Goal: Task Accomplishment & Management: Manage account settings

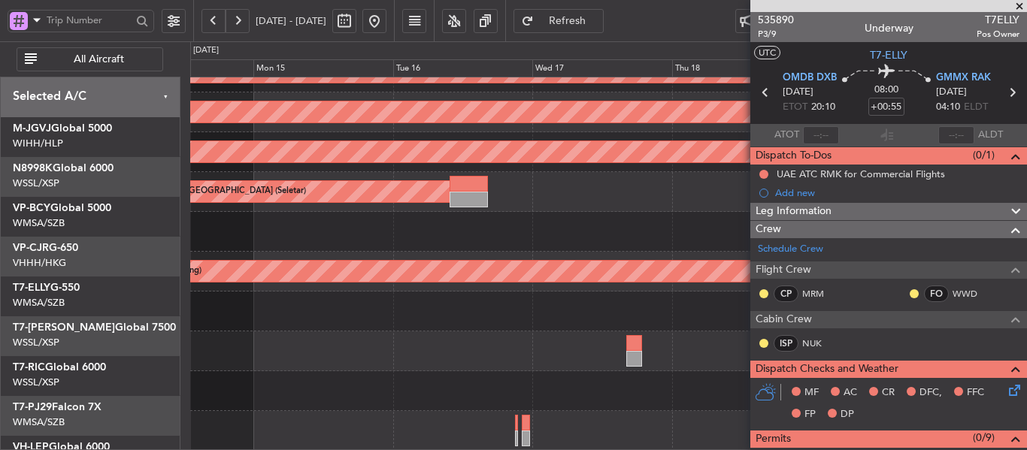
scroll to position [150, 0]
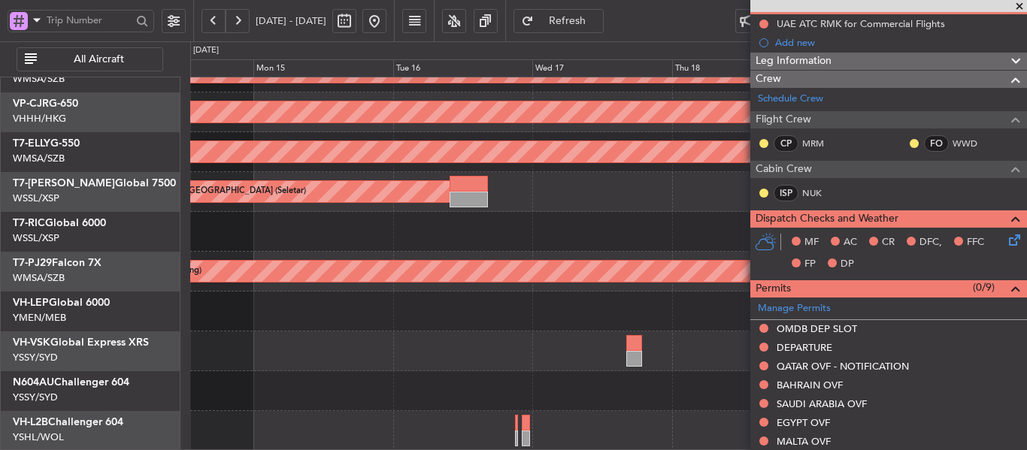
click at [386, 23] on button at bounding box center [374, 21] width 24 height 24
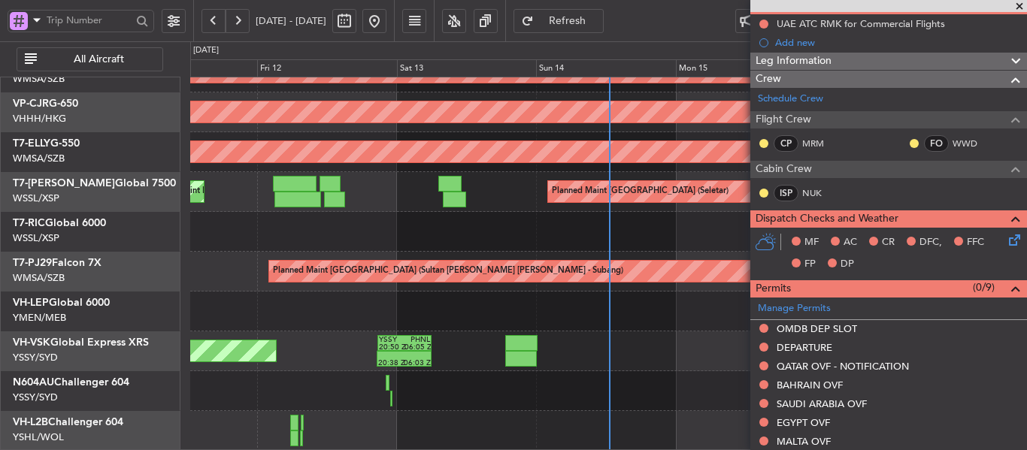
scroll to position [56, 0]
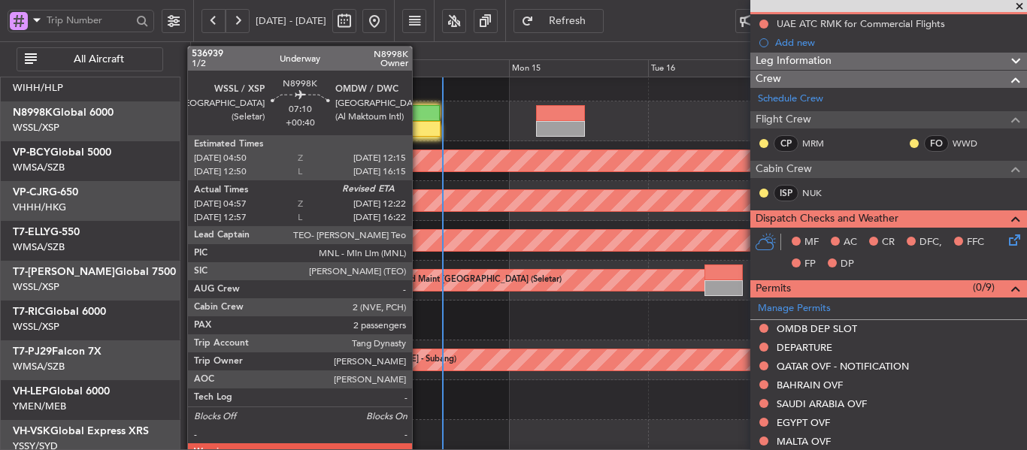
click at [419, 124] on div at bounding box center [419, 129] width 44 height 16
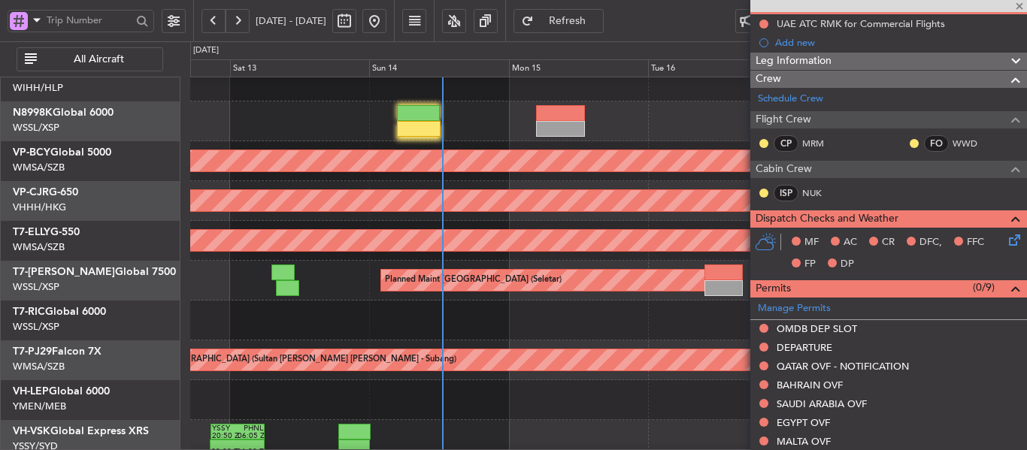
type input "+00:40"
type input "05:07"
type input "2"
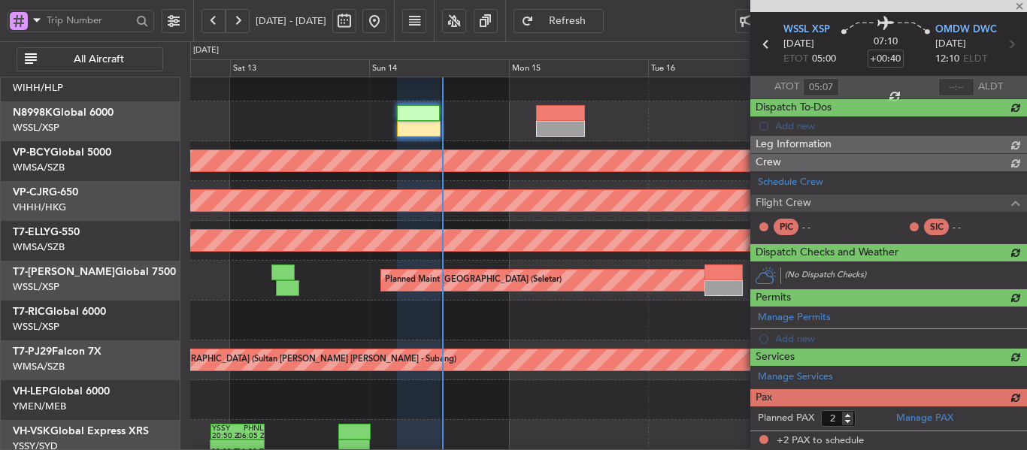
type input "[PERSON_NAME] (BTA)"
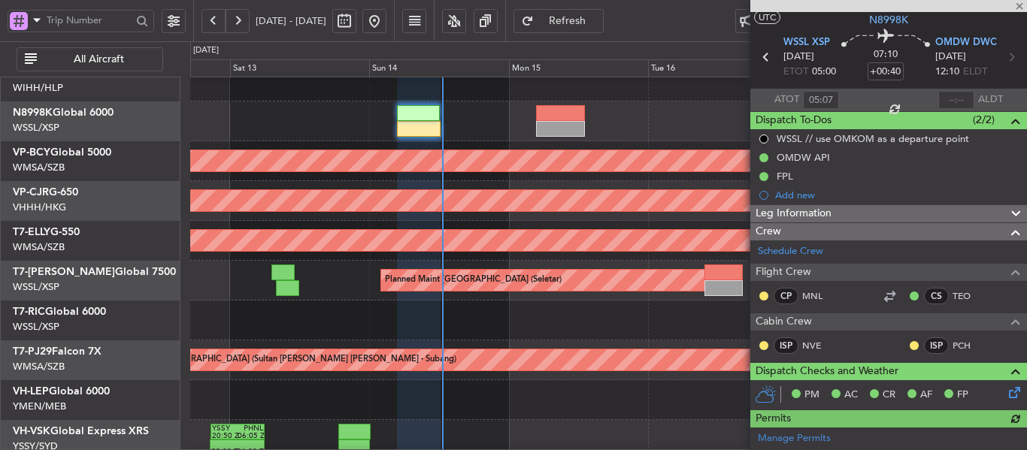
scroll to position [0, 0]
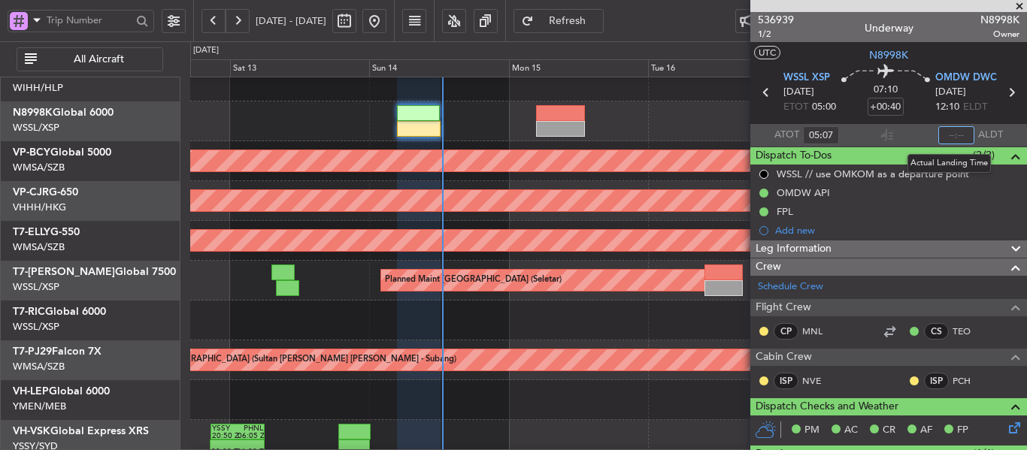
click at [950, 136] on input "text" at bounding box center [956, 135] width 36 height 18
click at [894, 129] on section "ATOT 05:07 1216 ALDT" at bounding box center [888, 135] width 277 height 23
type input "12:16"
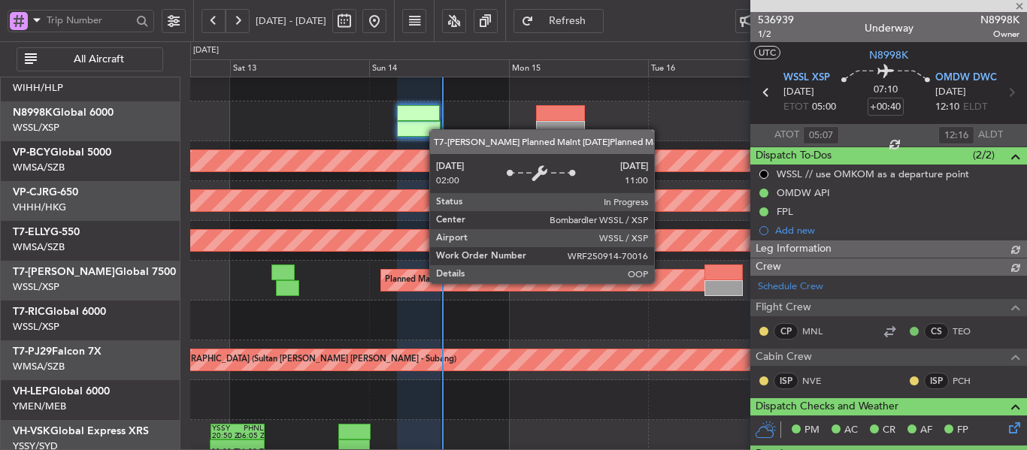
type input "[PERSON_NAME] (BTA)"
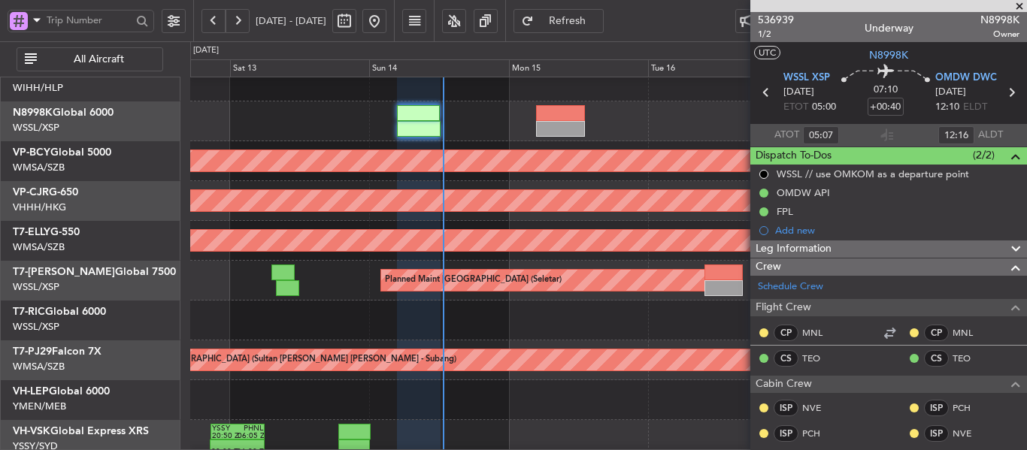
click at [1018, 2] on span at bounding box center [1019, 7] width 15 height 14
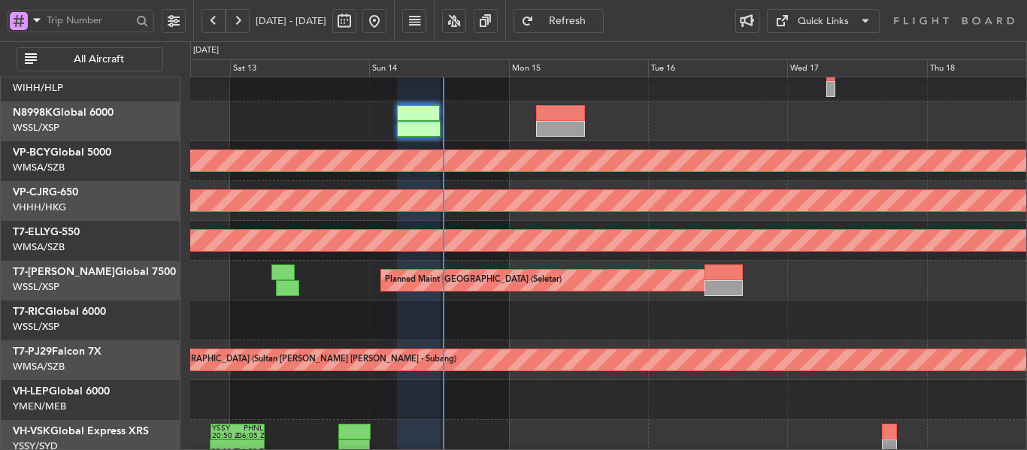
type input "0"
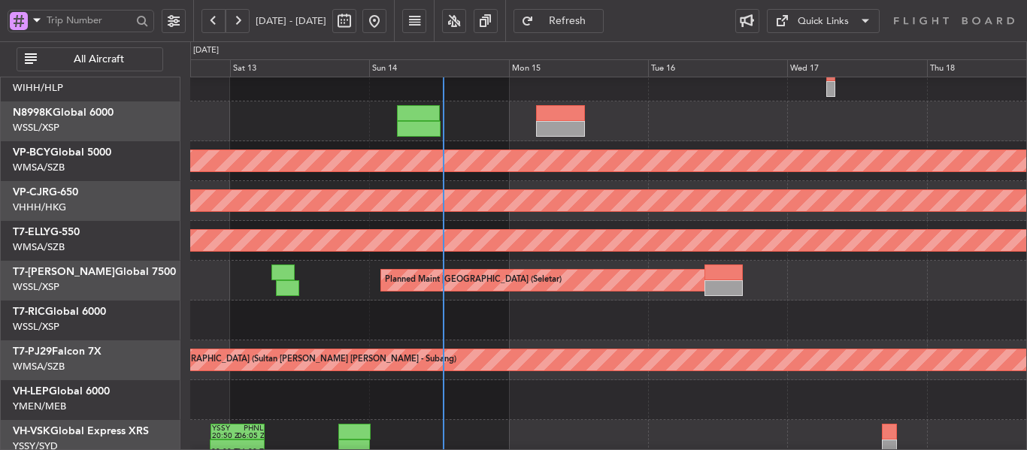
click at [238, 20] on button at bounding box center [237, 21] width 24 height 24
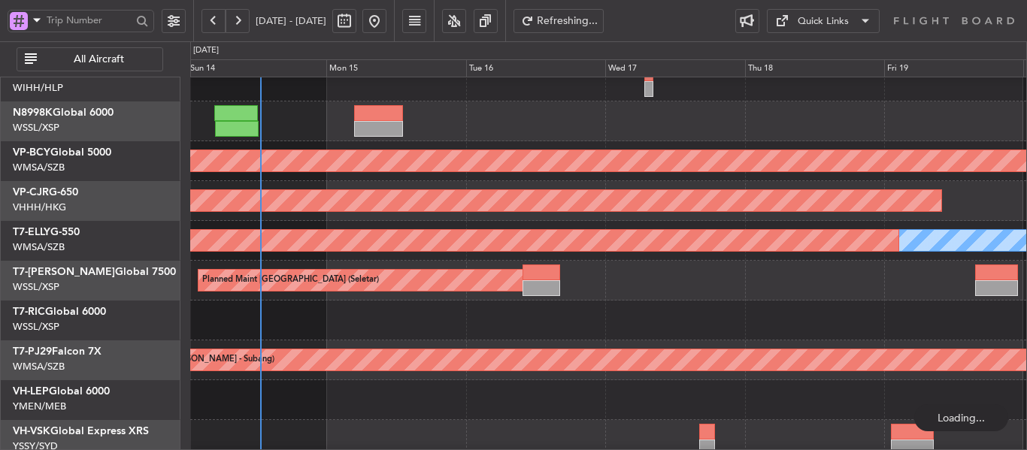
click at [238, 20] on button at bounding box center [237, 21] width 24 height 24
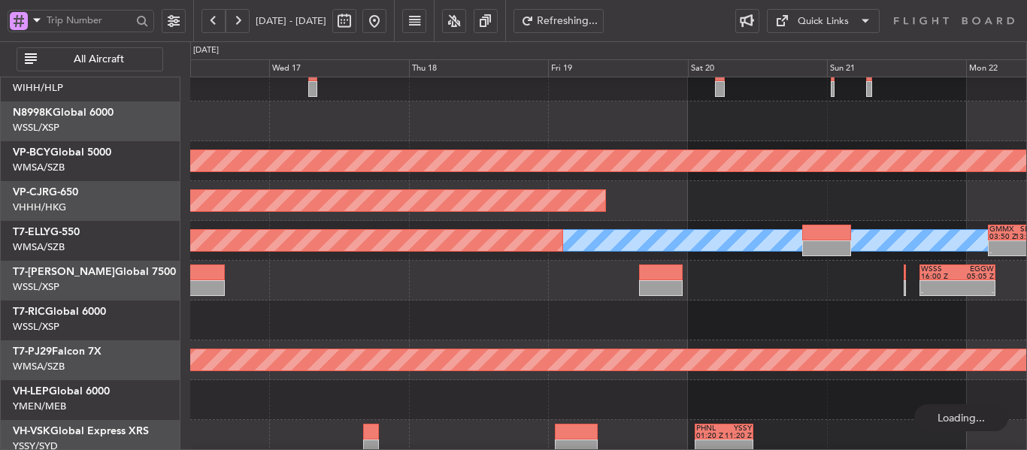
click at [238, 20] on button at bounding box center [237, 21] width 24 height 24
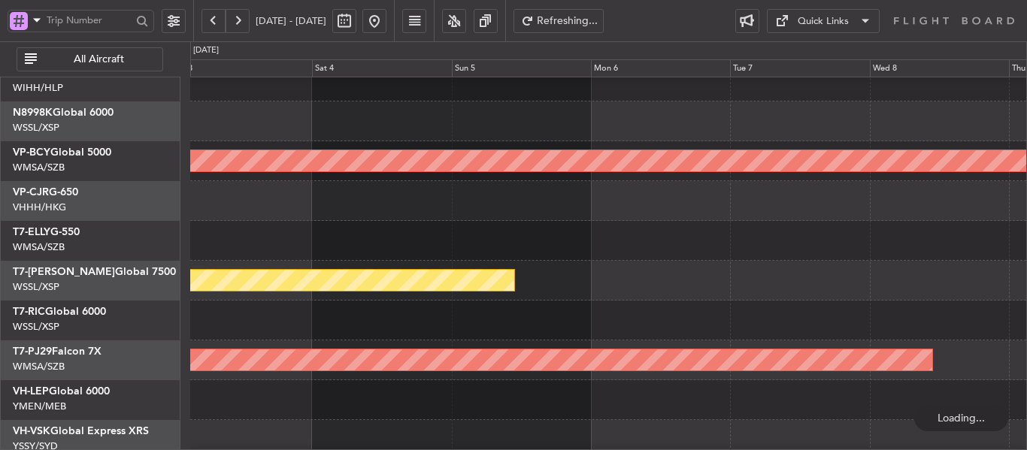
click at [239, 20] on button at bounding box center [237, 21] width 24 height 24
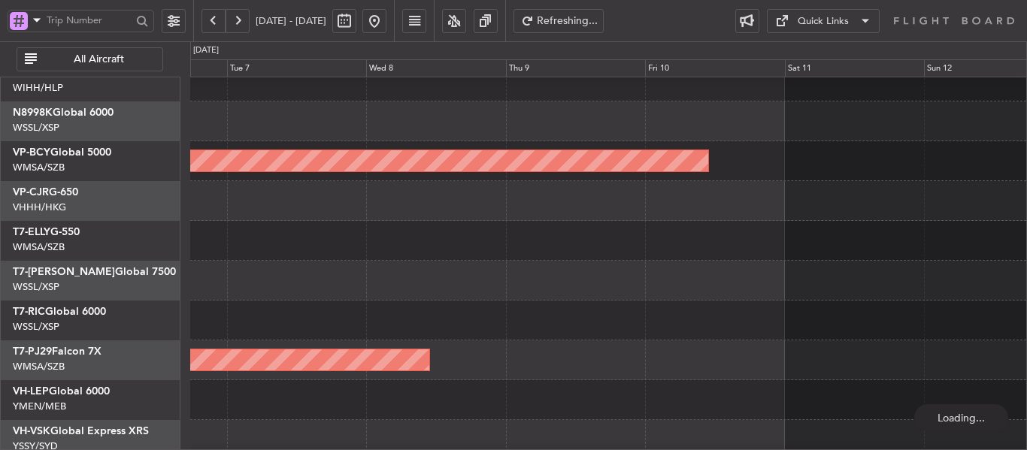
click at [239, 20] on button at bounding box center [237, 21] width 24 height 24
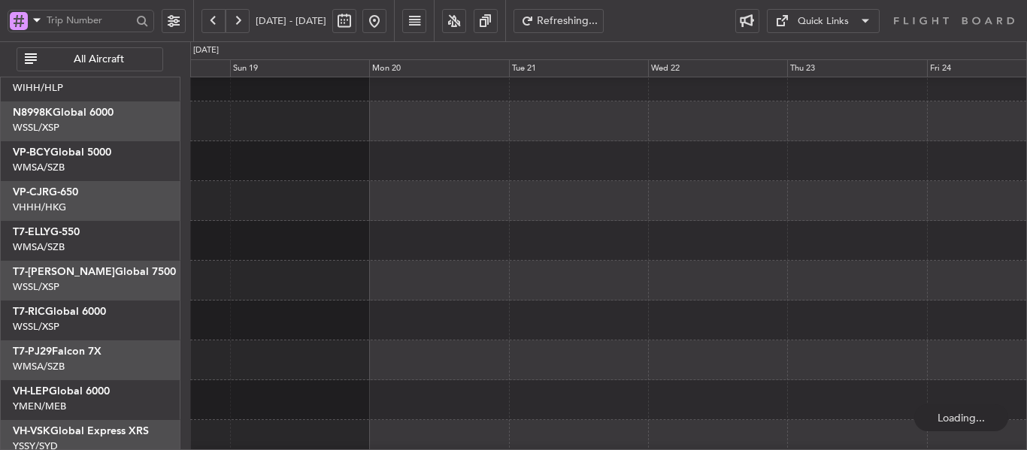
click at [239, 20] on button at bounding box center [237, 21] width 24 height 24
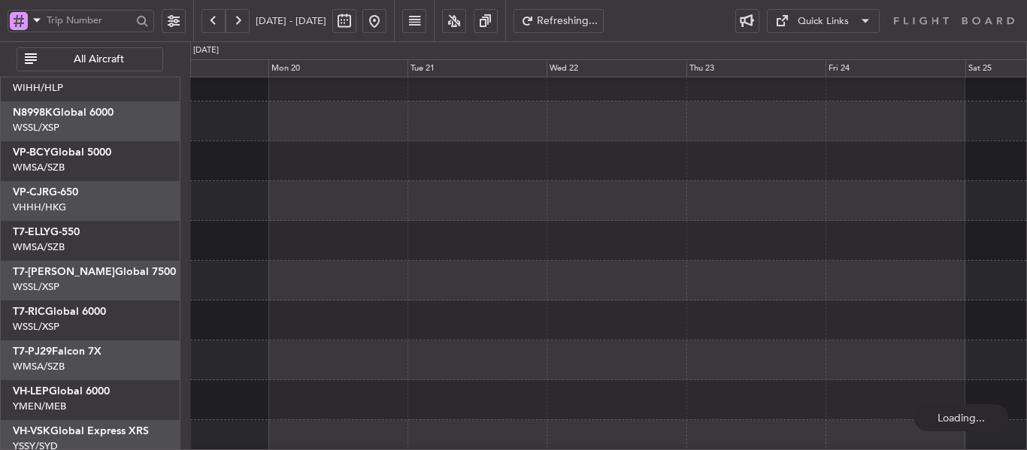
click at [239, 20] on button at bounding box center [237, 21] width 24 height 24
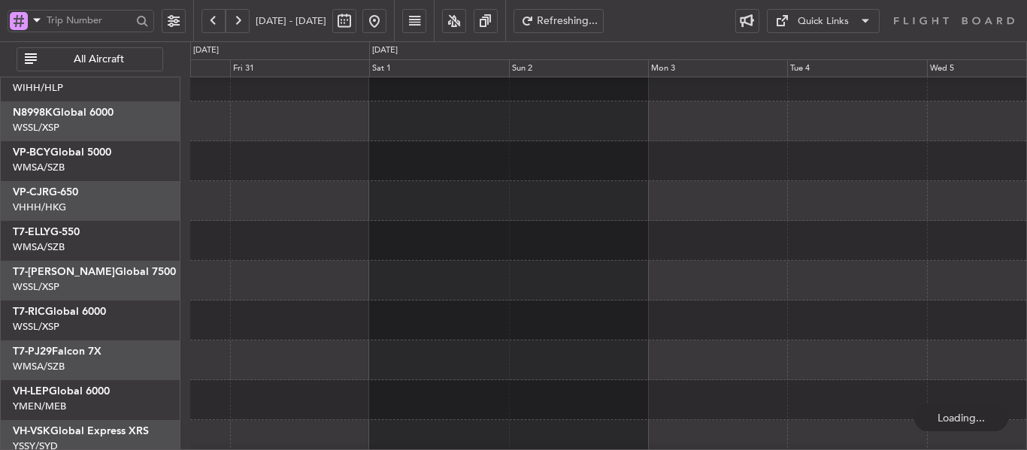
click at [239, 20] on button at bounding box center [237, 21] width 24 height 24
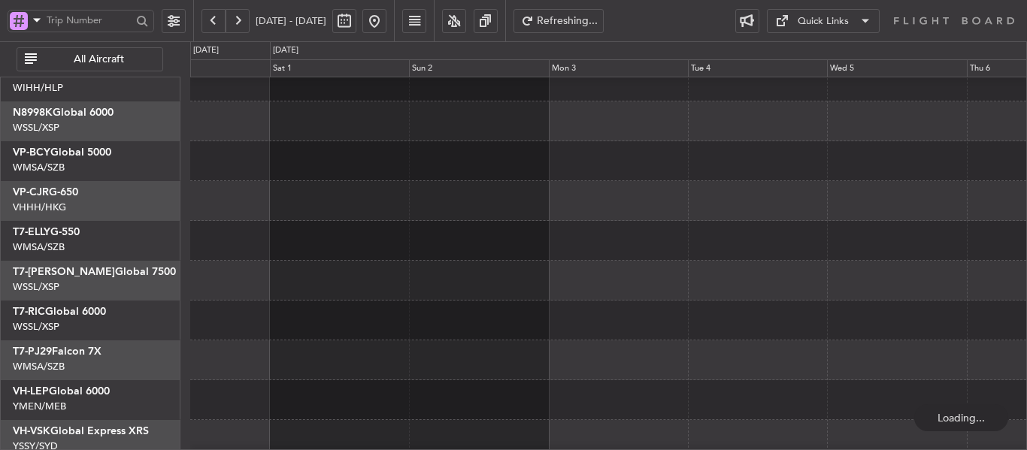
click at [239, 20] on button at bounding box center [237, 21] width 24 height 24
click at [239, 21] on button at bounding box center [237, 21] width 24 height 24
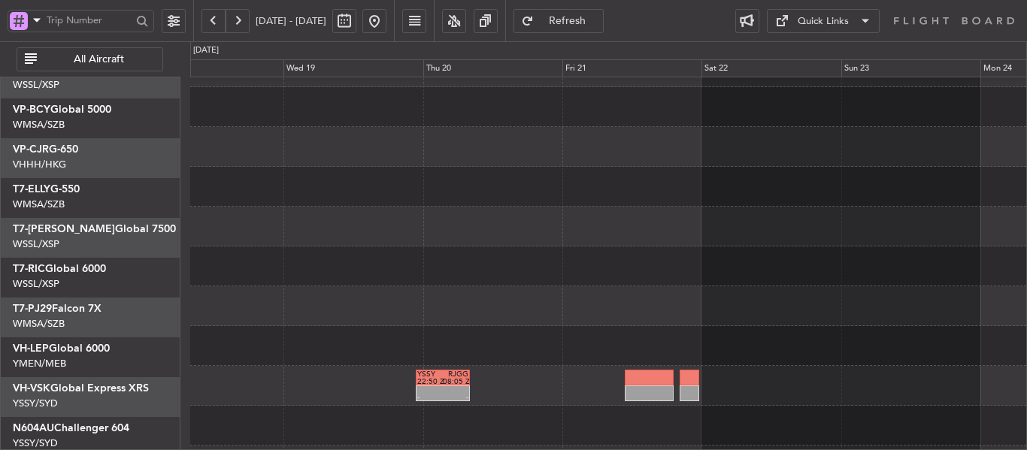
scroll to position [144, 0]
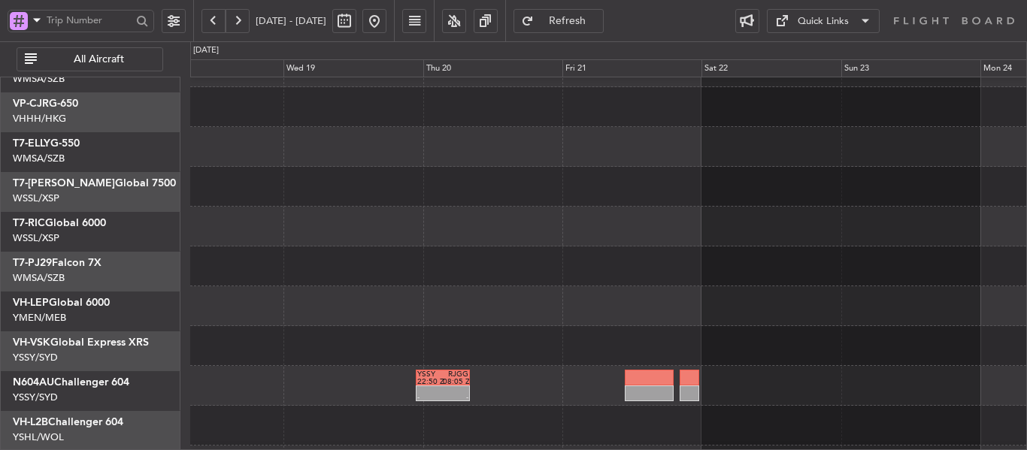
click at [590, 286] on div at bounding box center [608, 306] width 836 height 40
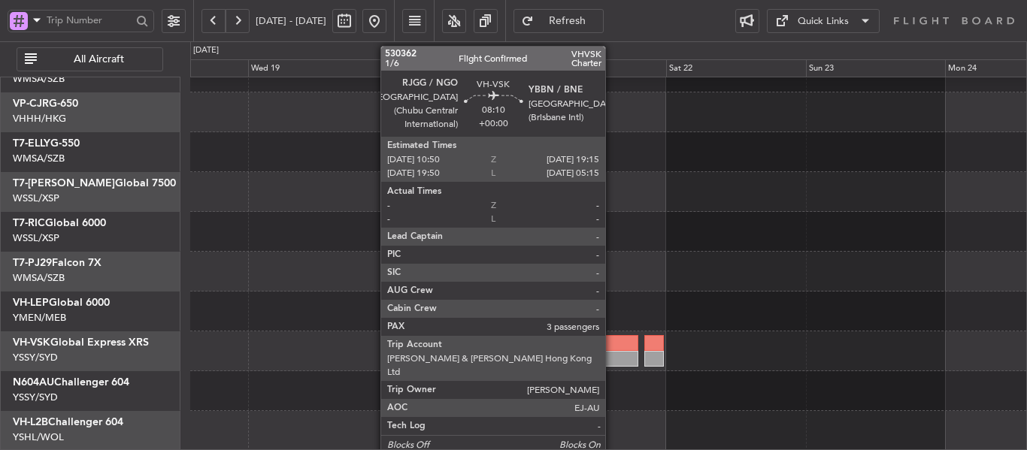
click at [613, 357] on div at bounding box center [614, 359] width 50 height 16
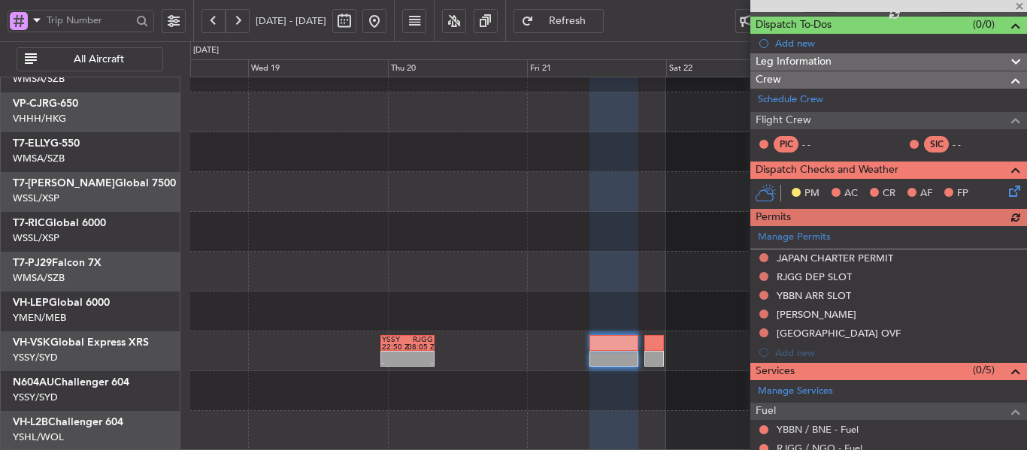
scroll to position [150, 0]
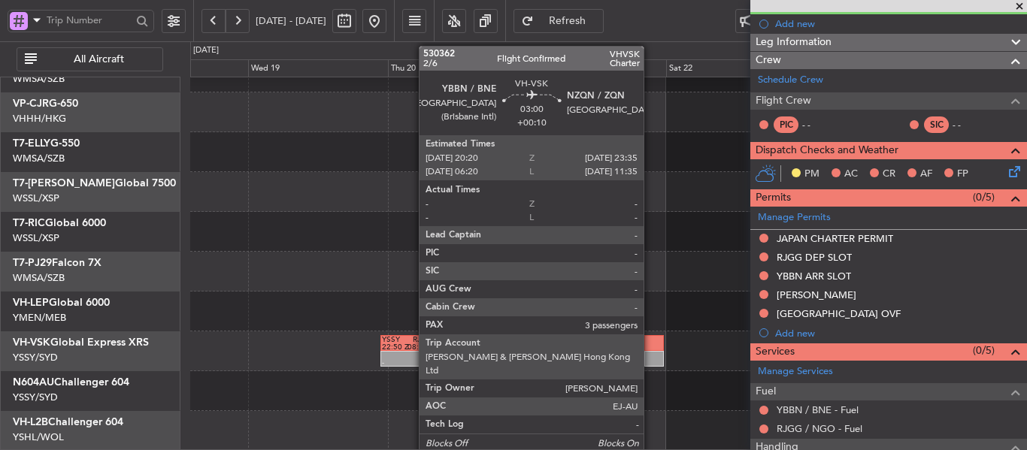
click at [650, 347] on div at bounding box center [654, 343] width 20 height 16
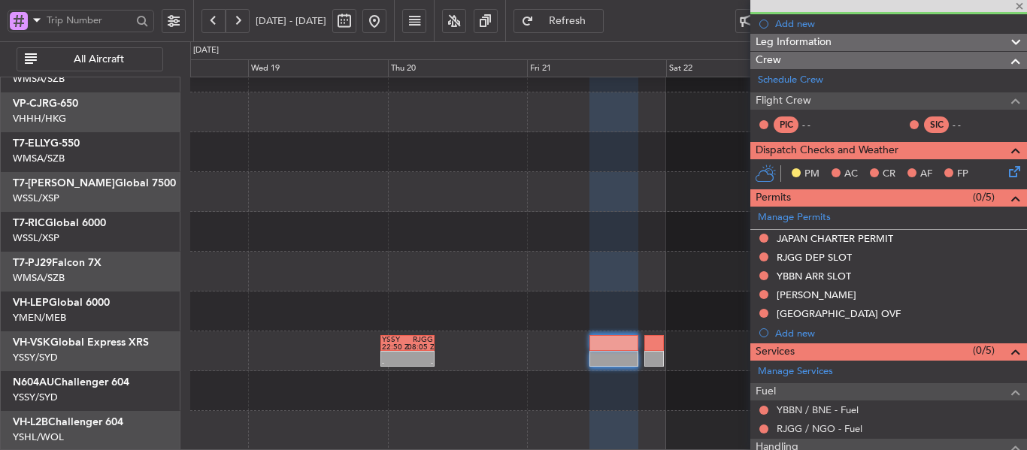
type input "+00:10"
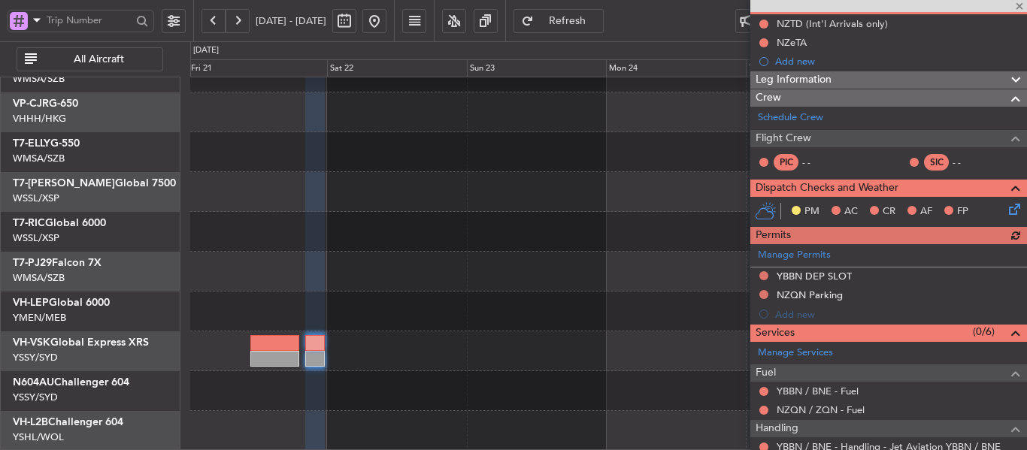
click at [332, 247] on div "YSSY 22:50 Z RJGG 08:05 Z - -" at bounding box center [608, 192] width 836 height 518
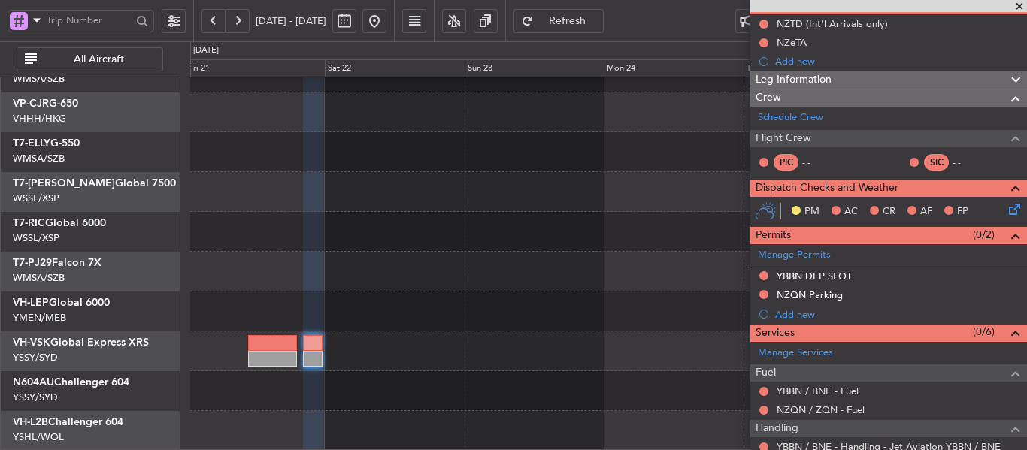
click at [115, 225] on div "YSSY 22:50 Z RJGG 08:05 Z - - Selected A/C M-JGVJ Global 5000 WIHH/HLP Jakarta …" at bounding box center [513, 245] width 1027 height 409
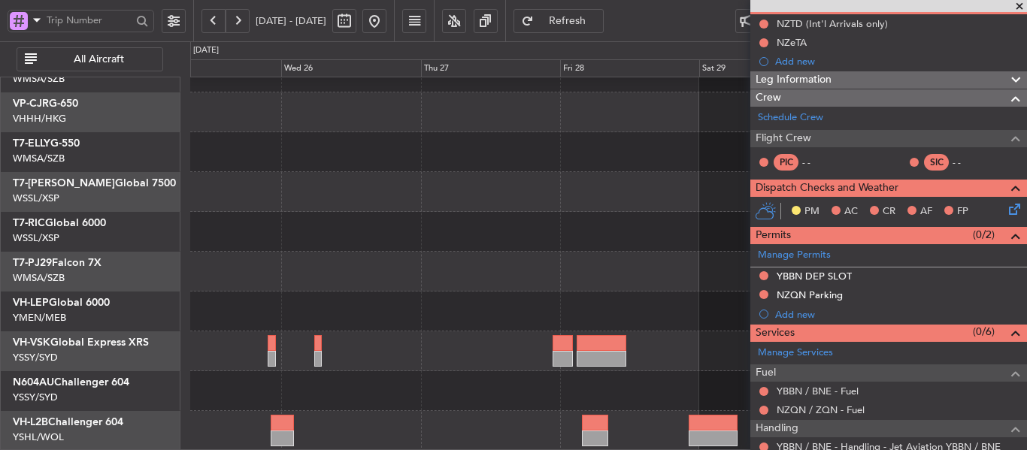
click at [341, 315] on div "- - RJGG 10:45 Z YSSY 20:05 Z" at bounding box center [608, 192] width 836 height 518
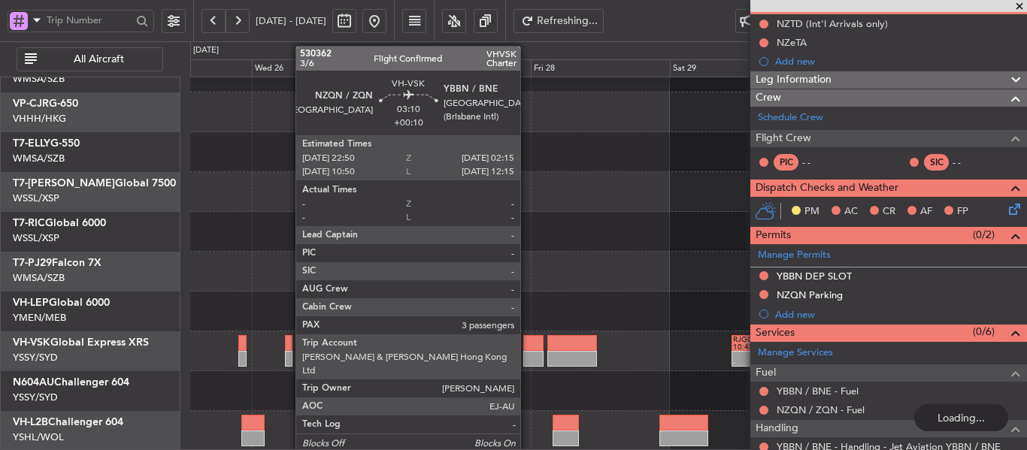
click at [527, 344] on div at bounding box center [533, 343] width 20 height 16
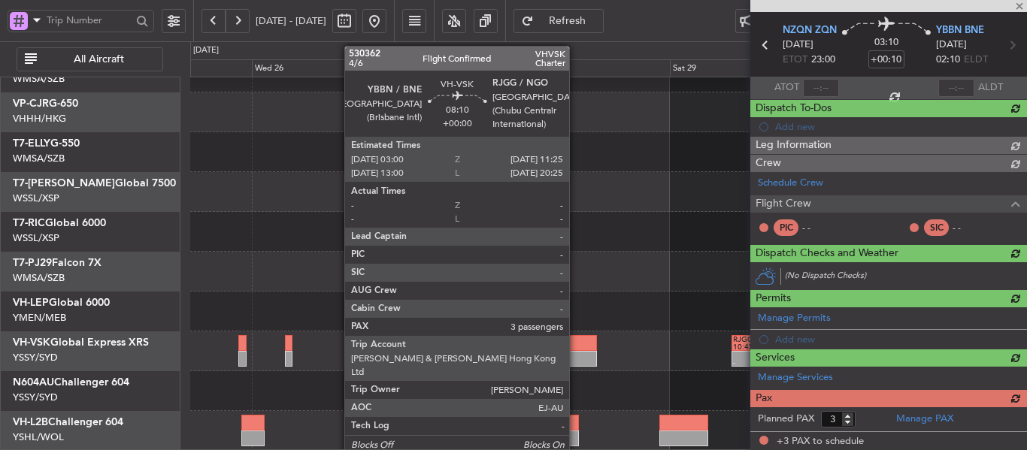
click at [576, 346] on div at bounding box center [572, 343] width 50 height 16
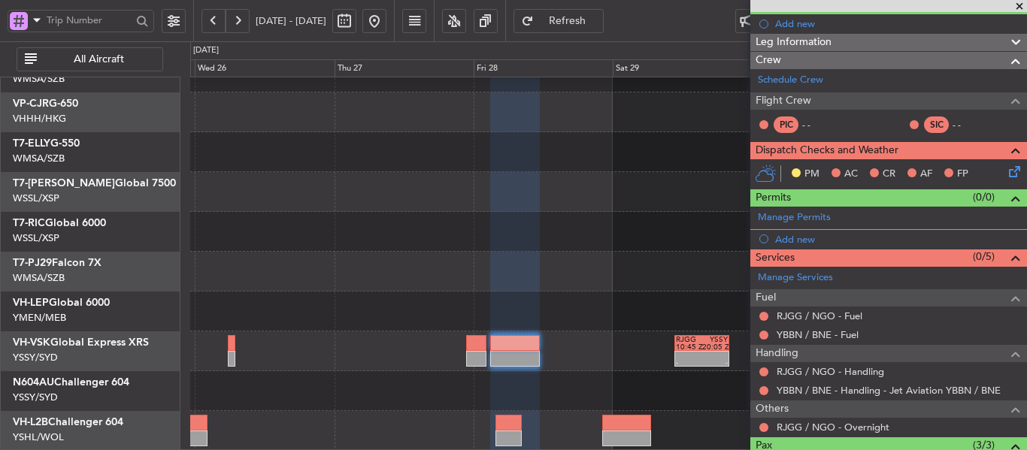
click at [595, 260] on div at bounding box center [608, 272] width 836 height 40
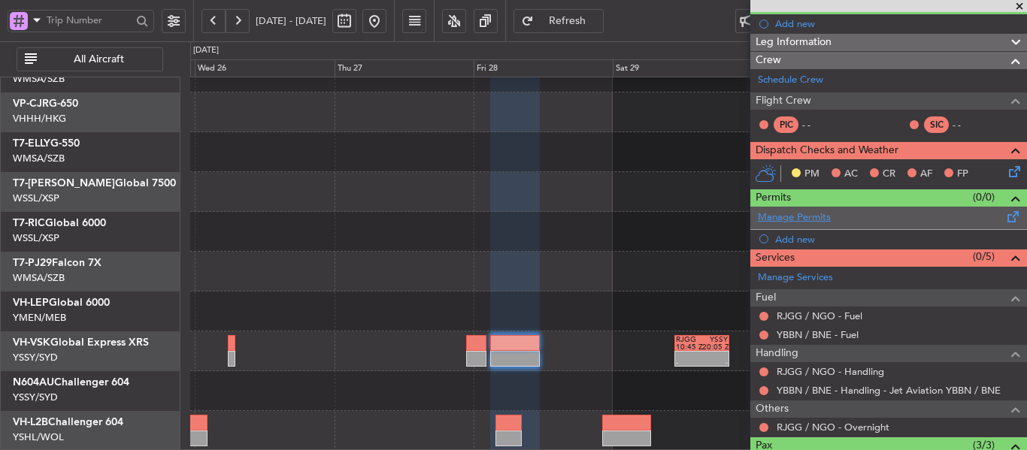
click at [820, 210] on link "Manage Permits" at bounding box center [794, 217] width 73 height 15
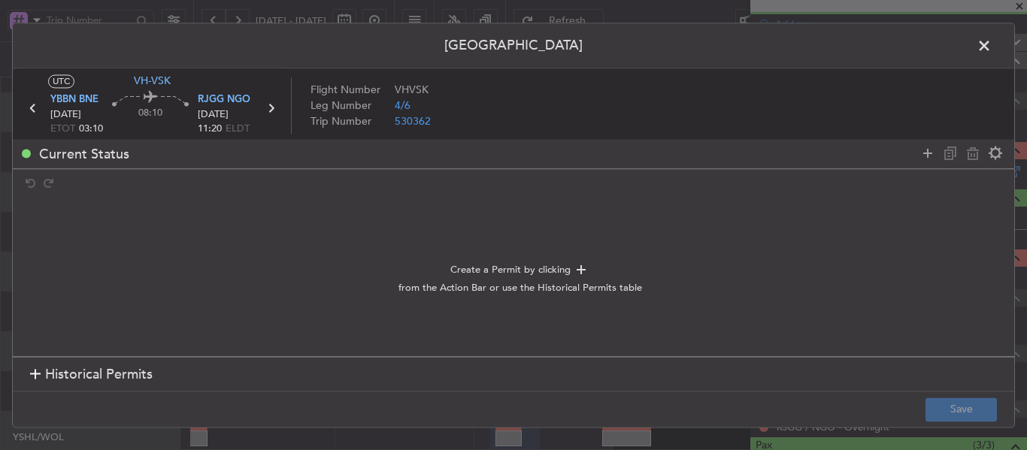
click at [34, 376] on div at bounding box center [35, 375] width 11 height 11
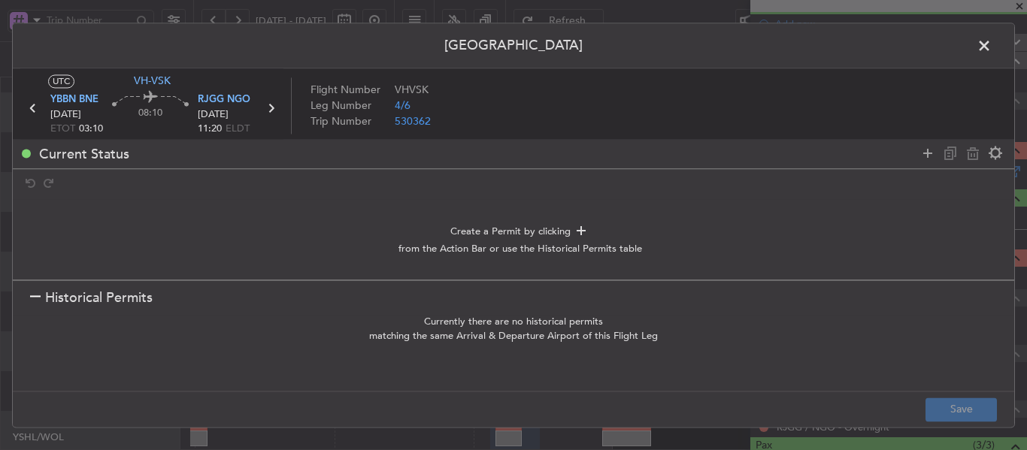
click at [39, 288] on h1 "Historical Permits" at bounding box center [91, 298] width 123 height 20
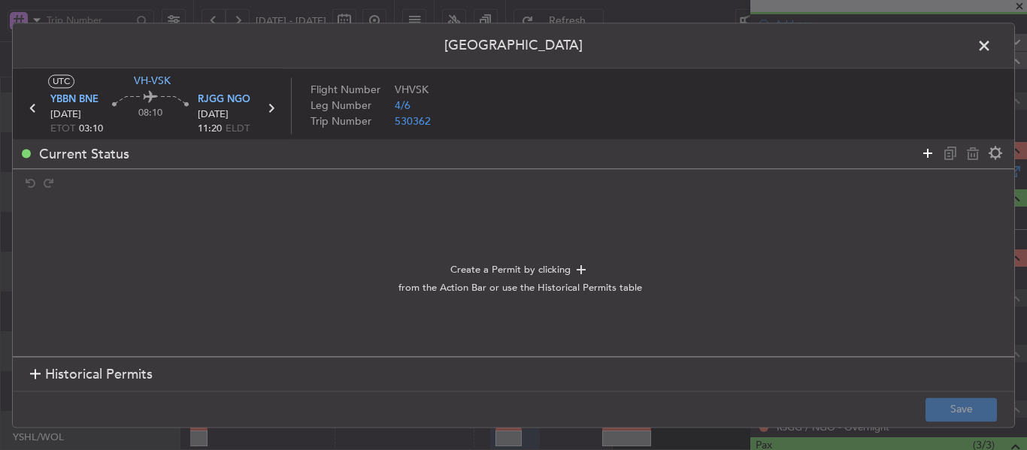
click at [921, 148] on icon at bounding box center [927, 153] width 18 height 18
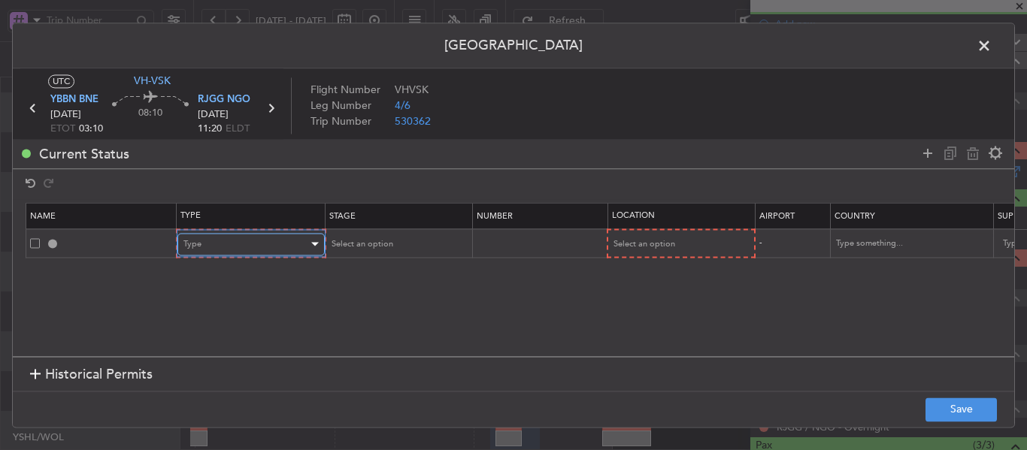
click at [246, 246] on div "Type" at bounding box center [245, 244] width 125 height 23
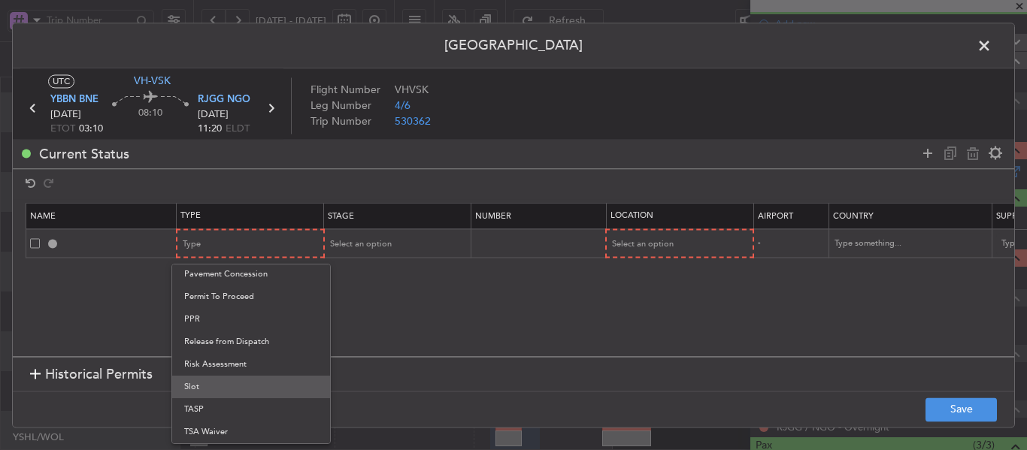
click at [225, 379] on span "Slot" at bounding box center [251, 387] width 134 height 23
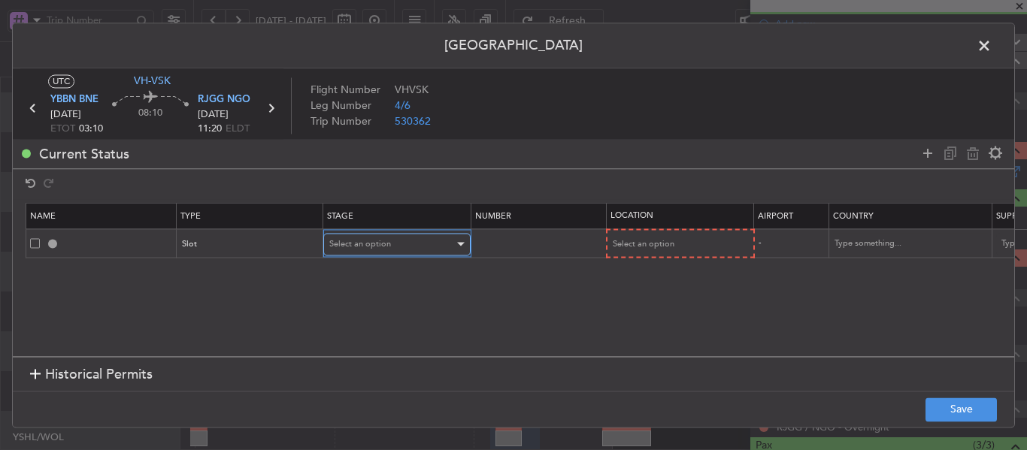
click at [421, 244] on div "Select an option" at bounding box center [391, 244] width 125 height 23
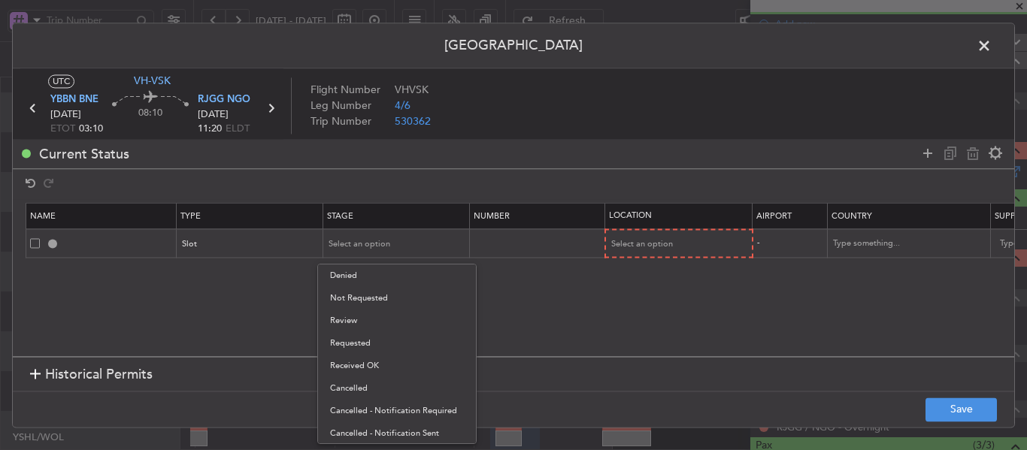
click at [666, 250] on div at bounding box center [513, 225] width 1027 height 450
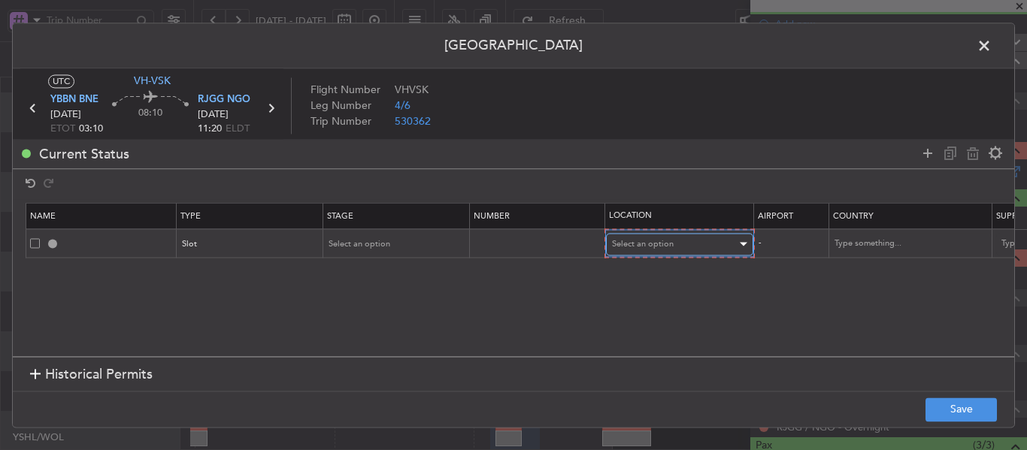
click at [666, 247] on span "Select an option" at bounding box center [643, 243] width 62 height 11
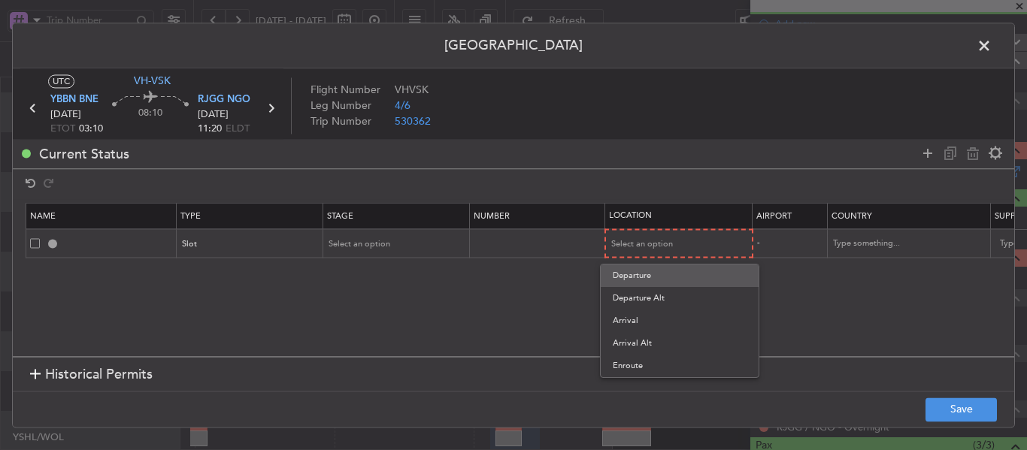
click at [661, 274] on span "Departure" at bounding box center [680, 276] width 134 height 23
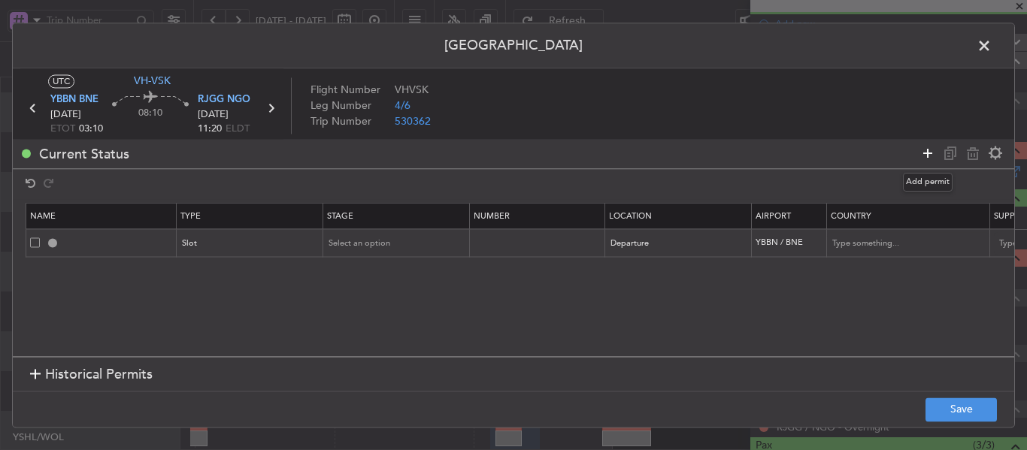
click at [928, 150] on icon at bounding box center [927, 153] width 18 height 18
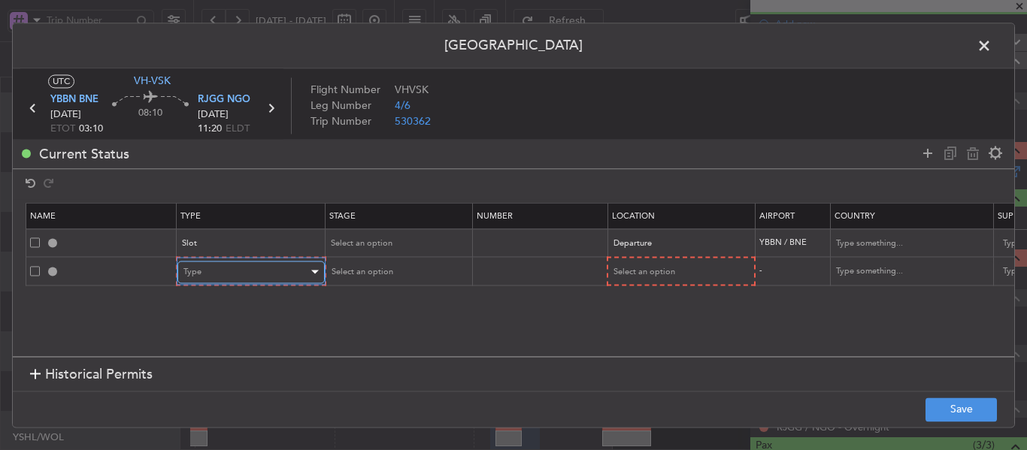
click at [235, 275] on div "Type" at bounding box center [245, 272] width 125 height 23
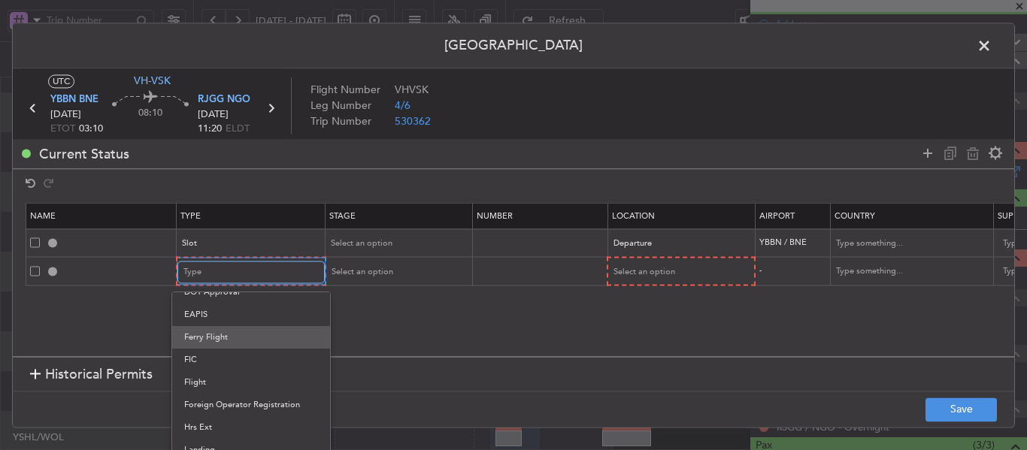
scroll to position [180, 0]
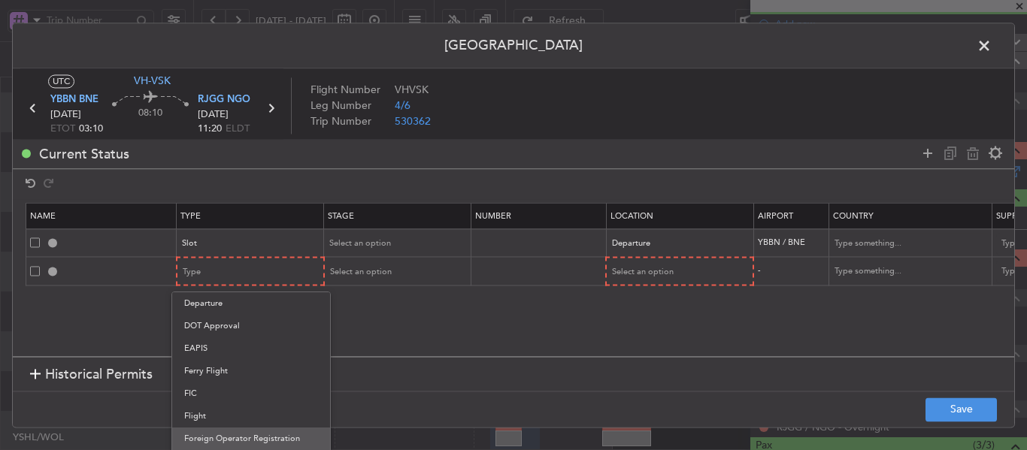
click at [251, 431] on span "Foreign Operator Registration" at bounding box center [251, 439] width 134 height 23
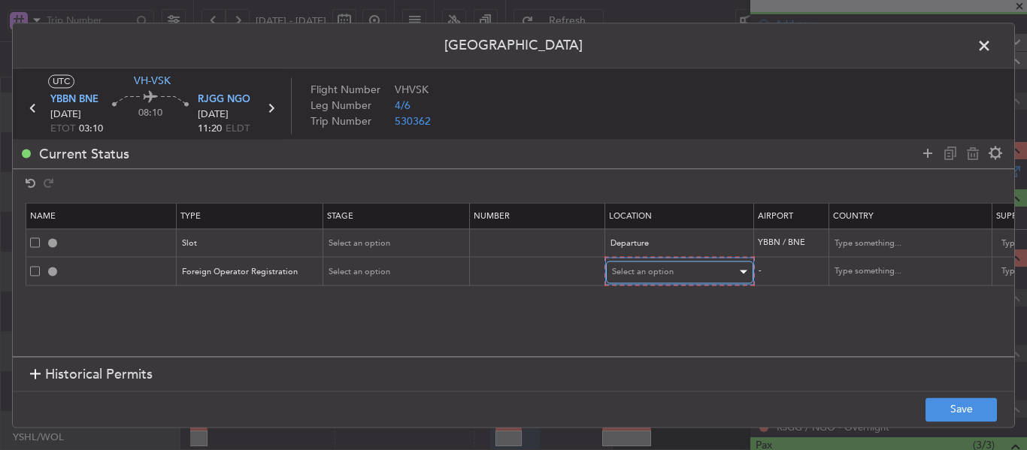
click at [637, 271] on span "Select an option" at bounding box center [643, 271] width 62 height 11
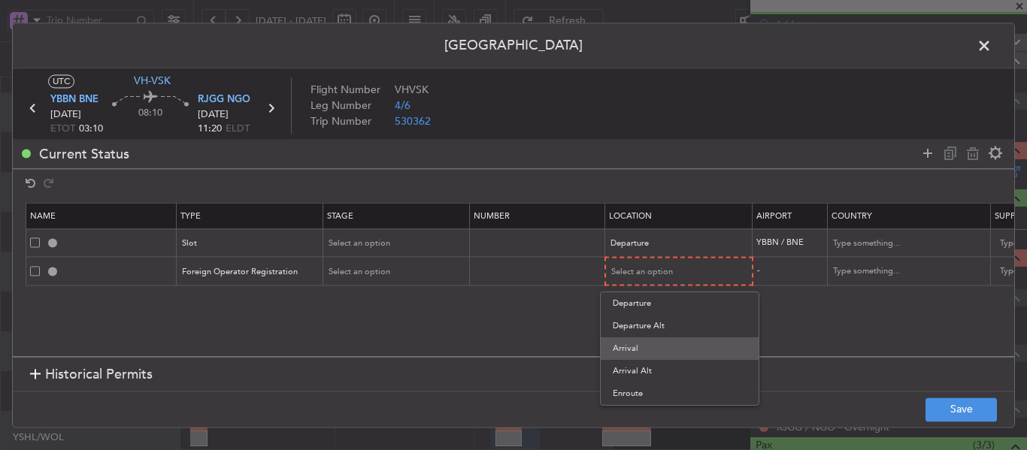
click at [638, 344] on span "Arrival" at bounding box center [680, 348] width 134 height 23
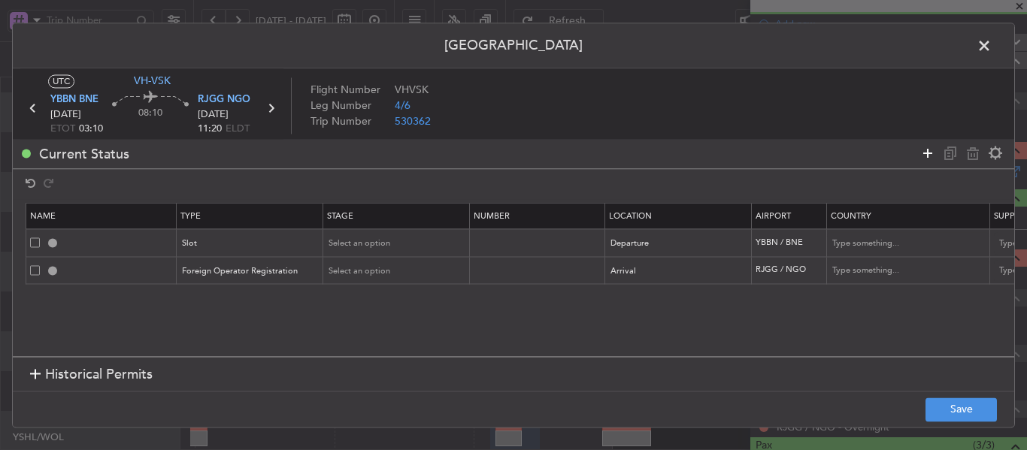
click at [921, 151] on icon at bounding box center [927, 153] width 18 height 18
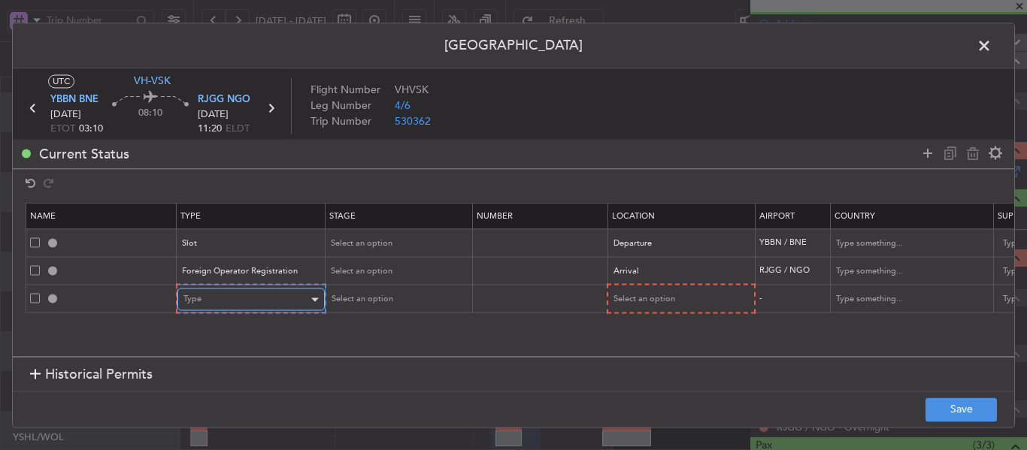
click at [259, 291] on div "Type" at bounding box center [245, 300] width 125 height 23
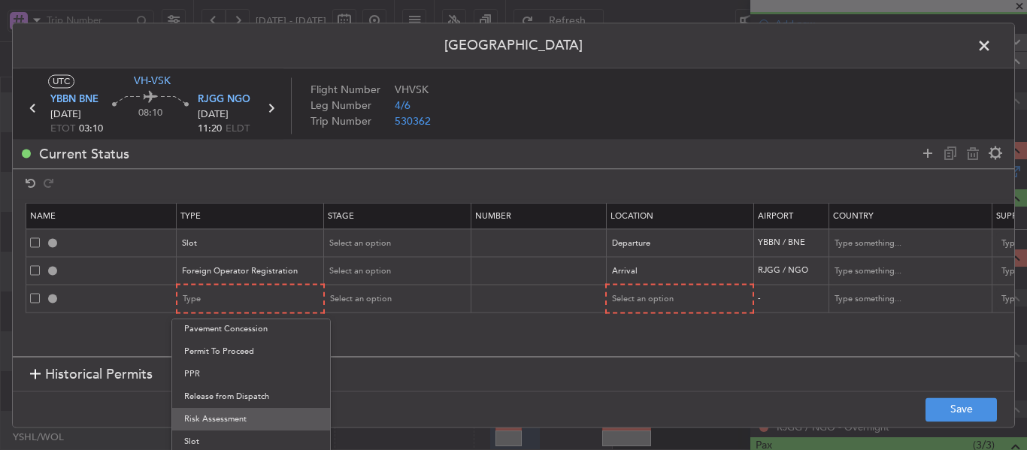
click at [257, 416] on span "Risk Assessment" at bounding box center [251, 419] width 134 height 23
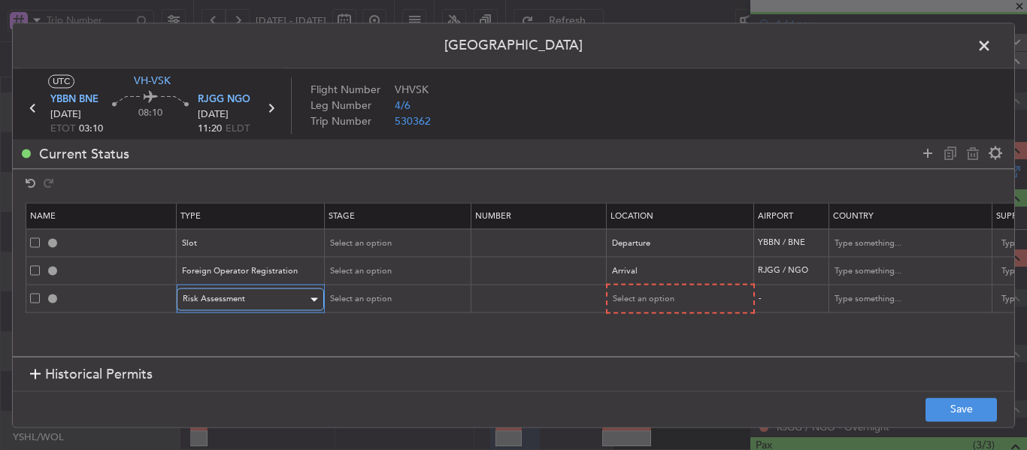
click at [305, 294] on div "Risk Assessment" at bounding box center [245, 300] width 125 height 23
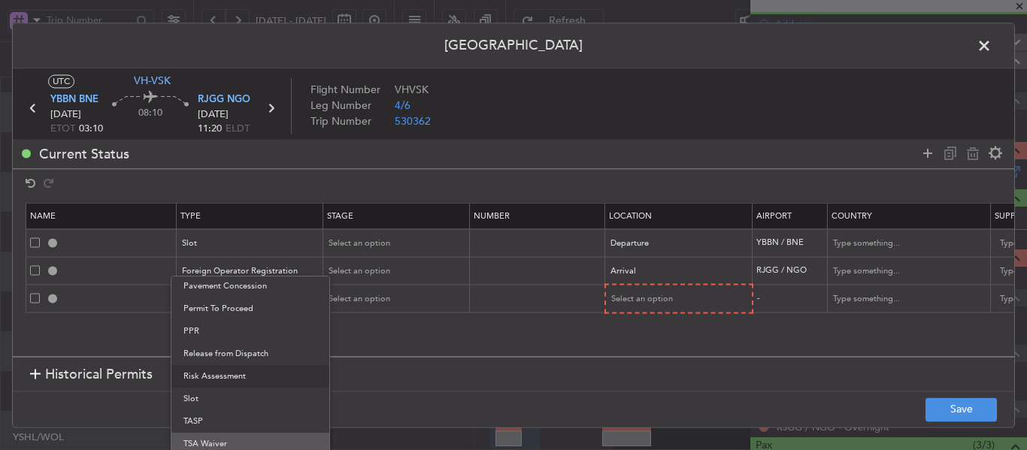
click at [220, 448] on span "TSA Waiver" at bounding box center [250, 444] width 134 height 23
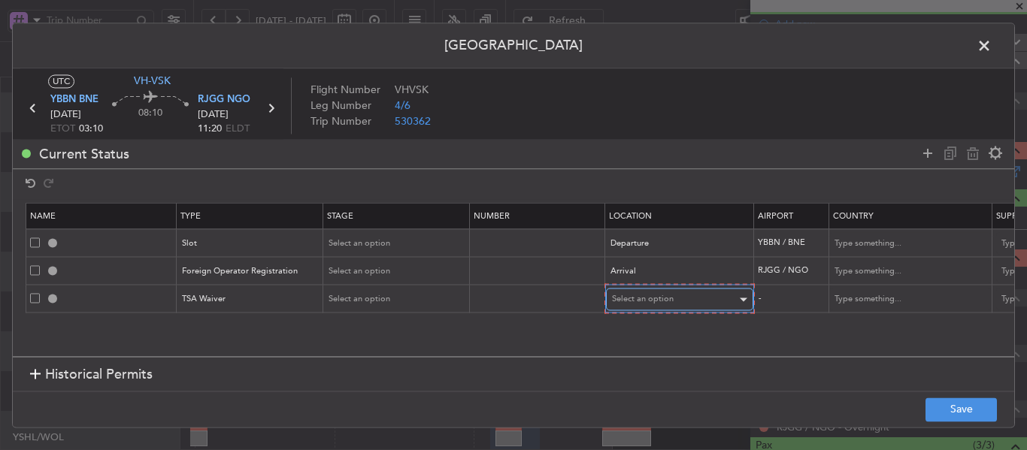
click at [695, 298] on div "Select an option" at bounding box center [674, 300] width 125 height 23
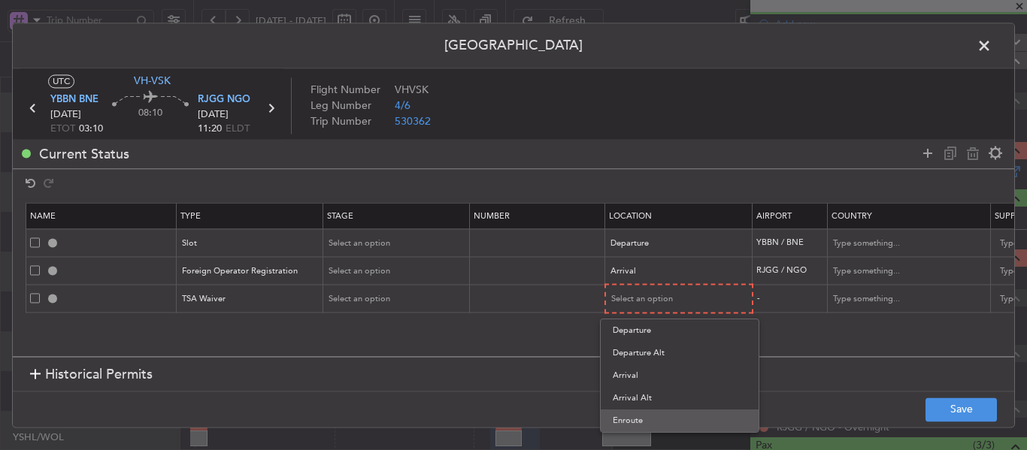
click at [624, 413] on span "Enroute" at bounding box center [680, 421] width 134 height 23
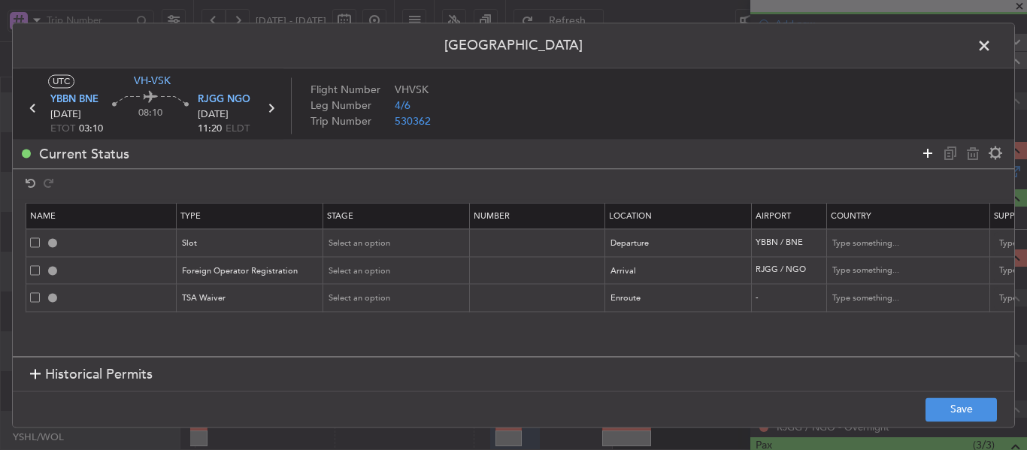
click at [928, 153] on icon at bounding box center [927, 153] width 18 height 18
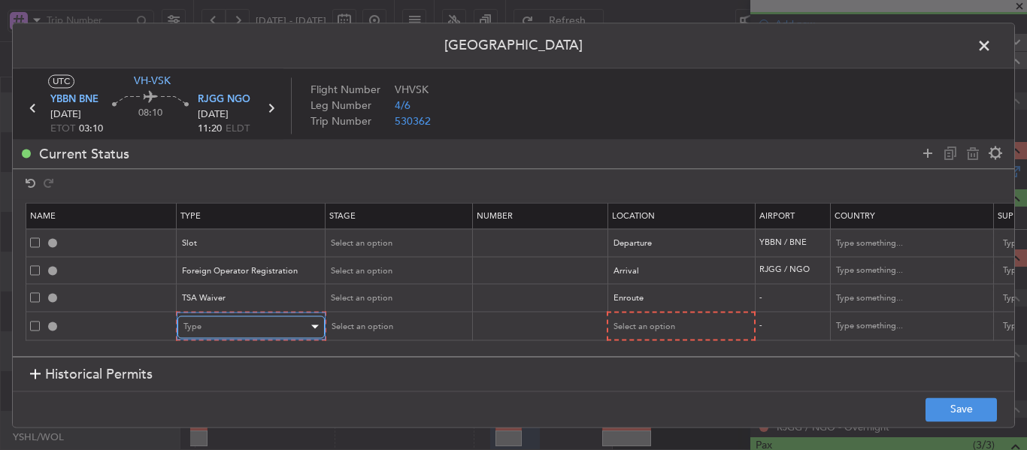
click at [248, 335] on div "Type" at bounding box center [245, 327] width 125 height 23
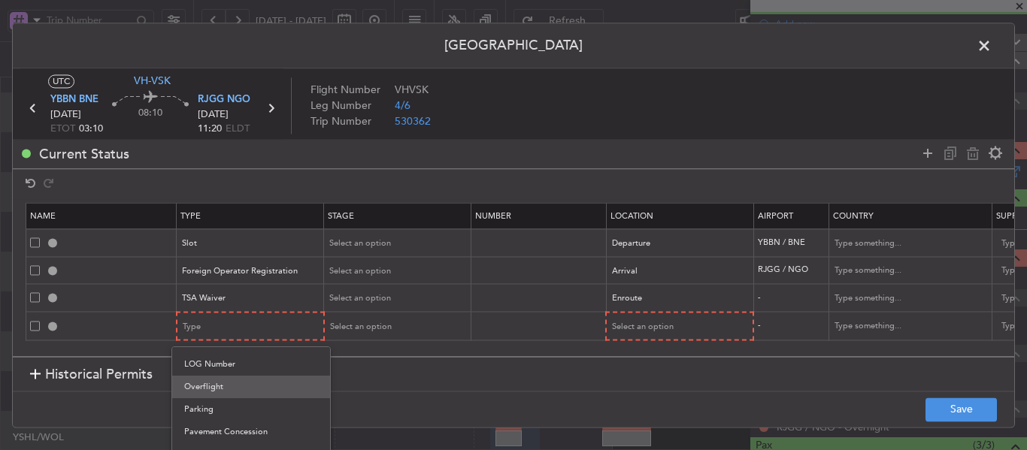
click at [221, 388] on span "Overflight" at bounding box center [251, 387] width 134 height 23
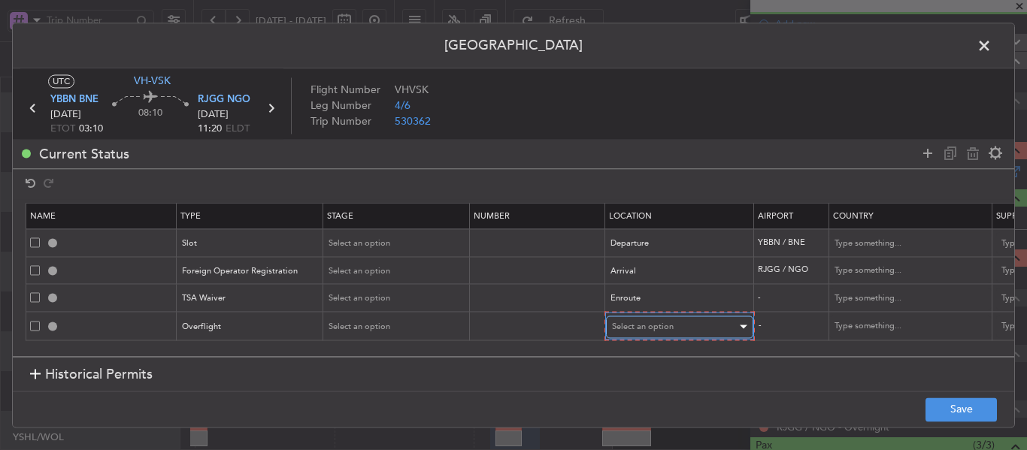
click at [661, 328] on span "Select an option" at bounding box center [643, 326] width 62 height 11
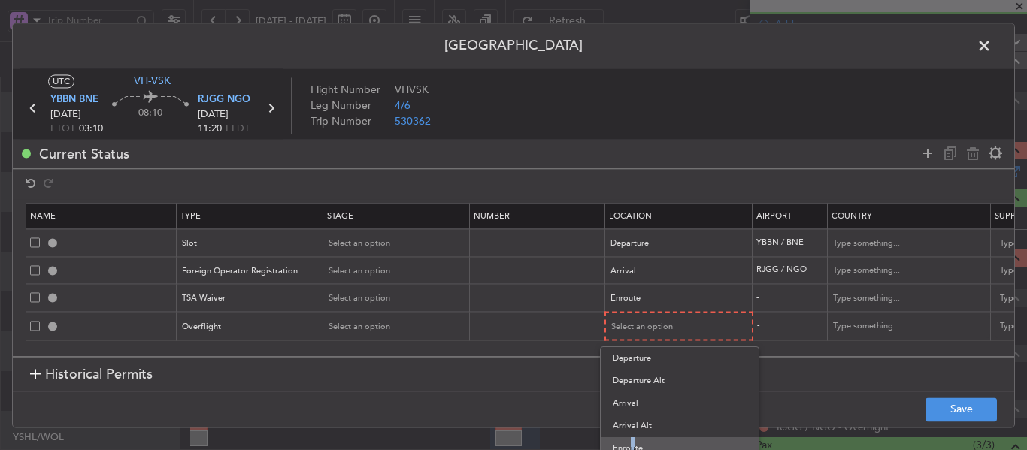
click at [627, 448] on span "Enroute" at bounding box center [680, 448] width 134 height 23
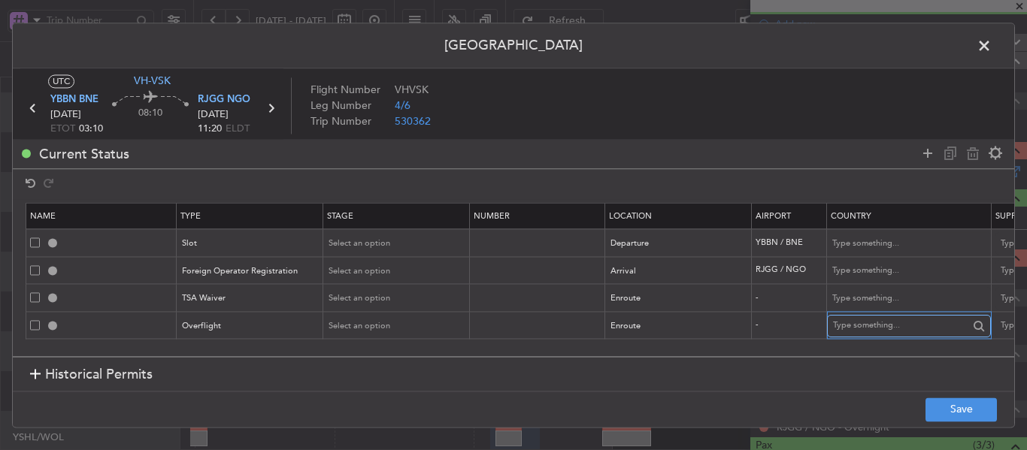
click at [850, 323] on input "text" at bounding box center [900, 326] width 135 height 23
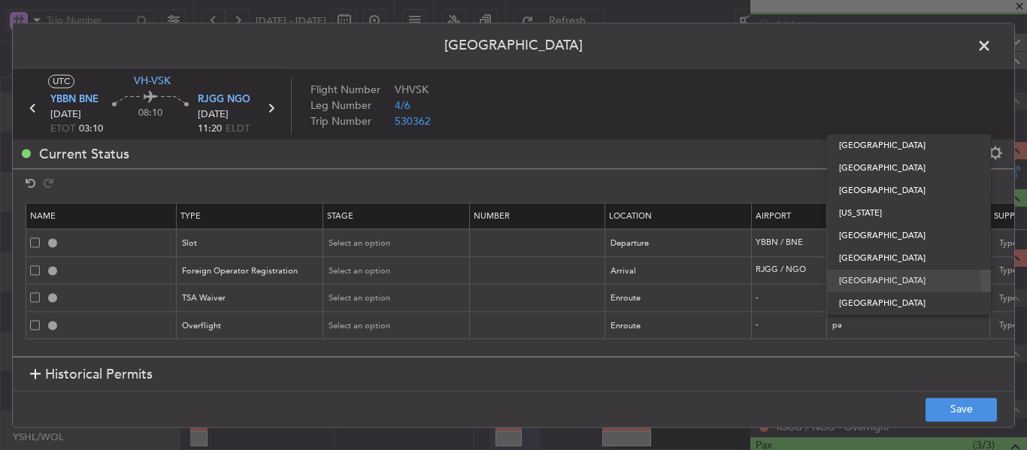
click at [877, 287] on span "[GEOGRAPHIC_DATA]" at bounding box center [909, 281] width 140 height 23
type input "[GEOGRAPHIC_DATA]"
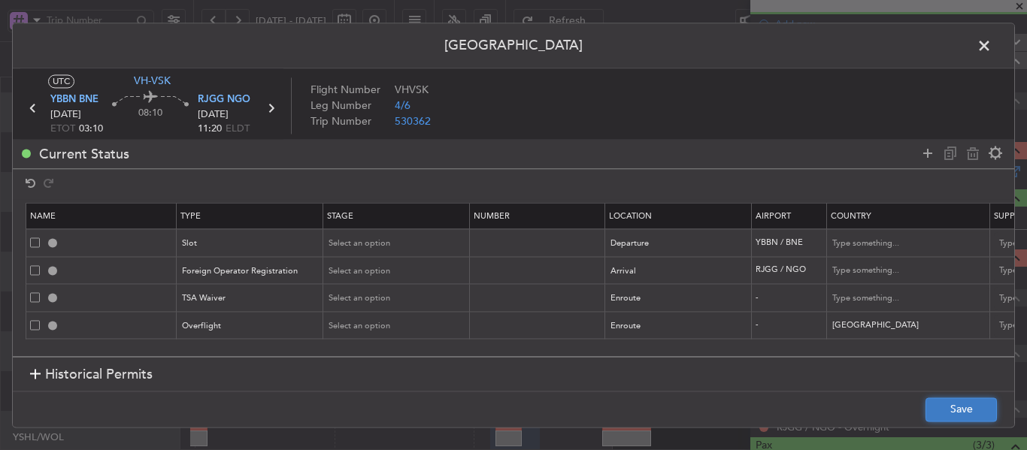
click at [941, 413] on button "Save" at bounding box center [960, 410] width 71 height 24
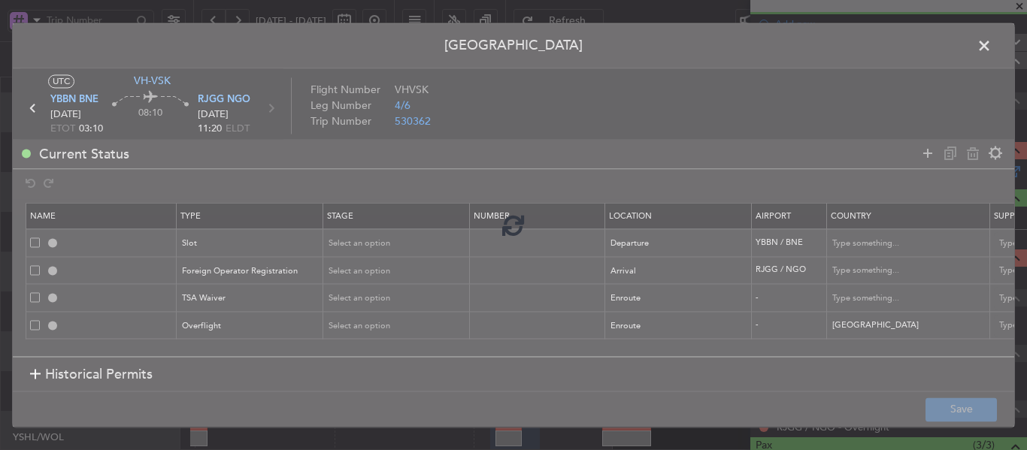
type input "YBBN DEP SLOT"
type input "[GEOGRAPHIC_DATA]"
type input "NNN"
type input "RJGG ARR Foreign Operator Registration"
type input "[GEOGRAPHIC_DATA]"
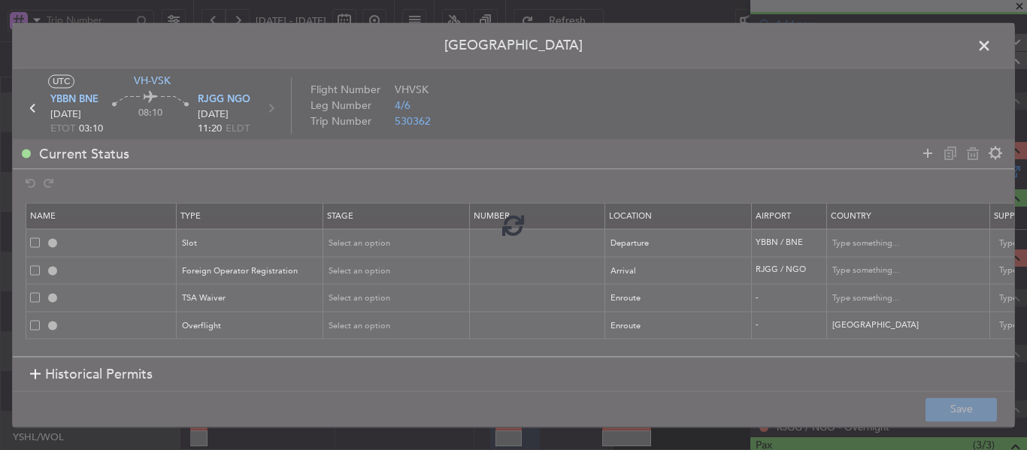
type input "NNN"
type input "[PERSON_NAME]"
type input "NNN"
type input "[GEOGRAPHIC_DATA] OVF"
type input "NNN"
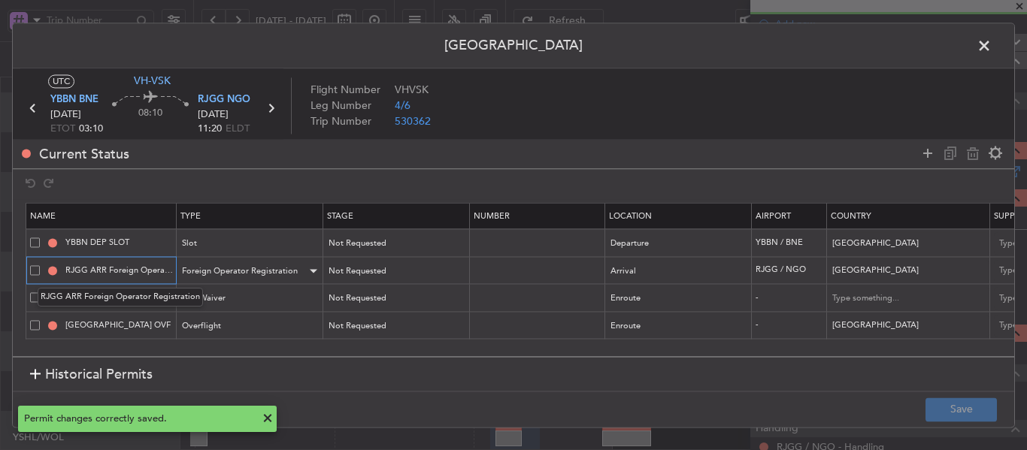
scroll to position [0, 48]
drag, startPoint x: 64, startPoint y: 266, endPoint x: 189, endPoint y: 272, distance: 124.9
click at [189, 272] on tr "RJGG ARR Foreign Operator Registration Foreign Operator Registration Not Reques…" at bounding box center [984, 271] width 1917 height 28
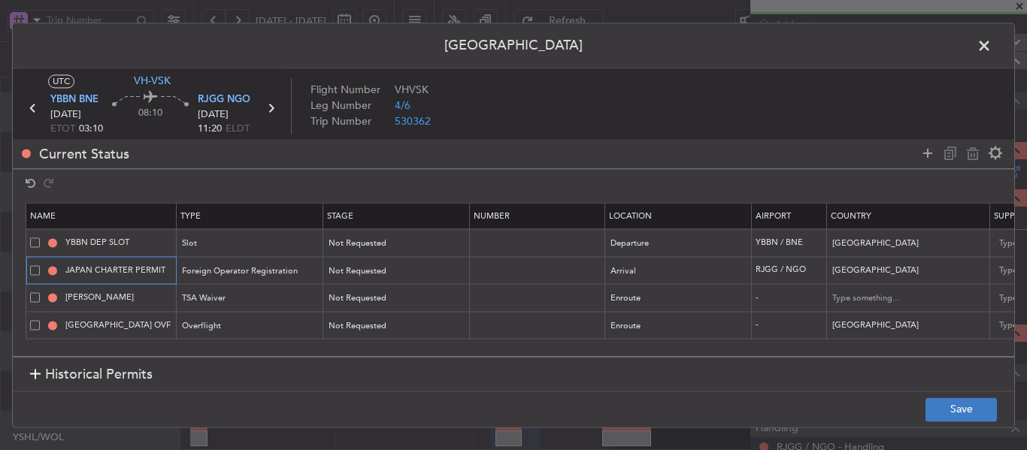
type input "JAPAN CHARTER PERMIT"
click at [943, 410] on button "Save" at bounding box center [960, 410] width 71 height 24
click at [271, 109] on icon at bounding box center [271, 108] width 20 height 20
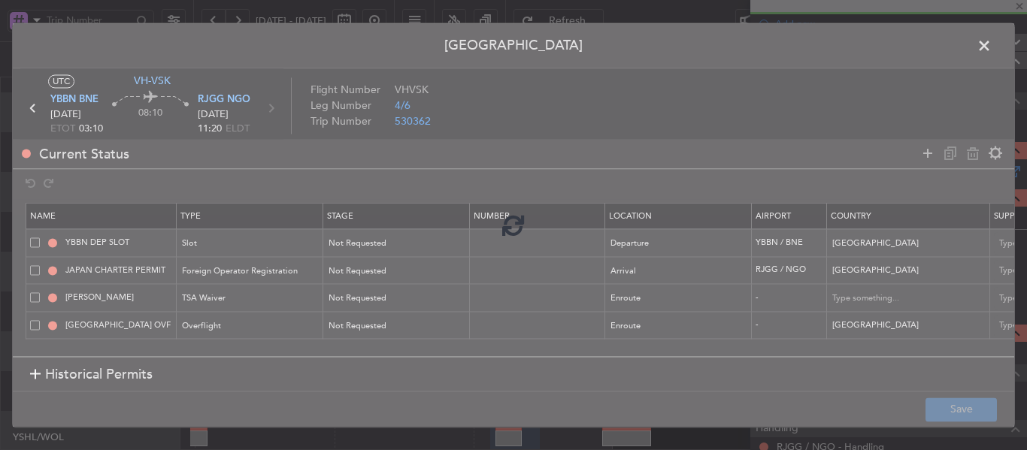
type input "+00:10"
type input "0"
type input "+00:10"
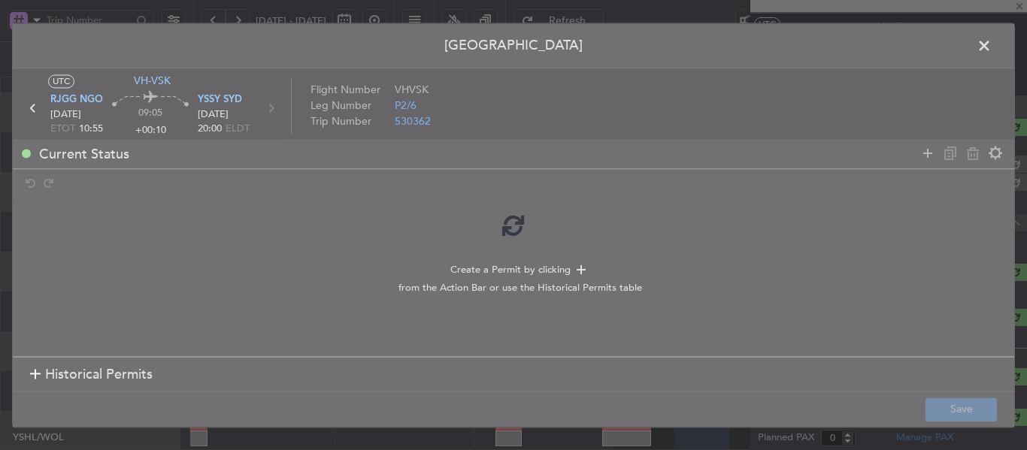
scroll to position [150, 0]
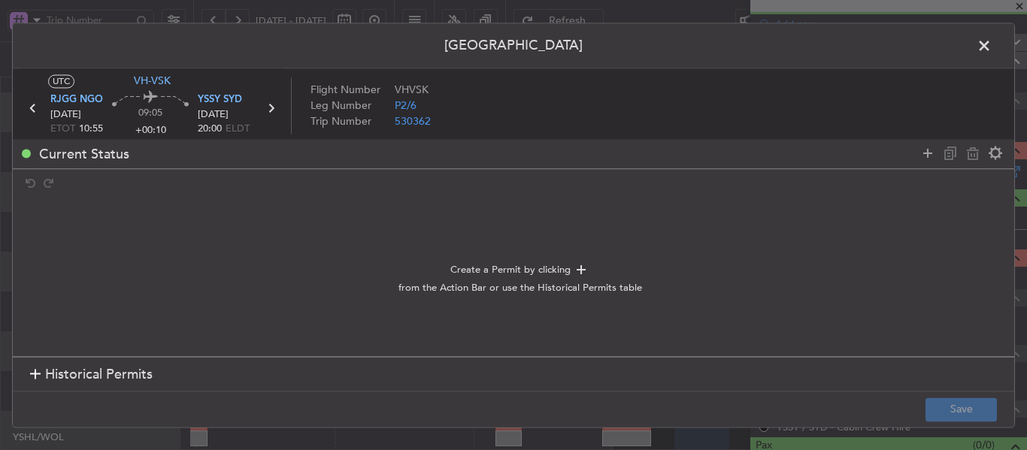
click at [991, 47] on span at bounding box center [991, 50] width 0 height 30
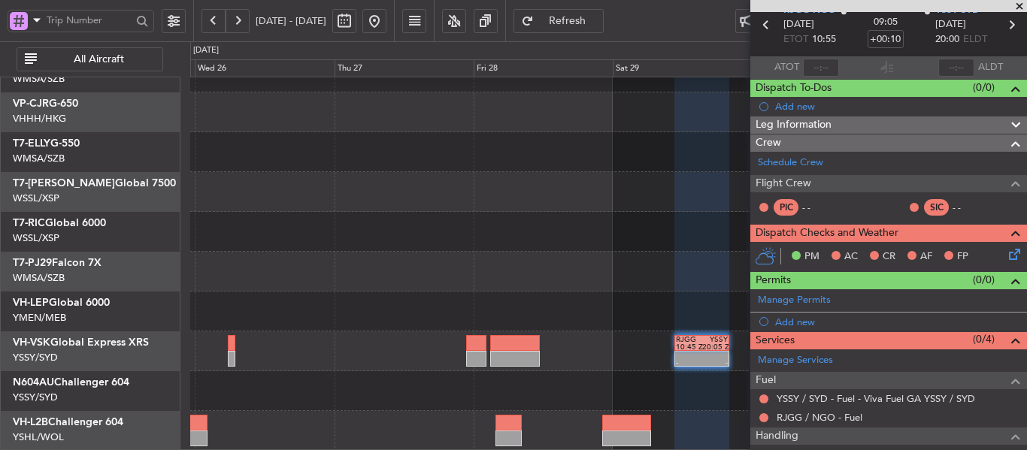
scroll to position [0, 0]
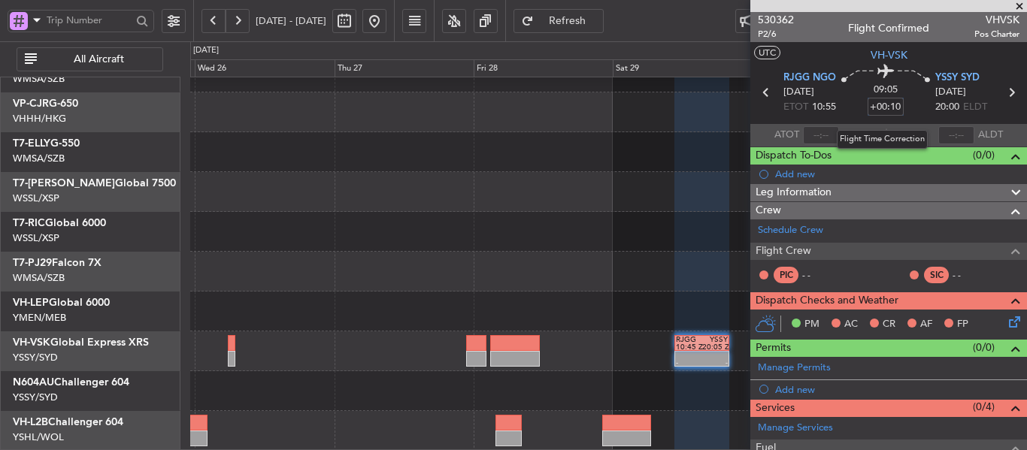
click at [875, 104] on input "+00:10" at bounding box center [885, 107] width 36 height 18
click at [850, 104] on div "09:05 -5" at bounding box center [885, 93] width 99 height 56
type input "-00:05"
click at [847, 102] on div "08:50 -00:05" at bounding box center [885, 93] width 99 height 56
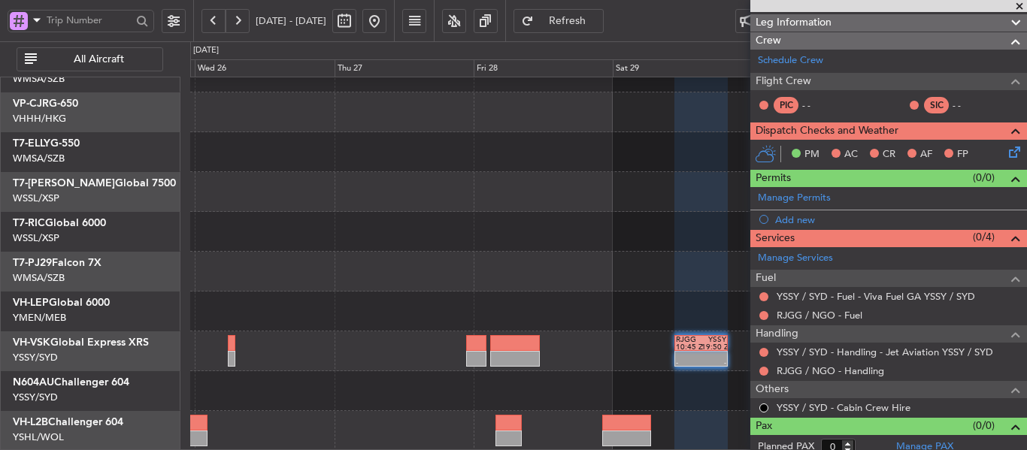
scroll to position [179, 0]
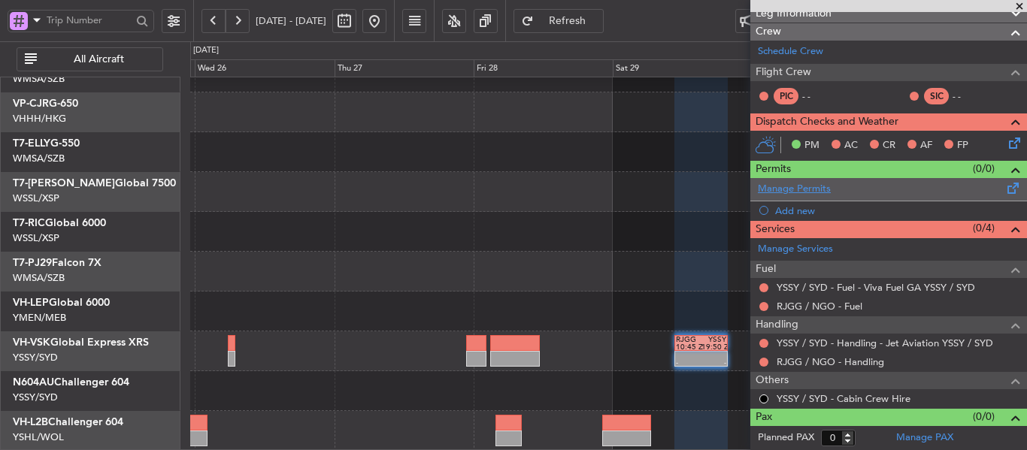
click at [805, 192] on link "Manage Permits" at bounding box center [794, 189] width 73 height 15
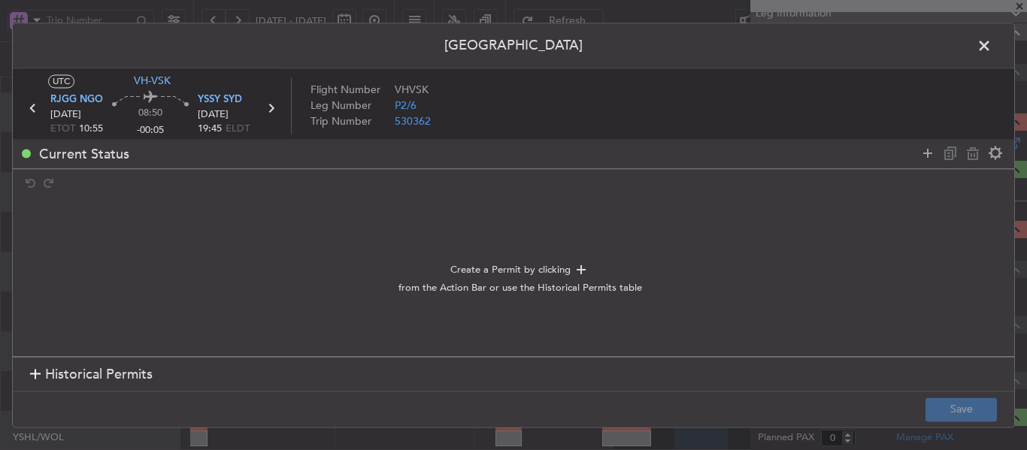
click at [991, 45] on span at bounding box center [991, 50] width 0 height 30
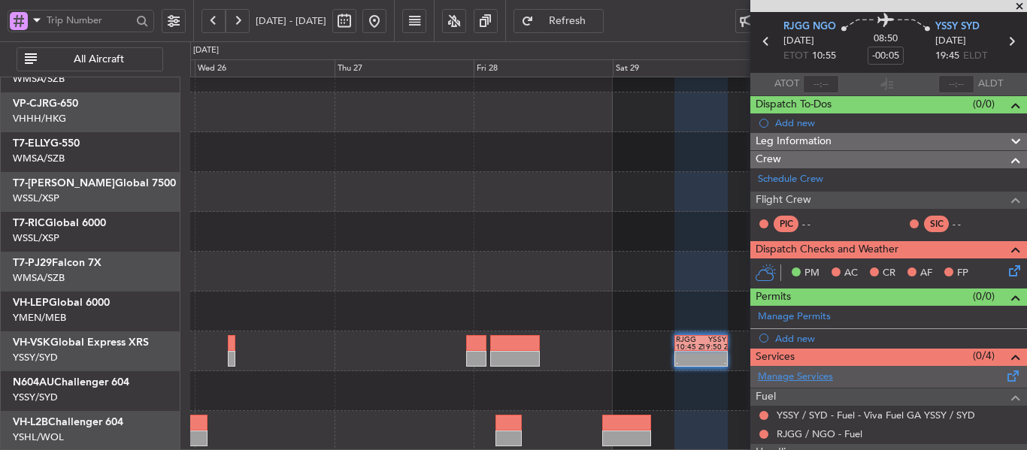
scroll to position [75, 0]
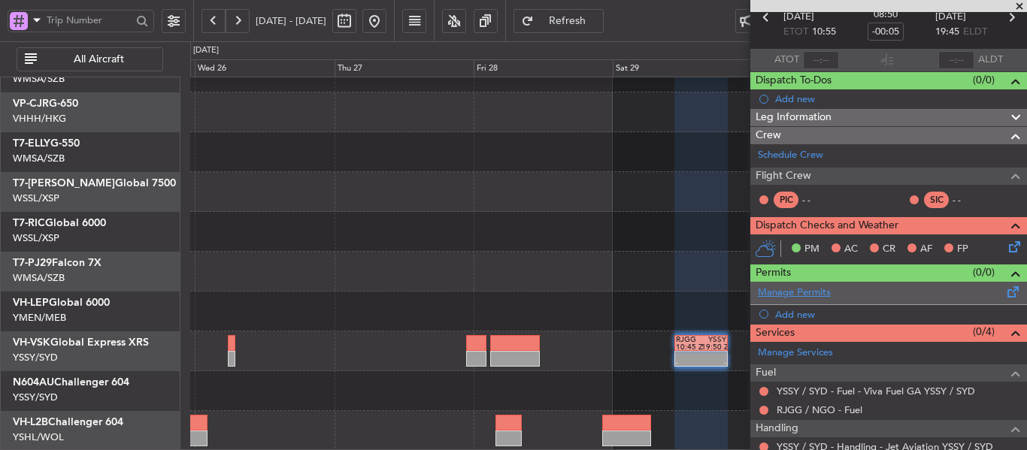
click at [813, 295] on link "Manage Permits" at bounding box center [794, 293] width 73 height 15
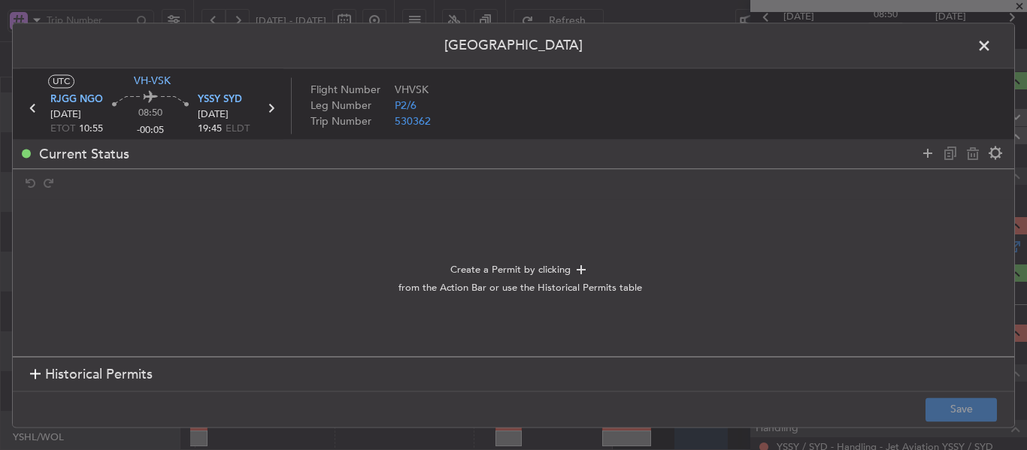
click at [35, 374] on div at bounding box center [35, 375] width 11 height 11
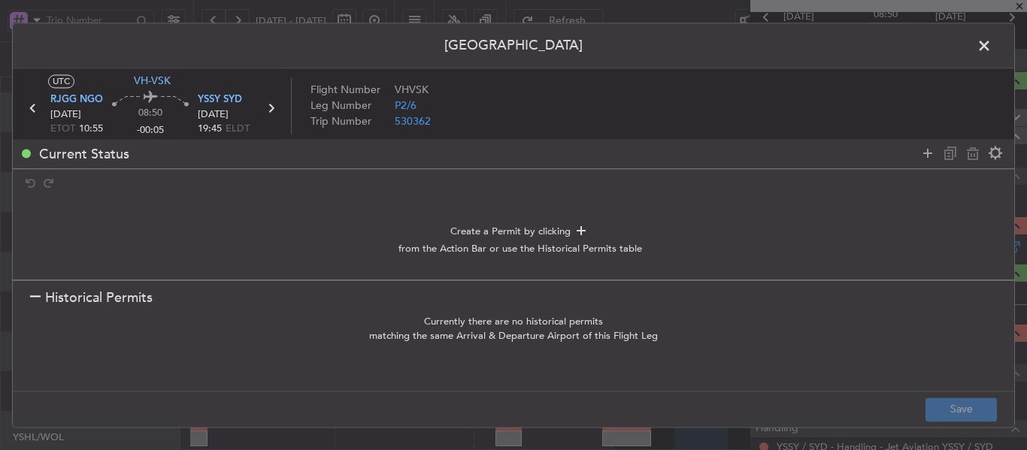
click at [32, 306] on h1 "Historical Permits" at bounding box center [91, 298] width 123 height 20
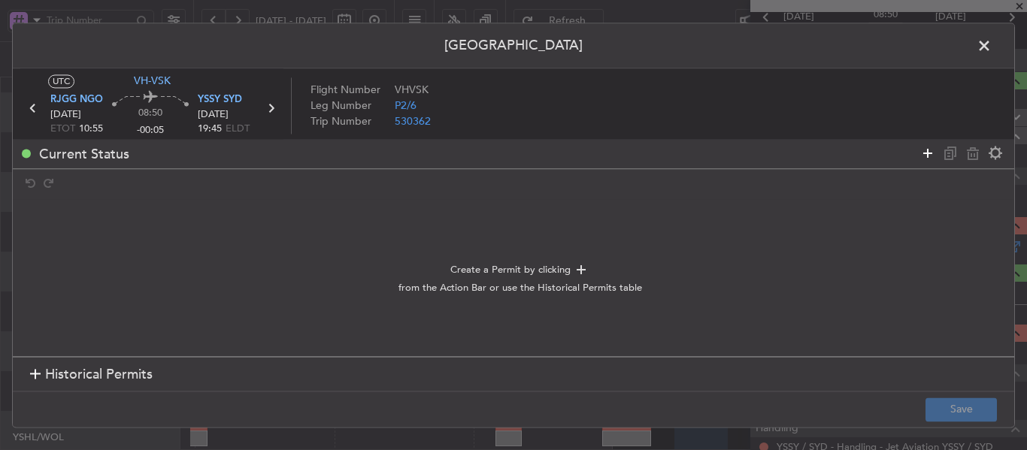
click at [924, 156] on icon at bounding box center [927, 153] width 18 height 18
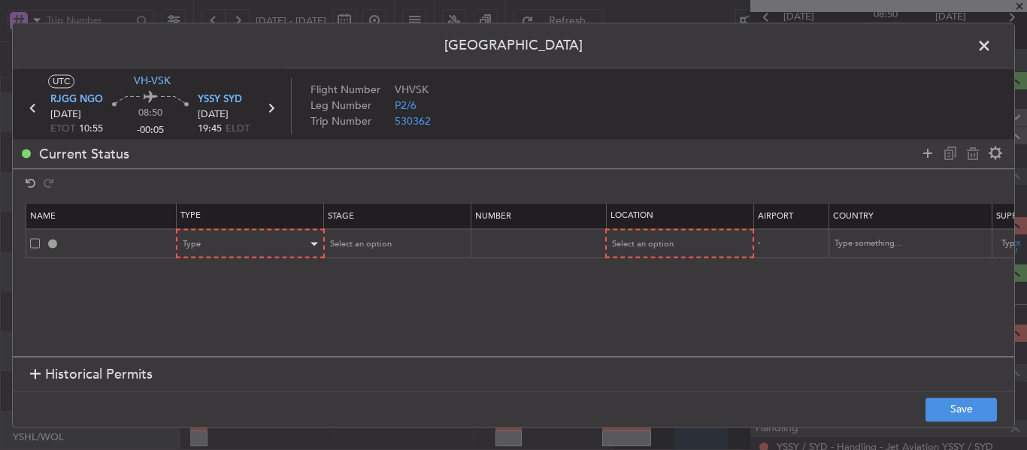
click at [308, 236] on div "Type" at bounding box center [250, 244] width 146 height 23
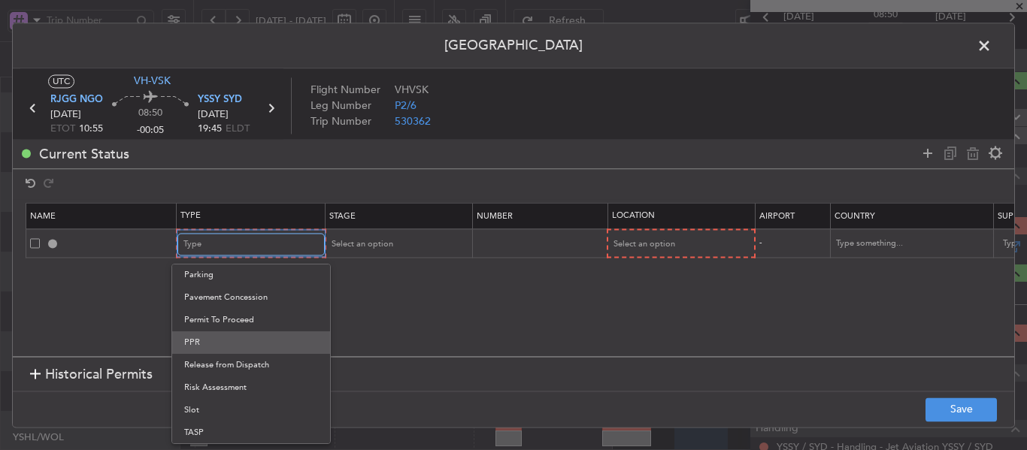
scroll to position [452, 0]
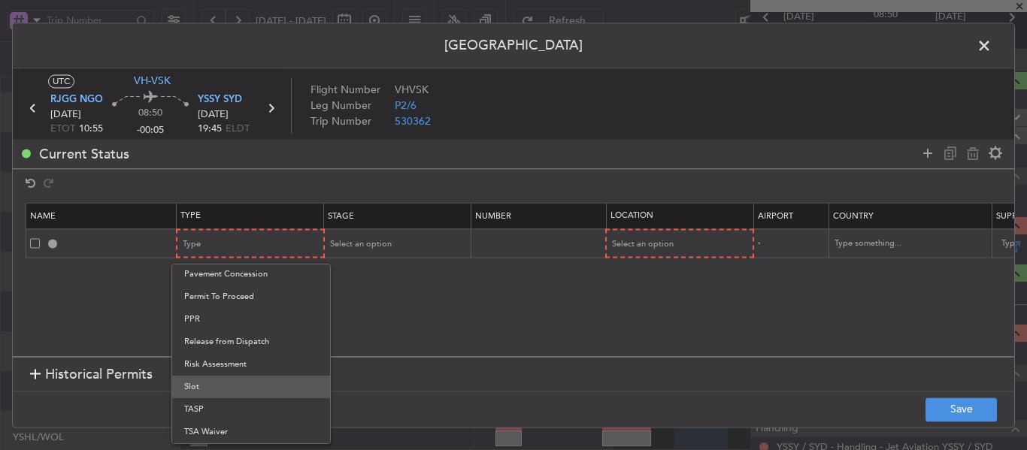
click at [232, 390] on span "Slot" at bounding box center [251, 387] width 134 height 23
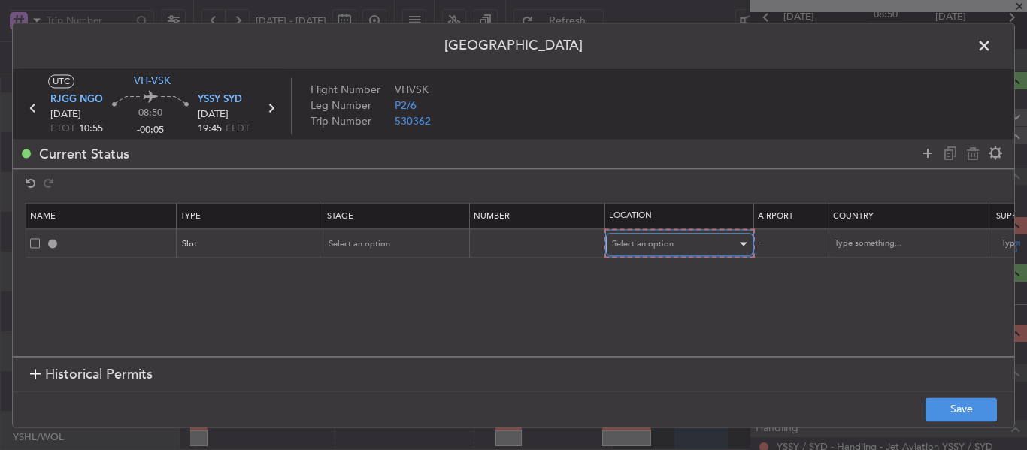
click at [651, 244] on span "Select an option" at bounding box center [643, 243] width 62 height 11
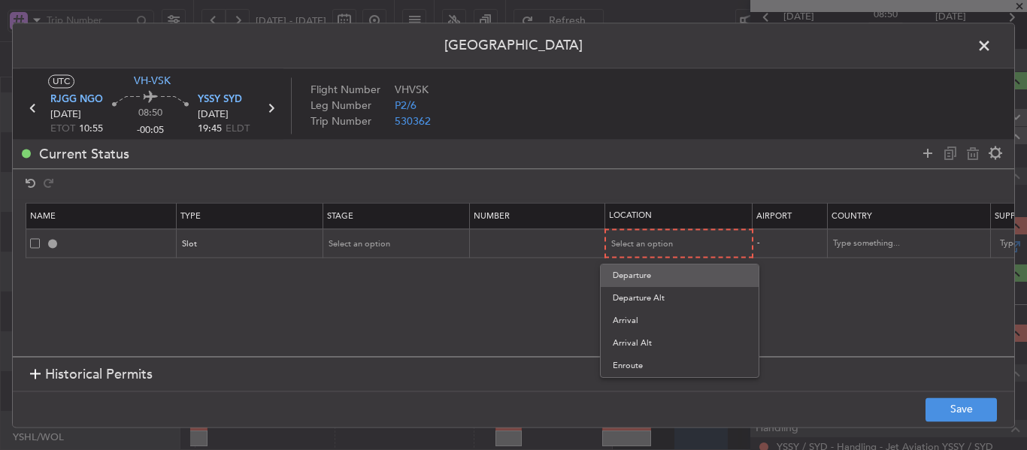
click at [632, 274] on span "Departure" at bounding box center [680, 276] width 134 height 23
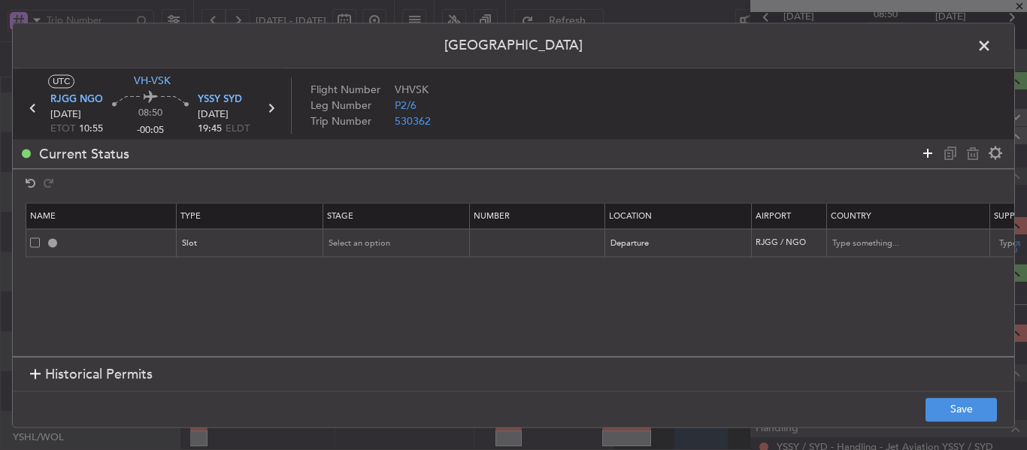
click at [926, 156] on icon at bounding box center [927, 153] width 18 height 18
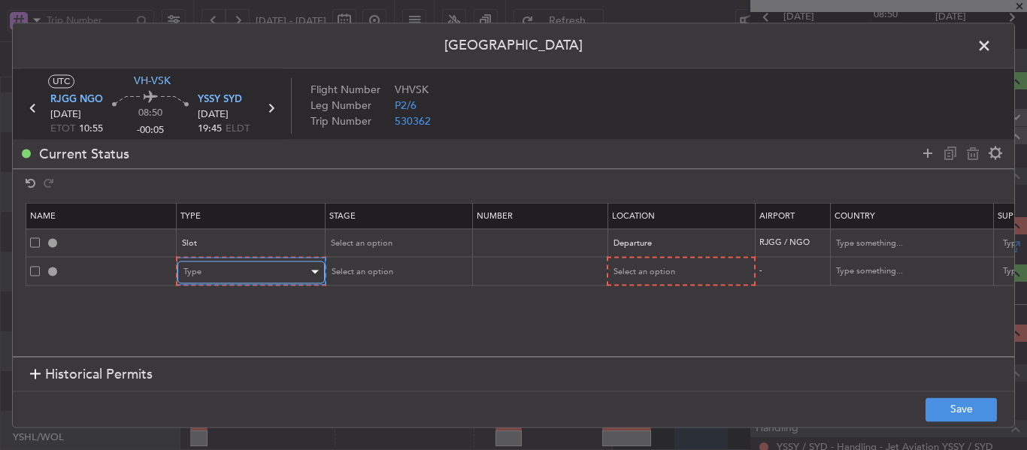
click at [265, 274] on div "Type" at bounding box center [245, 272] width 125 height 23
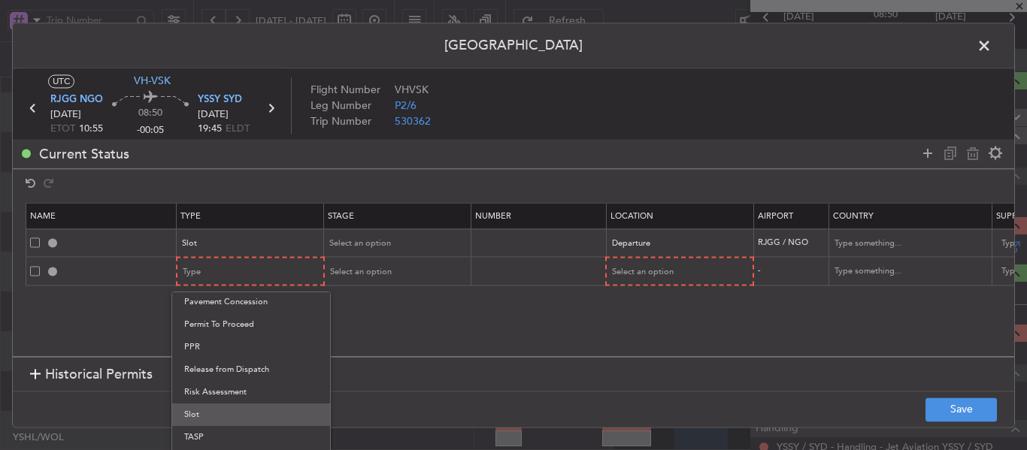
click at [236, 413] on span "Slot" at bounding box center [251, 415] width 134 height 23
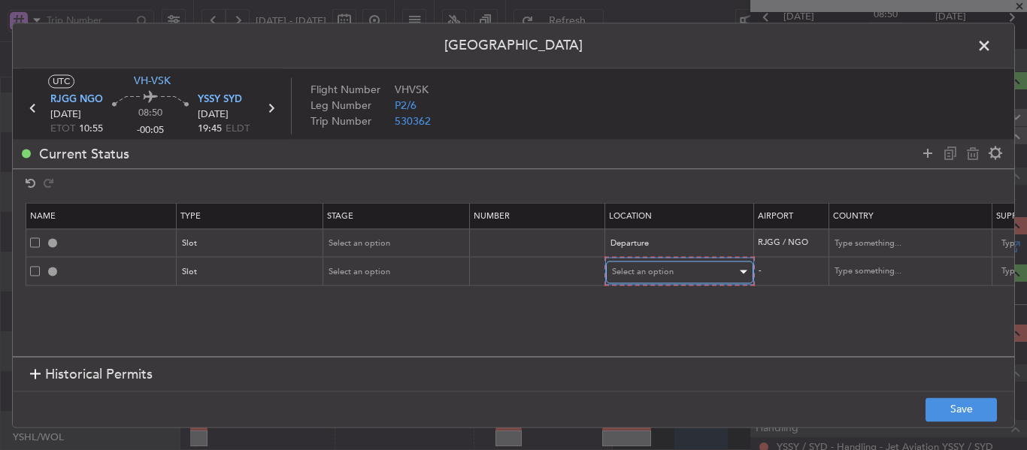
click at [648, 277] on span "Select an option" at bounding box center [643, 271] width 62 height 11
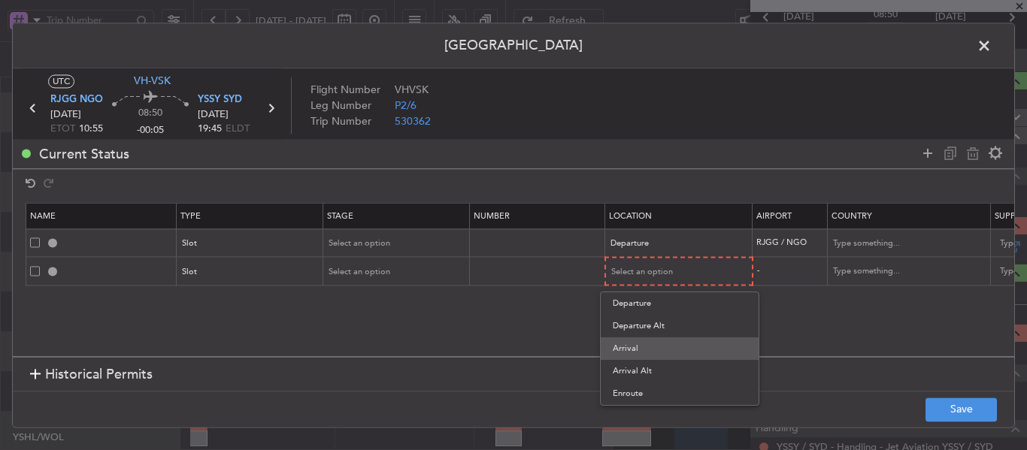
click at [639, 349] on span "Arrival" at bounding box center [680, 348] width 134 height 23
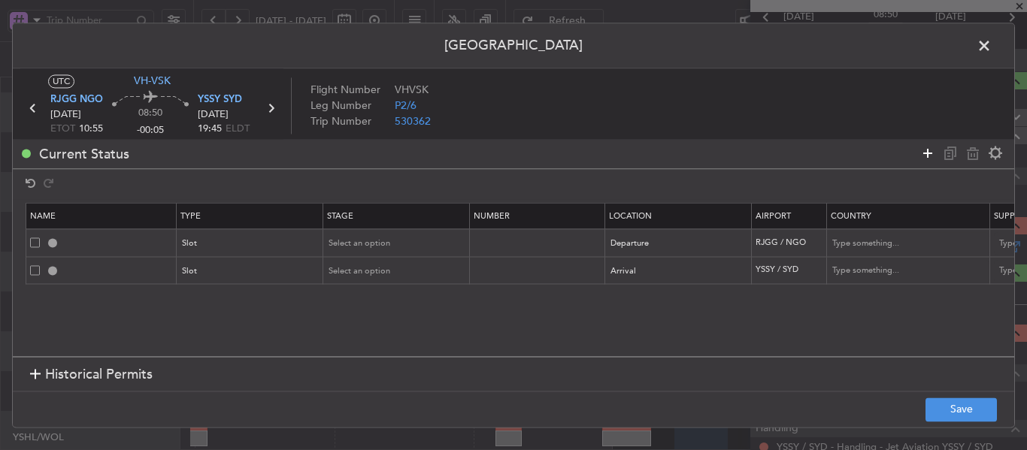
click at [928, 146] on icon at bounding box center [927, 153] width 18 height 18
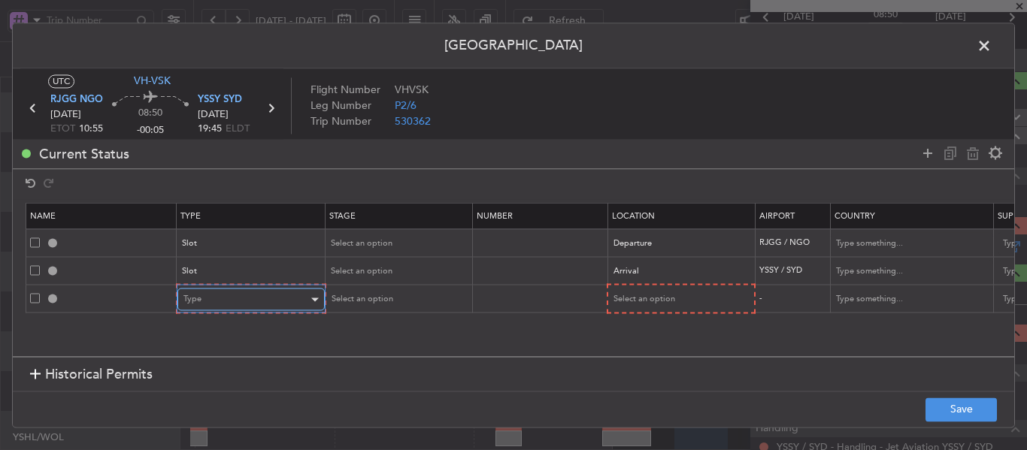
click at [268, 304] on div "Type" at bounding box center [245, 300] width 125 height 23
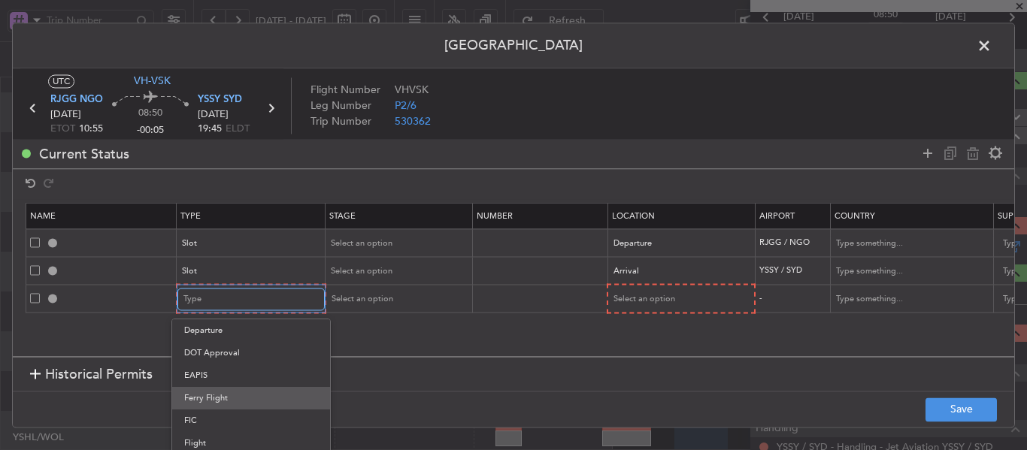
scroll to position [256, 0]
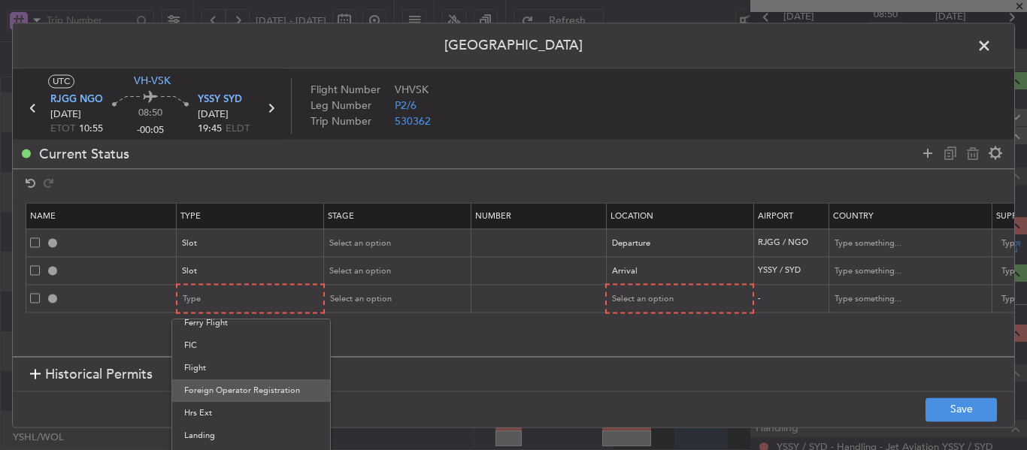
click at [247, 393] on span "Foreign Operator Registration" at bounding box center [251, 391] width 134 height 23
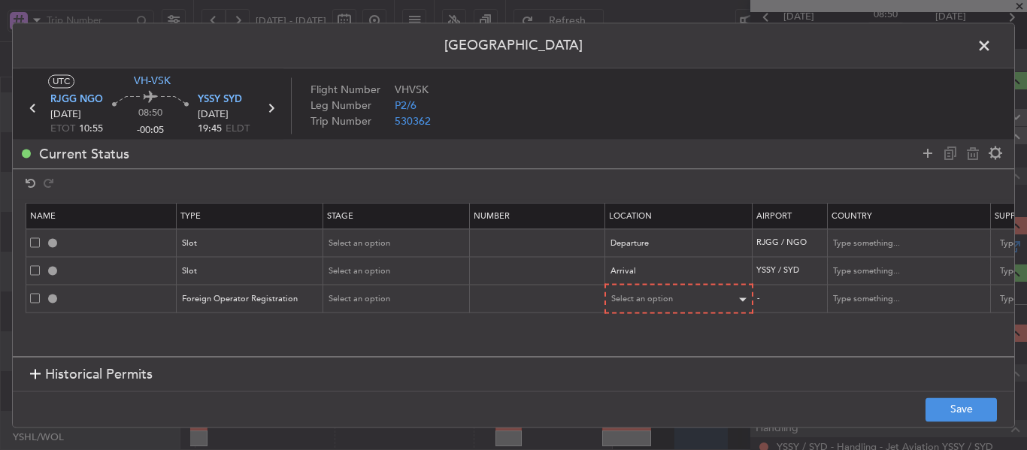
click at [643, 288] on div "Select an option" at bounding box center [679, 299] width 146 height 23
click at [624, 302] on span "Select an option" at bounding box center [643, 299] width 62 height 11
drag, startPoint x: 628, startPoint y: 326, endPoint x: 230, endPoint y: 325, distance: 398.4
click at [627, 326] on span "Departure" at bounding box center [680, 330] width 134 height 23
click at [117, 299] on input "text" at bounding box center [118, 298] width 113 height 13
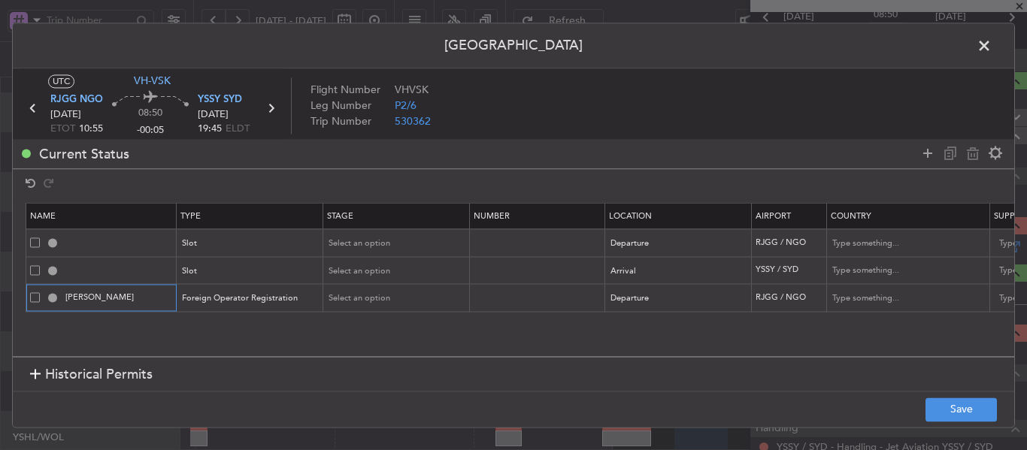
type input "J"
click at [34, 299] on span at bounding box center [35, 298] width 10 height 10
click at [41, 293] on input "checkbox" at bounding box center [41, 293] width 0 height 0
click at [973, 150] on icon at bounding box center [973, 153] width 18 height 18
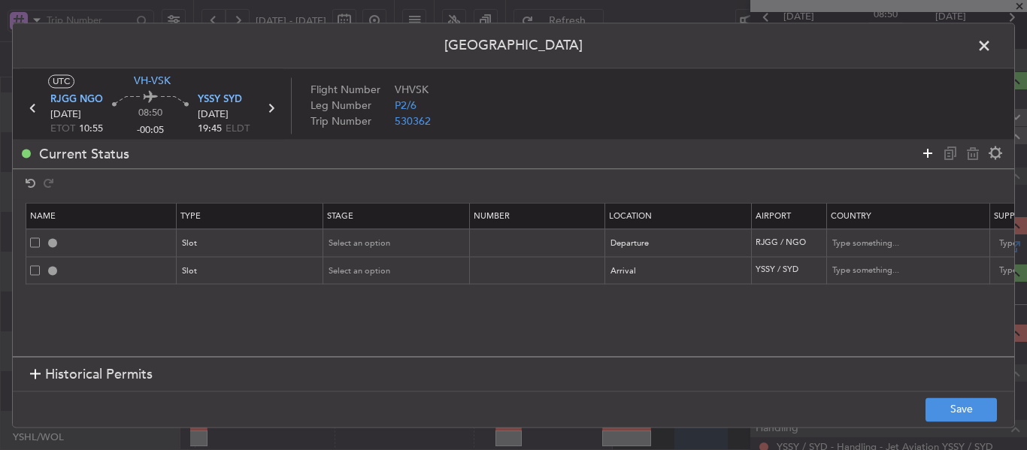
click at [934, 150] on icon at bounding box center [927, 153] width 18 height 18
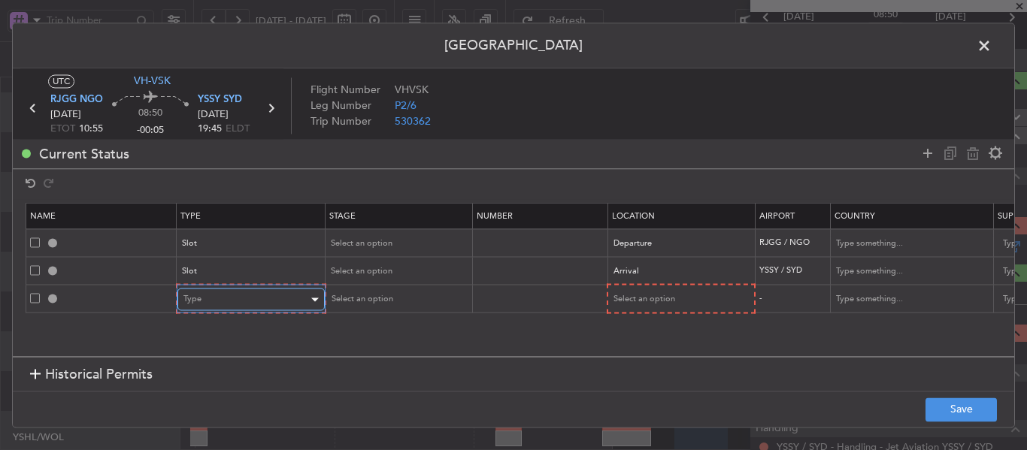
click at [266, 305] on div "Type" at bounding box center [245, 300] width 125 height 23
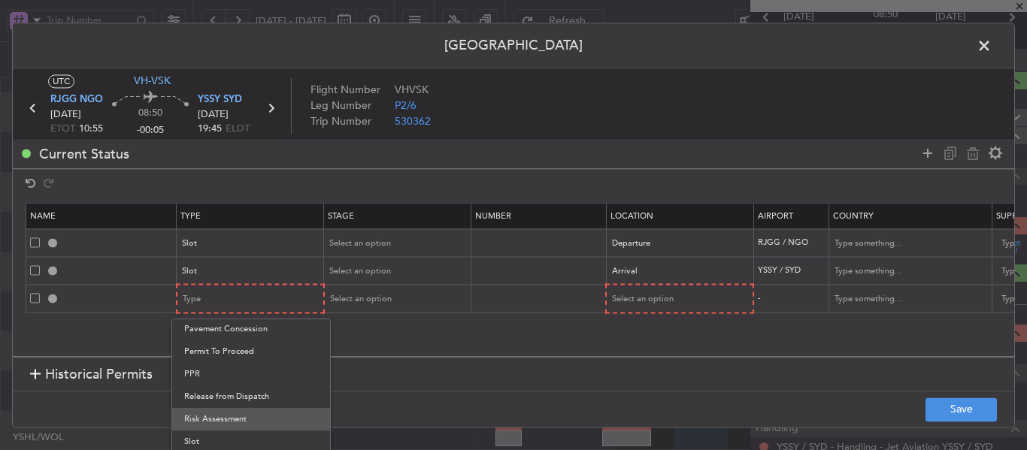
click at [242, 419] on span "Risk Assessment" at bounding box center [251, 419] width 134 height 23
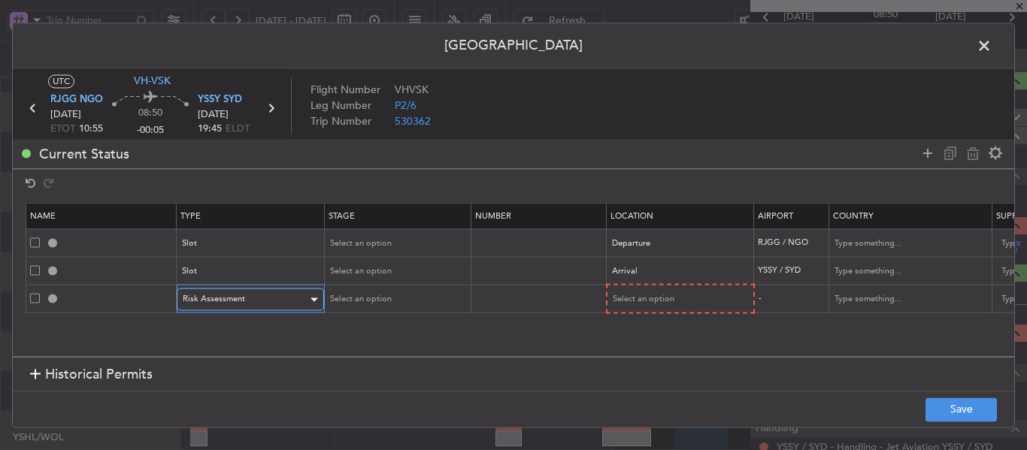
click at [249, 294] on div "Risk Assessment" at bounding box center [245, 300] width 125 height 23
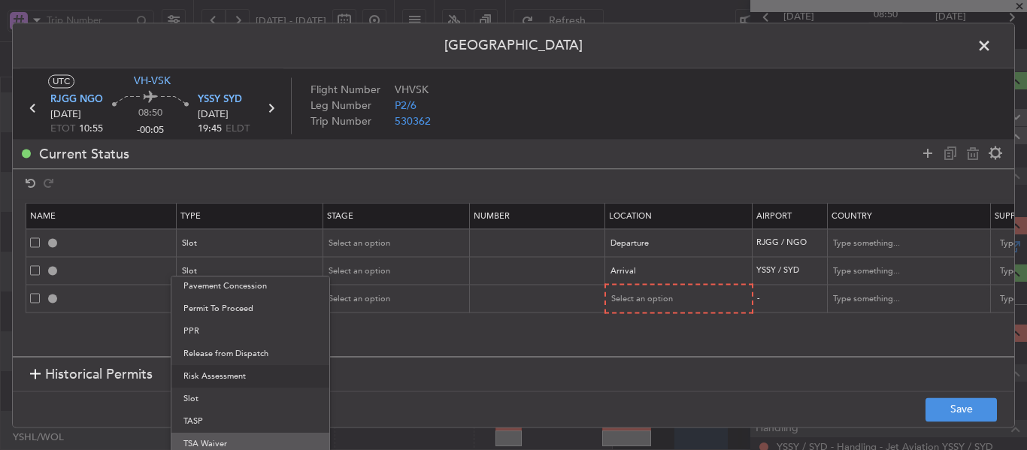
click at [256, 441] on span "TSA Waiver" at bounding box center [250, 444] width 134 height 23
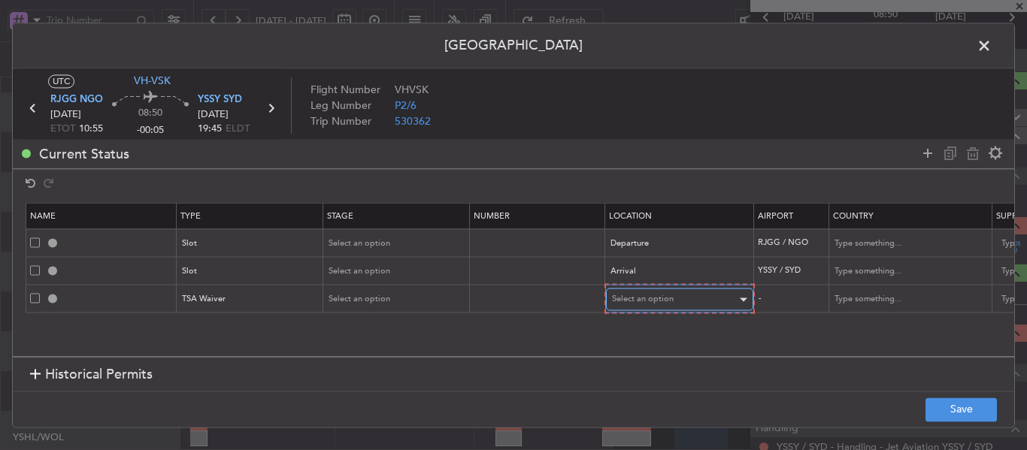
click at [656, 302] on span "Select an option" at bounding box center [643, 299] width 62 height 11
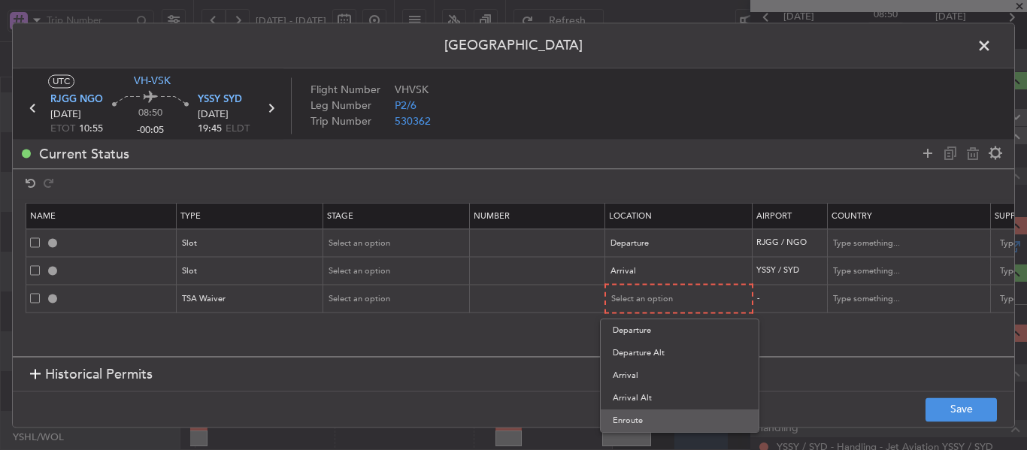
click at [658, 429] on span "Enroute" at bounding box center [680, 421] width 134 height 23
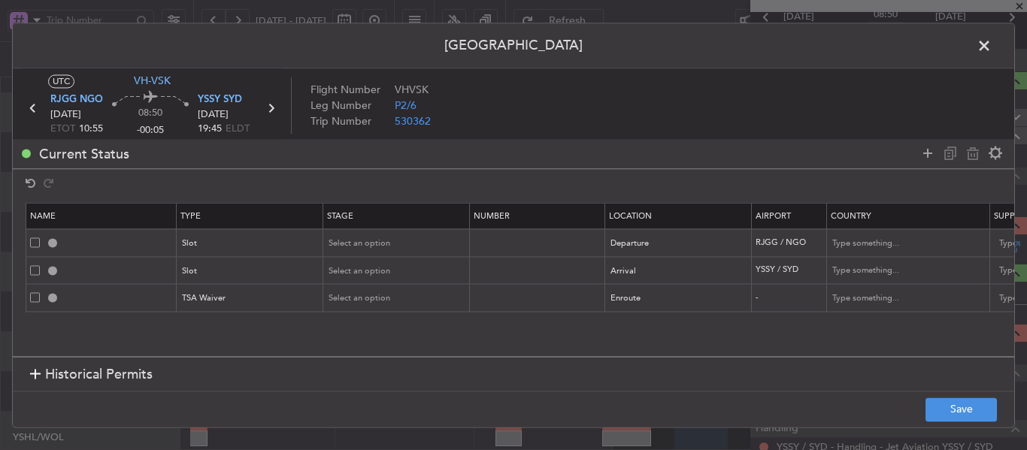
click at [658, 428] on div "Permit Center UTC VH-VSK RJGG NGO [DATE] ETOT 10:55 08:50 -00:05 [GEOGRAPHIC_DA…" at bounding box center [513, 225] width 1027 height 450
click at [924, 156] on icon at bounding box center [927, 153] width 18 height 18
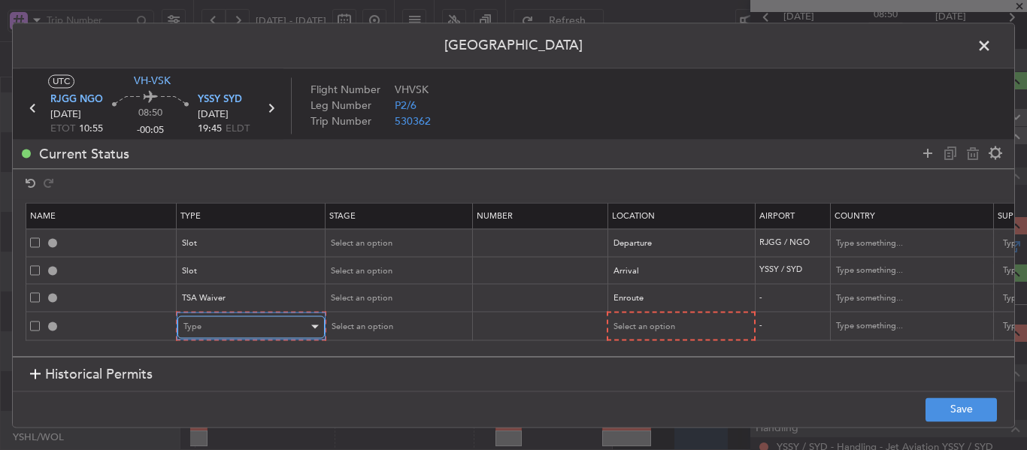
click at [246, 325] on div "Type" at bounding box center [245, 327] width 125 height 23
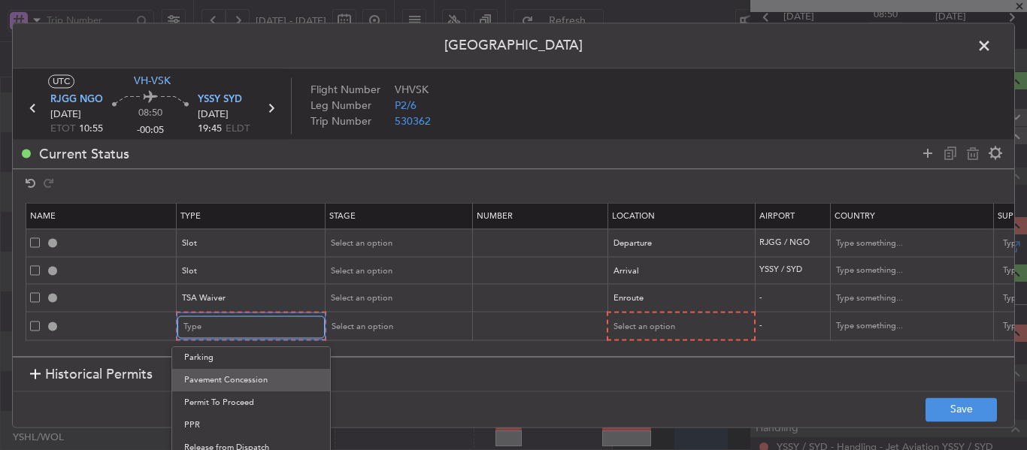
scroll to position [354, 0]
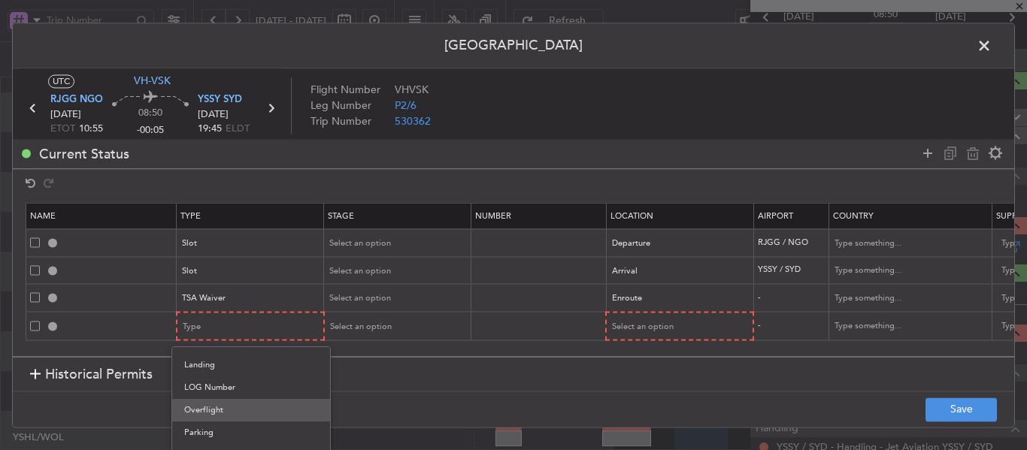
click at [237, 413] on span "Overflight" at bounding box center [251, 410] width 134 height 23
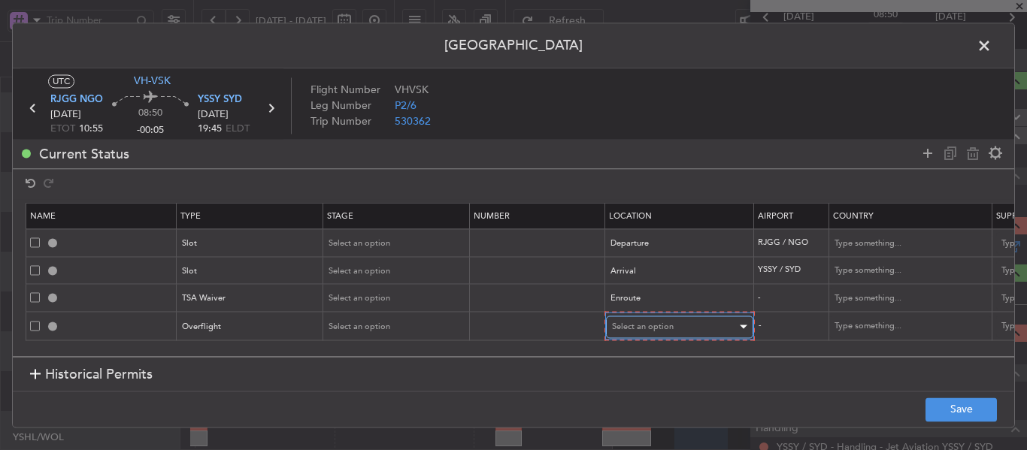
click at [644, 331] on span "Select an option" at bounding box center [643, 326] width 62 height 11
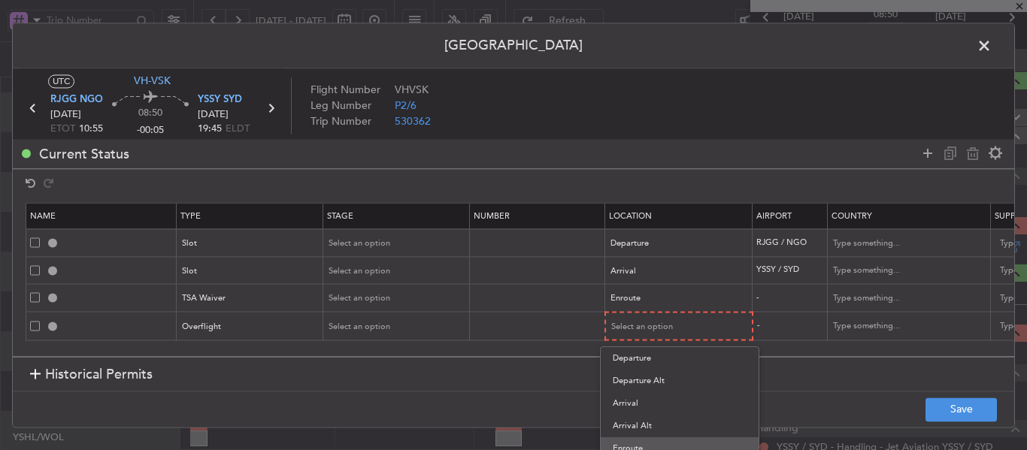
click at [631, 444] on span "Enroute" at bounding box center [680, 448] width 134 height 23
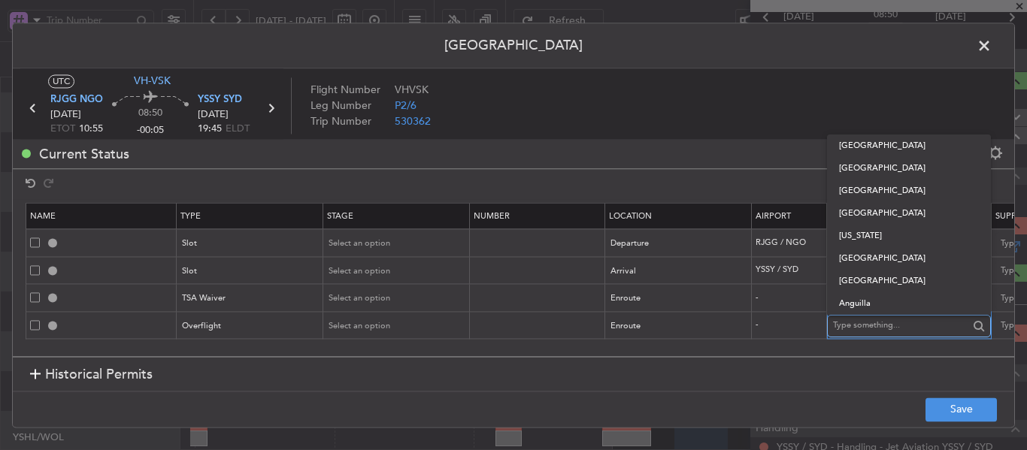
click at [862, 322] on input "text" at bounding box center [900, 326] width 135 height 23
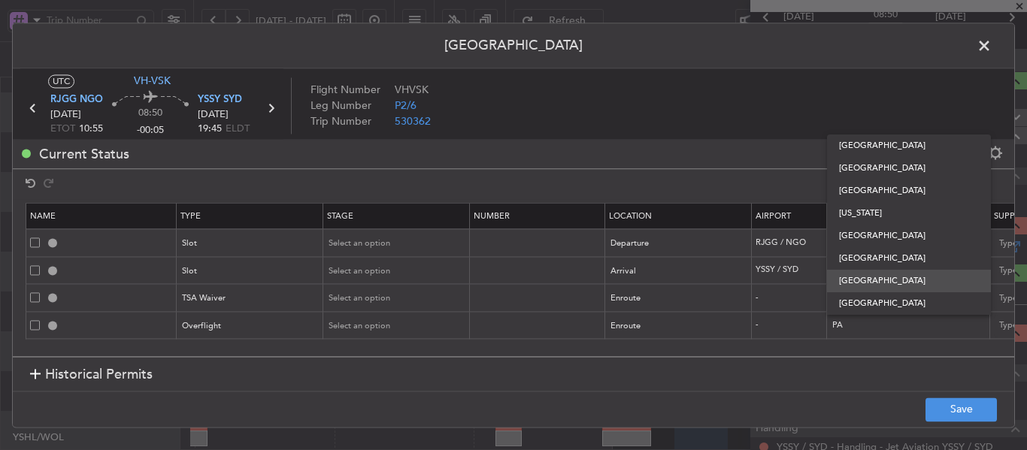
click at [870, 275] on span "[GEOGRAPHIC_DATA]" at bounding box center [909, 281] width 140 height 23
type input "[GEOGRAPHIC_DATA]"
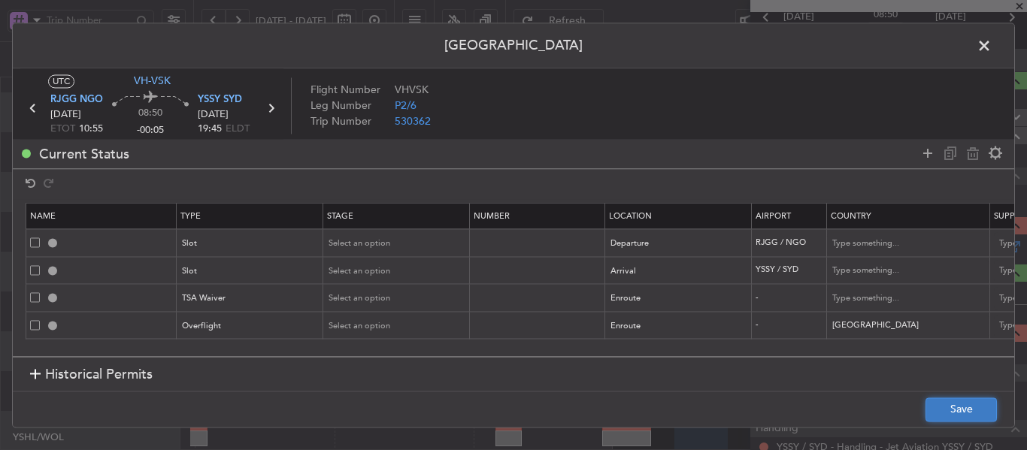
click at [957, 416] on button "Save" at bounding box center [960, 410] width 71 height 24
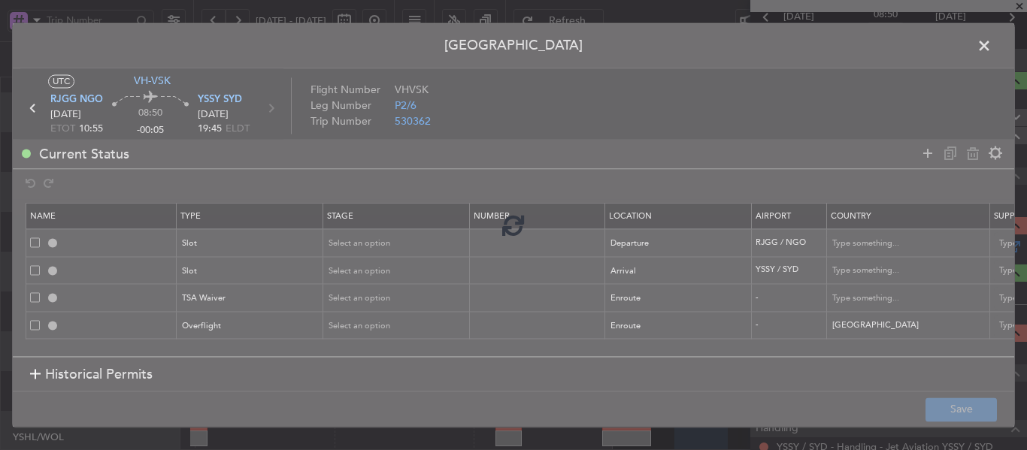
type input "RJGG DEP SLOT"
type input "[GEOGRAPHIC_DATA]"
type input "NNN"
type input "YSSY ARR SLOT"
type input "[GEOGRAPHIC_DATA]"
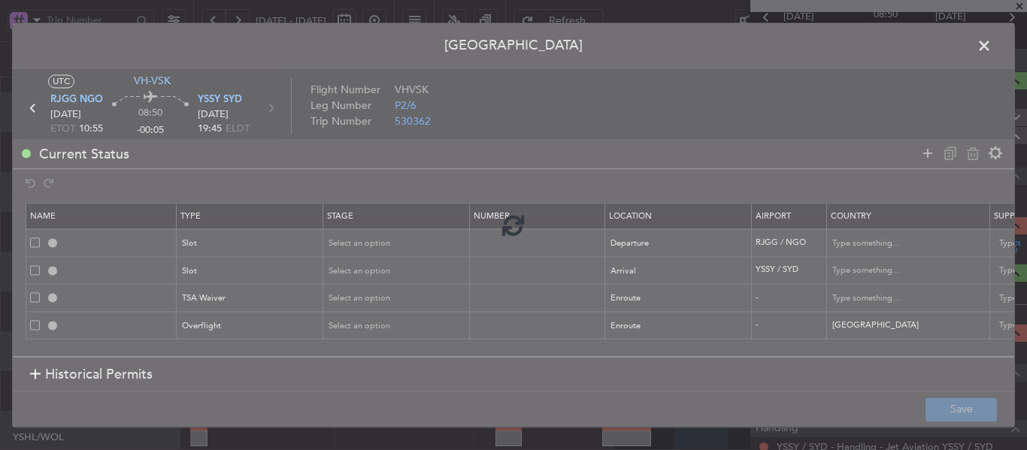
type input "NNN"
type input "[PERSON_NAME]"
type input "NNN"
type input "[GEOGRAPHIC_DATA] OVF"
type input "NNN"
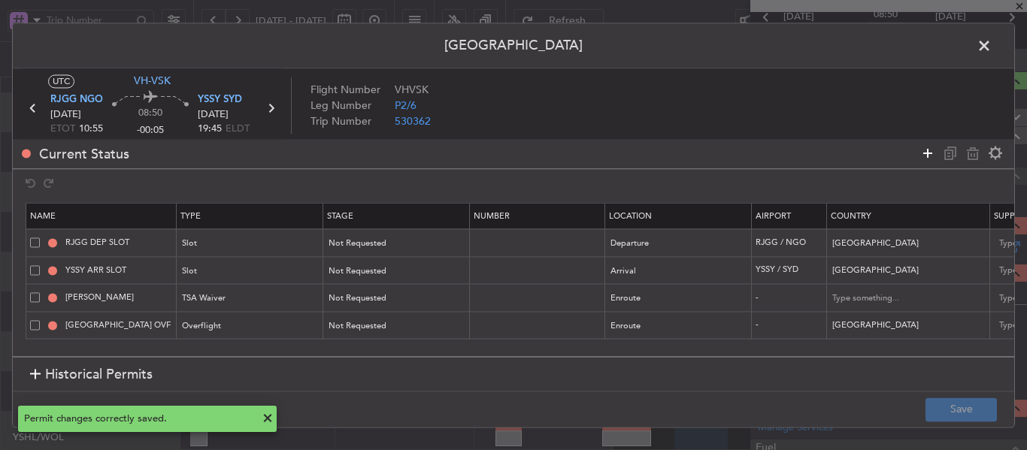
click at [931, 152] on icon at bounding box center [927, 153] width 18 height 18
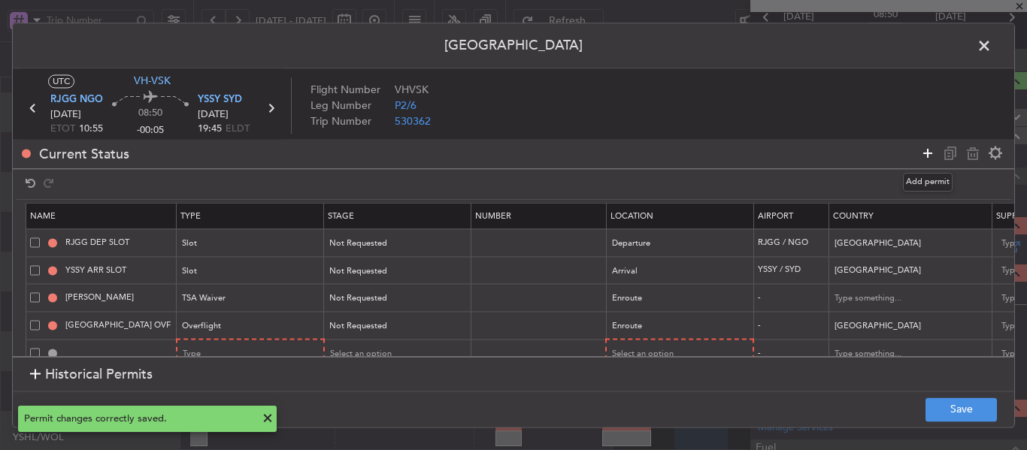
scroll to position [27, 0]
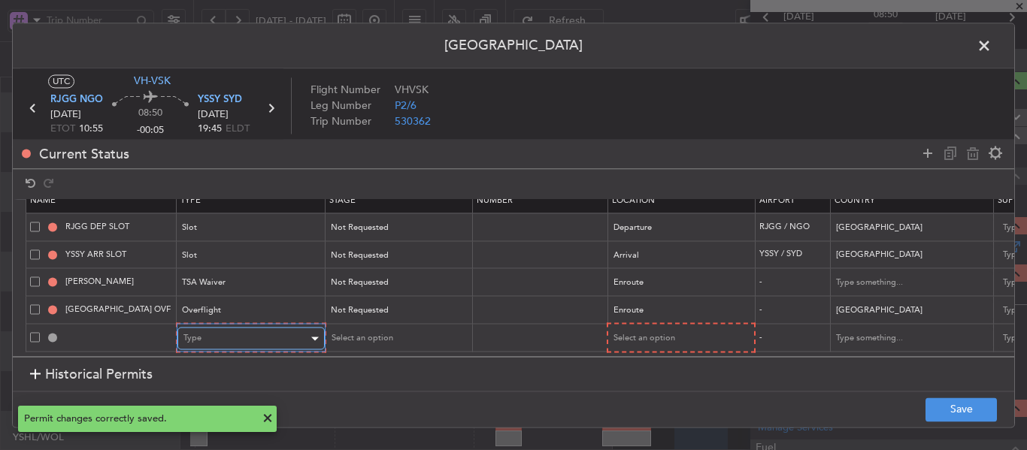
click at [216, 329] on div "Type" at bounding box center [245, 339] width 125 height 23
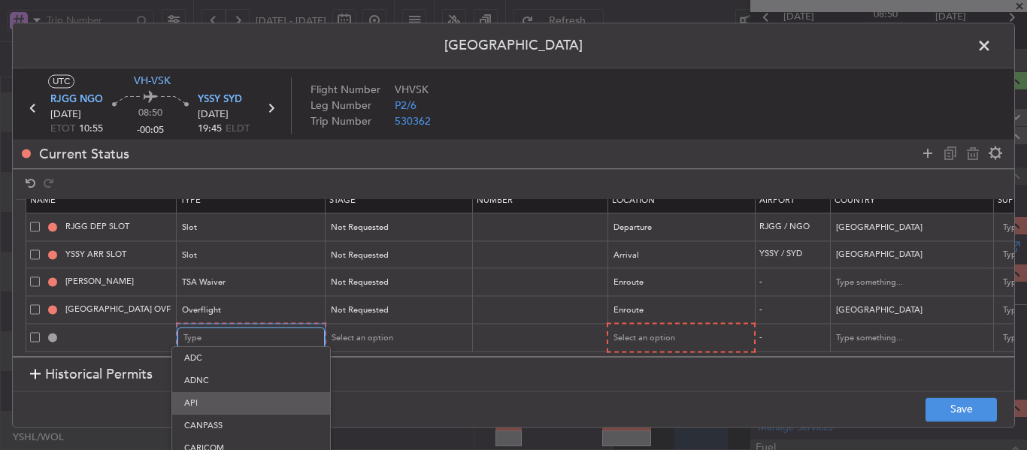
scroll to position [75, 0]
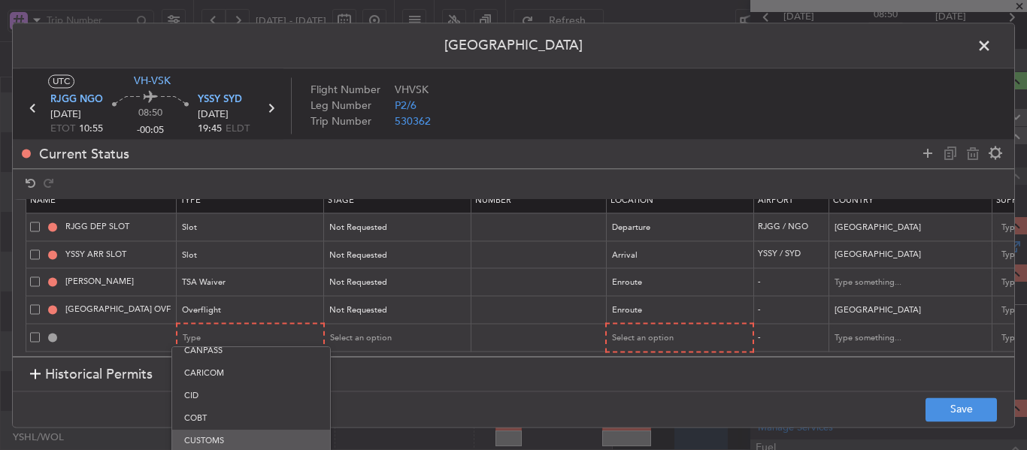
click at [228, 434] on span "CUSTOMS" at bounding box center [251, 441] width 134 height 23
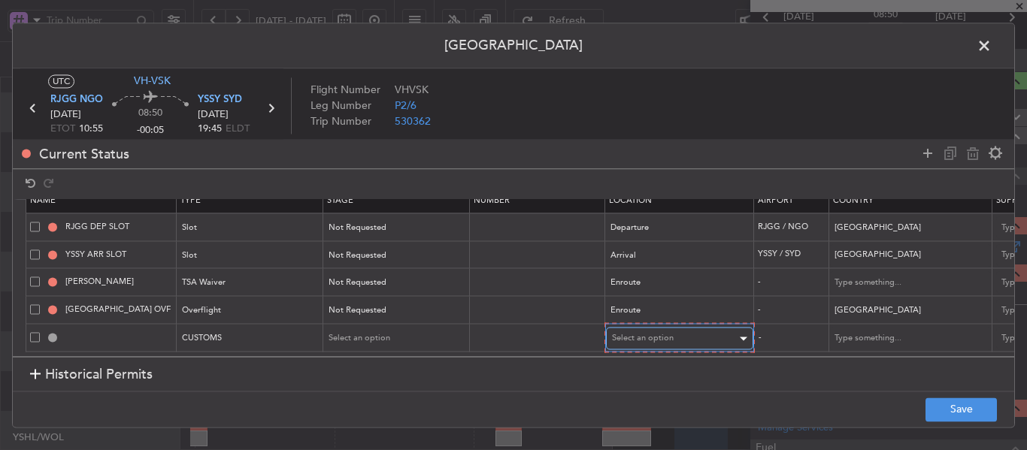
click at [672, 333] on span "Select an option" at bounding box center [643, 338] width 62 height 11
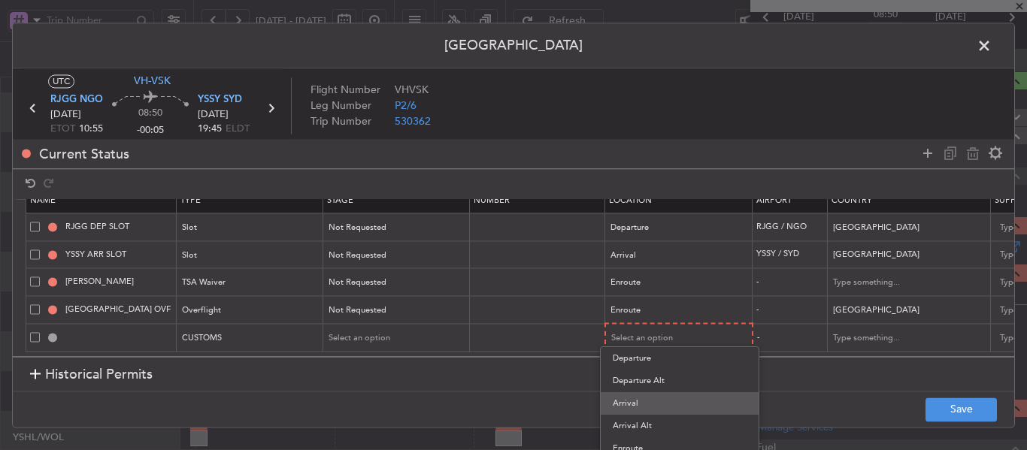
click at [655, 399] on span "Arrival" at bounding box center [680, 403] width 134 height 23
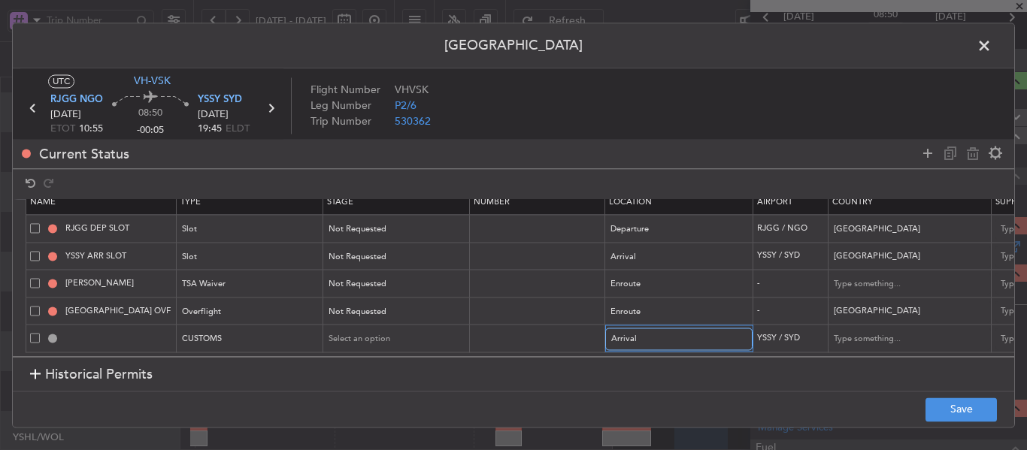
scroll to position [26, 0]
click at [947, 408] on button "Save" at bounding box center [960, 410] width 71 height 24
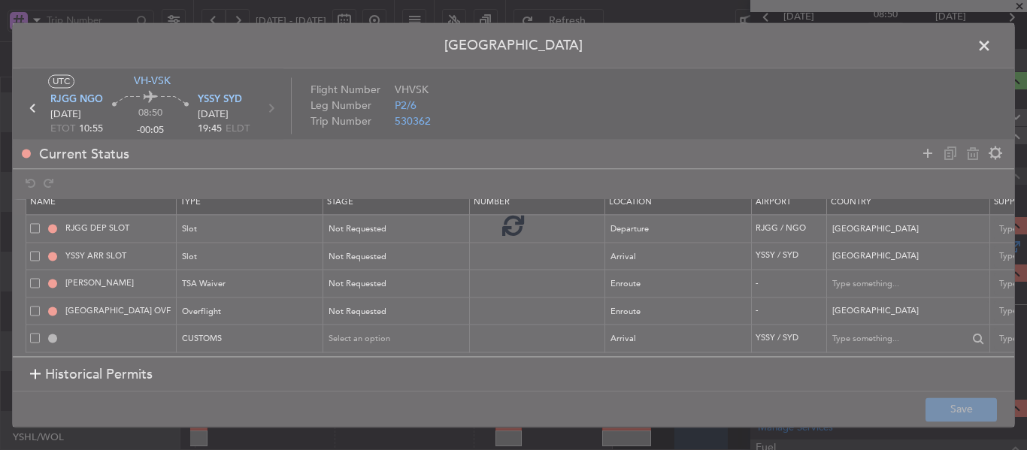
type input "YSSY ARR CUSTOMS"
type input "[GEOGRAPHIC_DATA]"
type input "NNN"
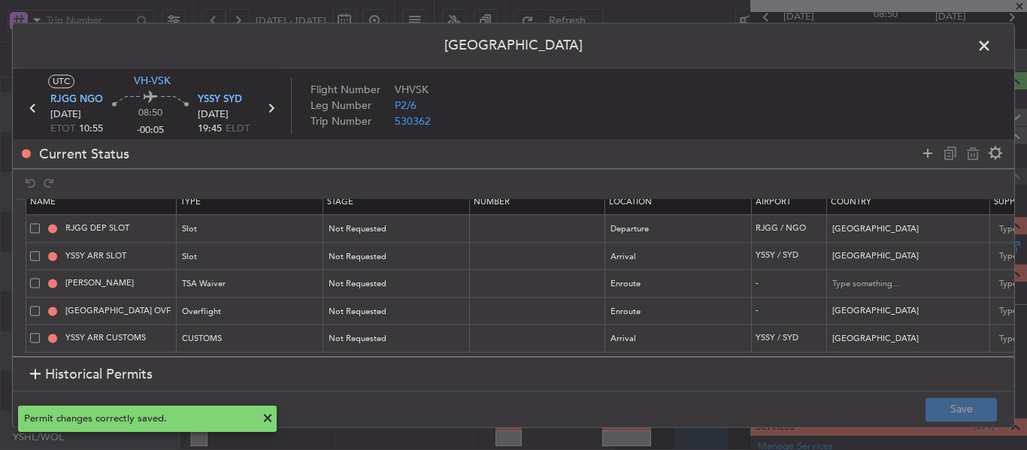
click at [30, 108] on icon at bounding box center [33, 108] width 20 height 20
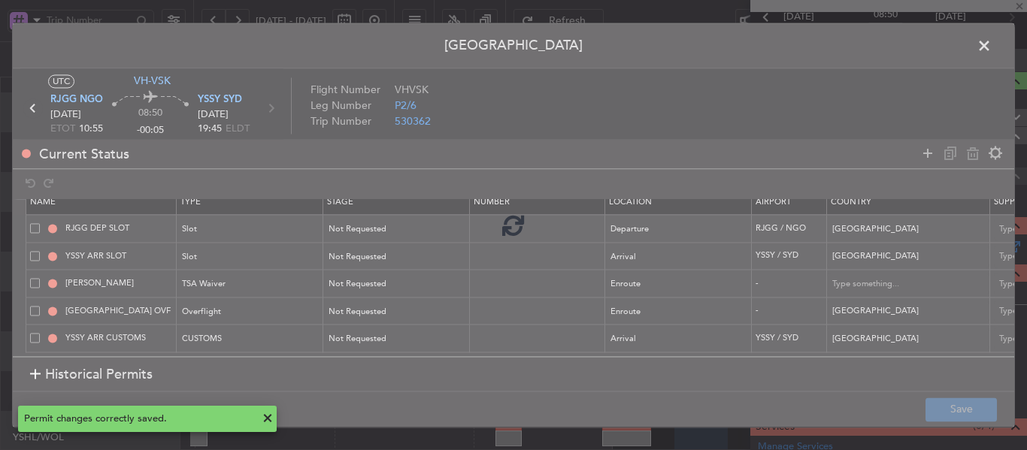
type input "3"
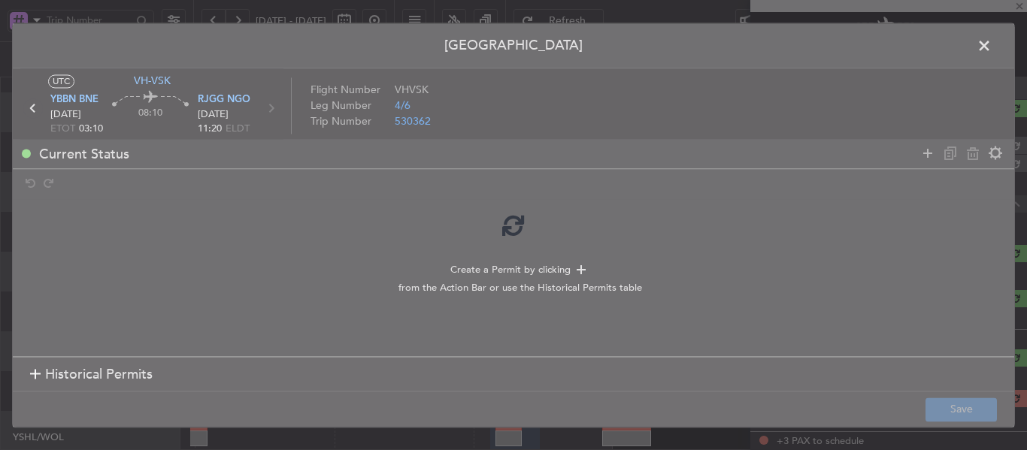
scroll to position [75, 0]
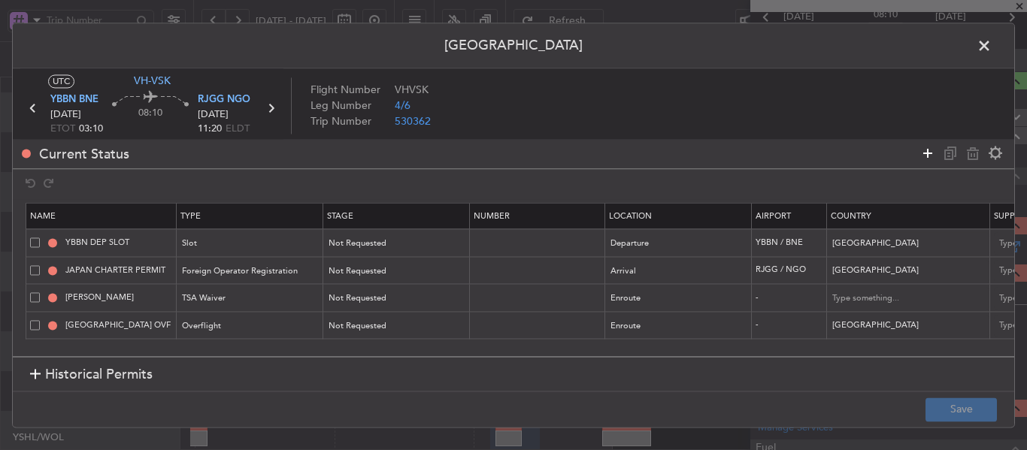
click at [921, 156] on icon at bounding box center [927, 153] width 18 height 18
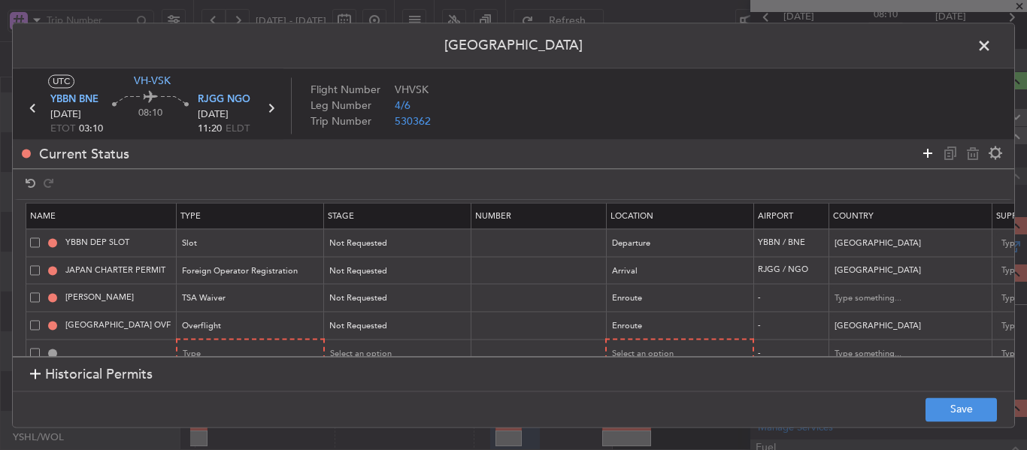
scroll to position [27, 0]
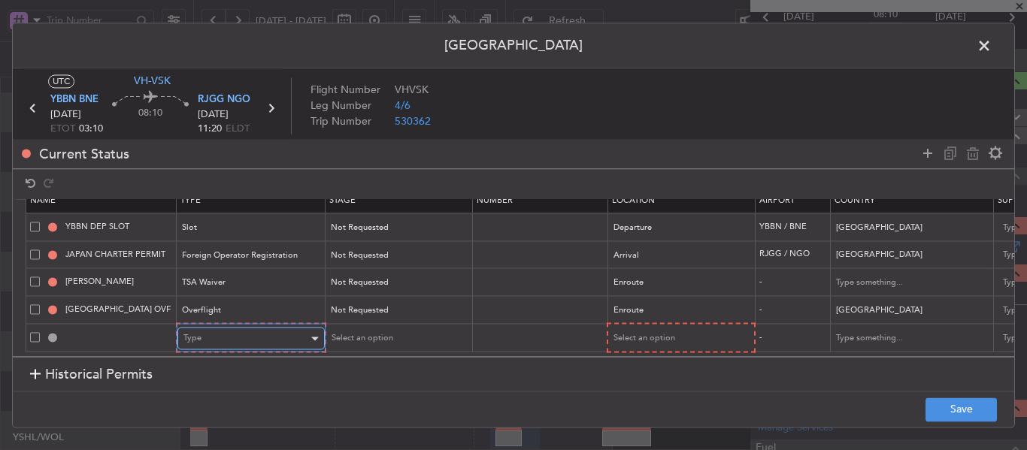
click at [274, 328] on div "Type" at bounding box center [245, 339] width 125 height 23
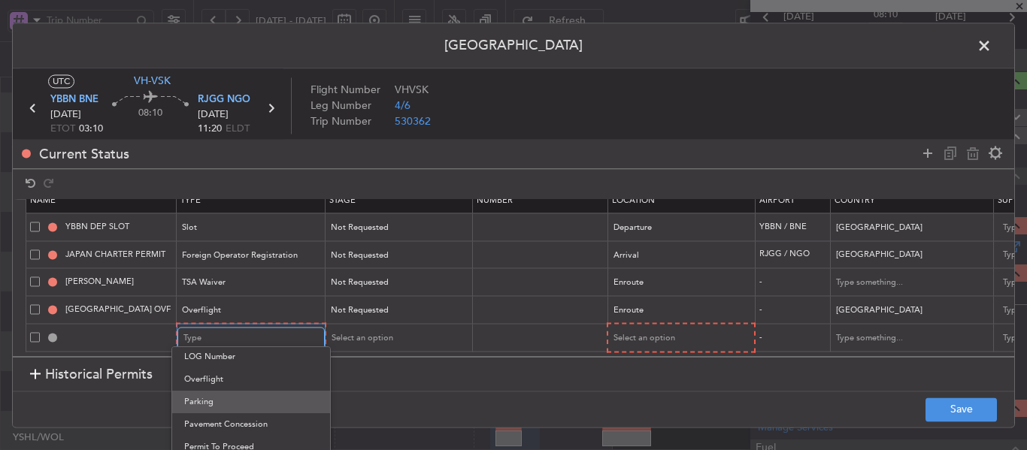
scroll to position [452, 0]
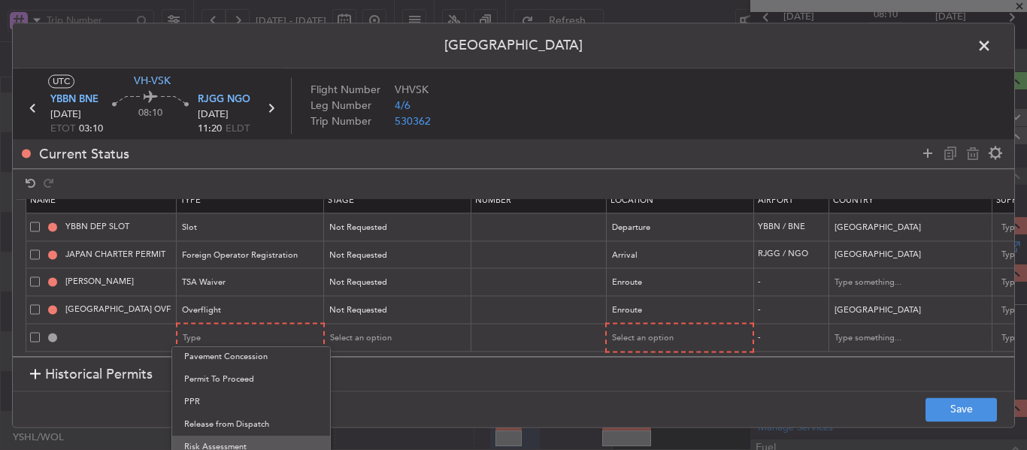
click at [234, 444] on span "Risk Assessment" at bounding box center [251, 447] width 134 height 23
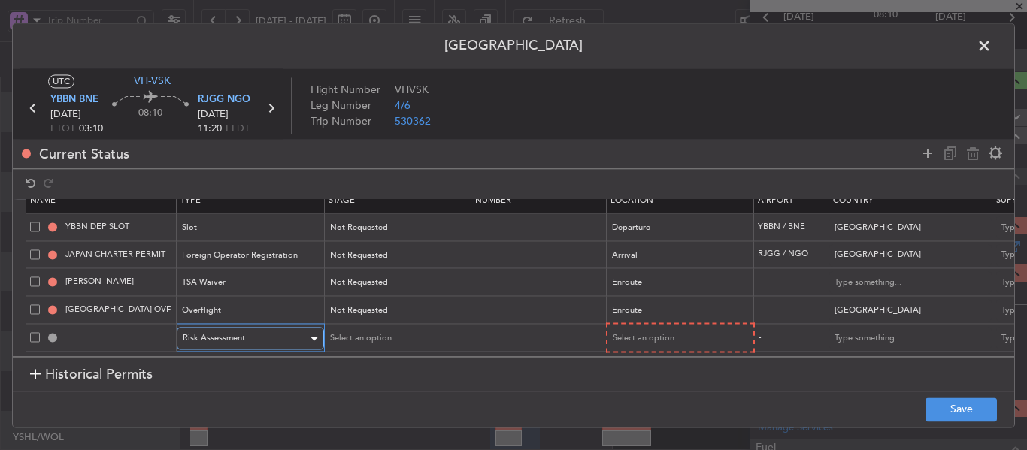
click at [262, 328] on div "Risk Assessment" at bounding box center [245, 339] width 125 height 23
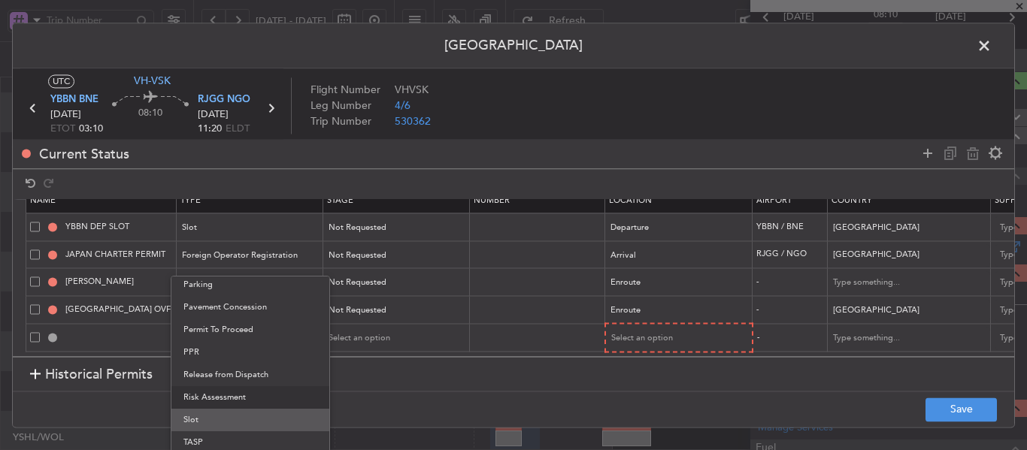
click at [228, 429] on span "Slot" at bounding box center [250, 420] width 134 height 23
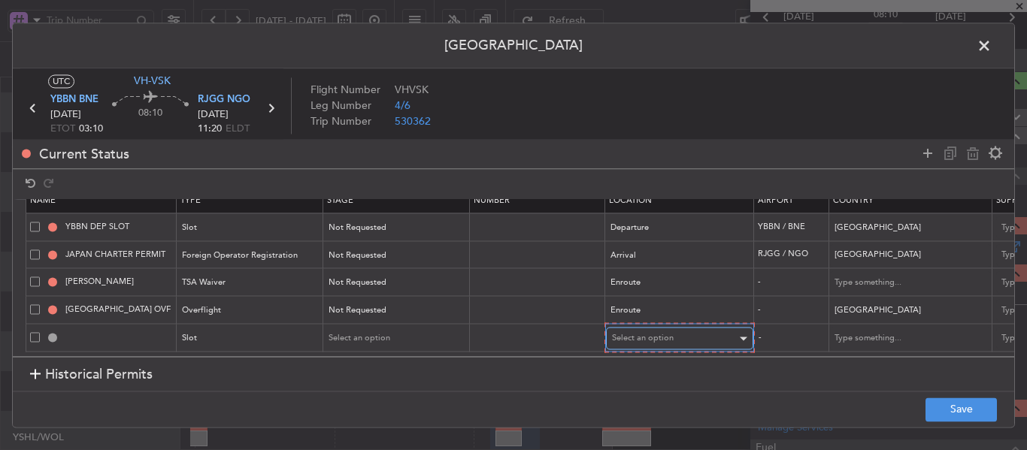
click at [688, 328] on div "Select an option" at bounding box center [674, 339] width 125 height 23
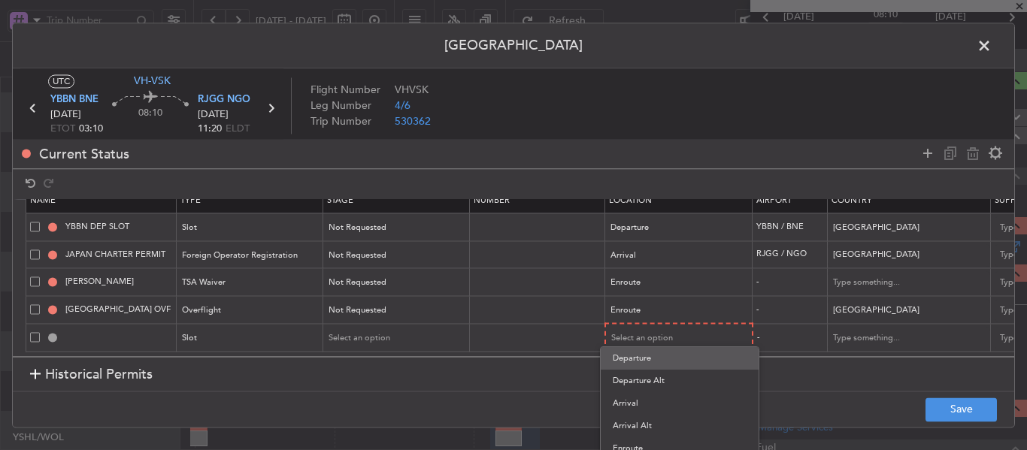
click at [667, 353] on span "Departure" at bounding box center [680, 358] width 134 height 23
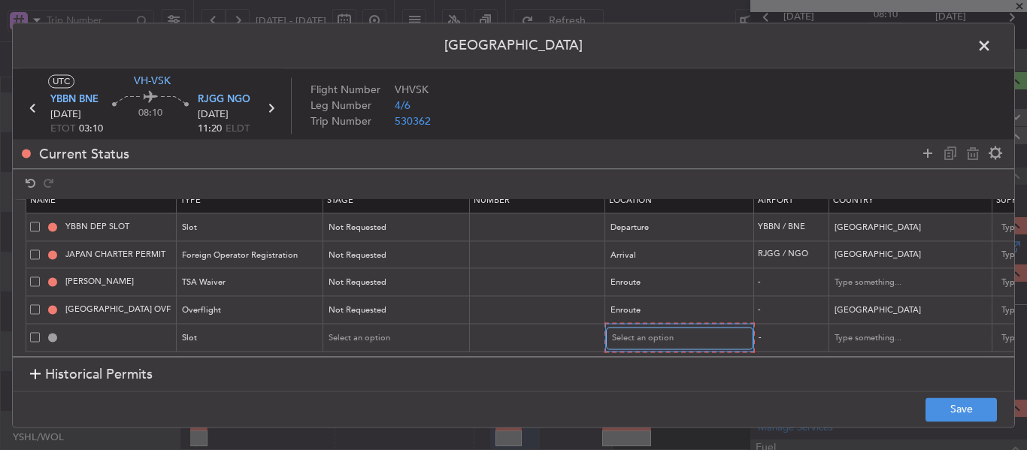
scroll to position [26, 0]
click at [652, 329] on div "Departure" at bounding box center [673, 339] width 125 height 23
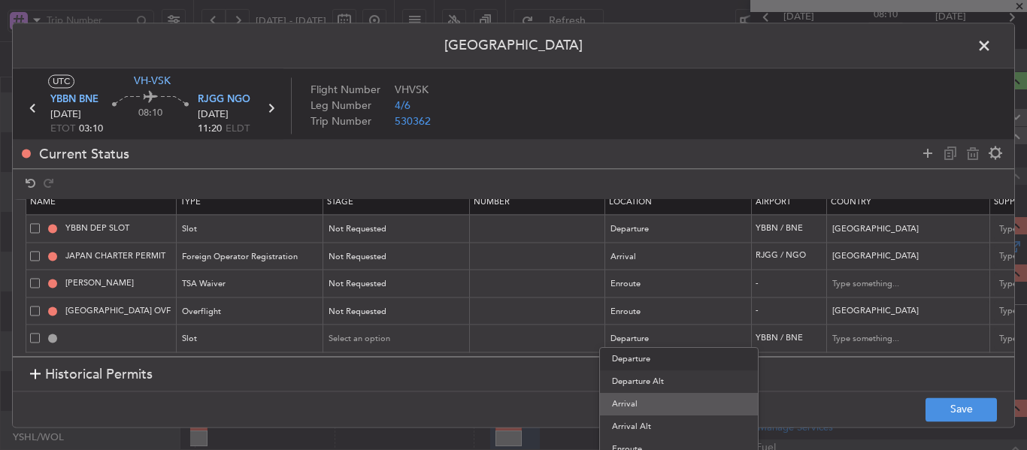
click at [643, 403] on span "Arrival" at bounding box center [679, 404] width 134 height 23
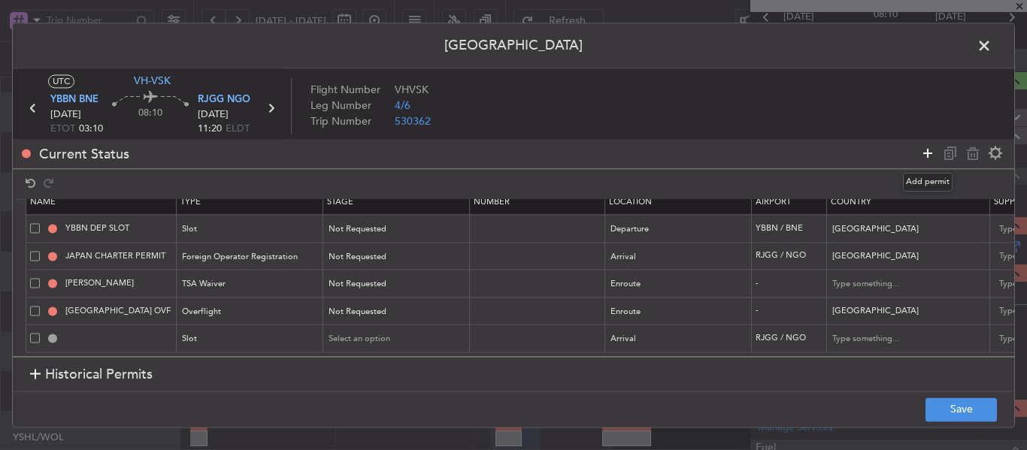
click at [927, 156] on icon at bounding box center [927, 153] width 18 height 18
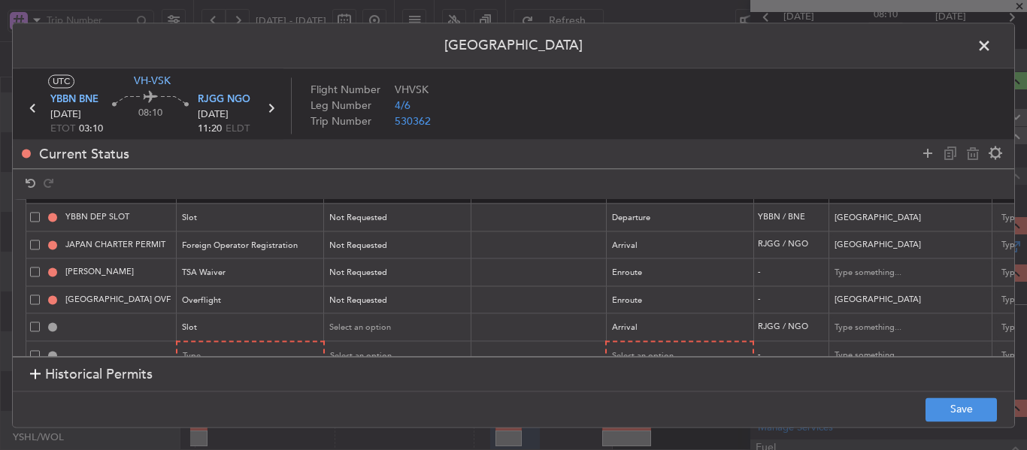
scroll to position [54, 0]
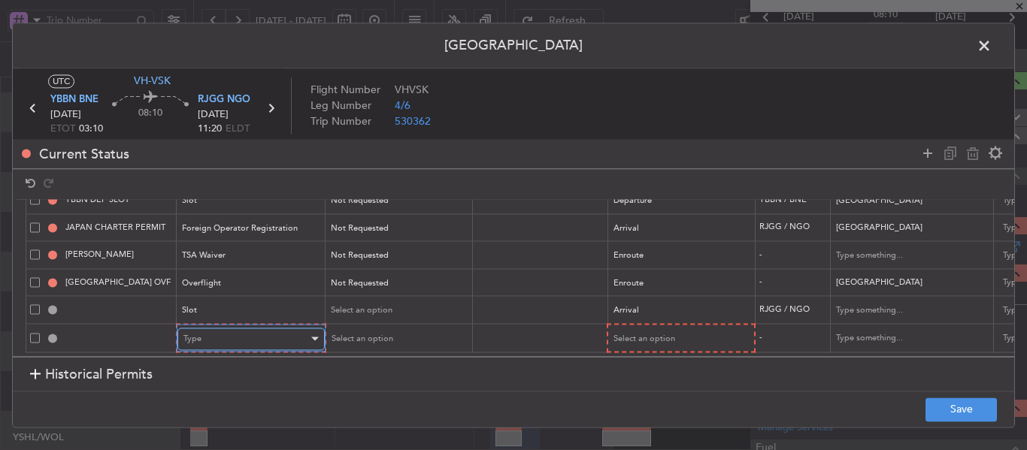
click at [283, 328] on div "Type" at bounding box center [245, 339] width 125 height 23
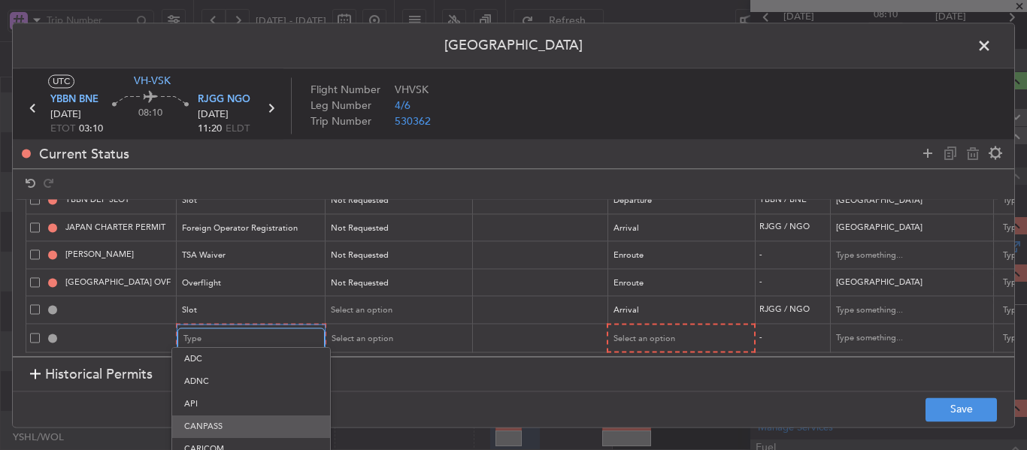
scroll to position [75, 0]
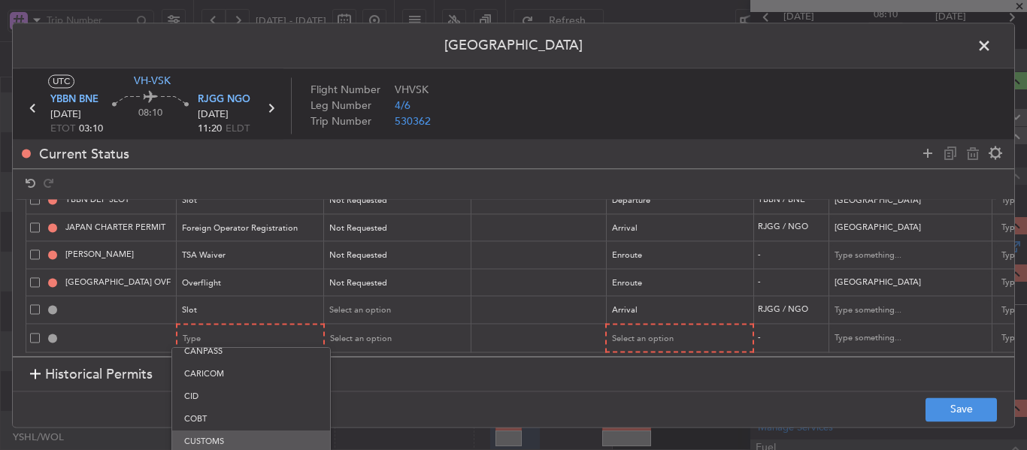
drag, startPoint x: 226, startPoint y: 373, endPoint x: 228, endPoint y: 440, distance: 67.7
click at [228, 440] on div "ADC ADNC API CANPASS CARICOM CID COBT CUSTOMS Departure DOT Approval EAPIS Ferr…" at bounding box center [250, 437] width 159 height 180
click at [228, 440] on span "CUSTOMS" at bounding box center [251, 442] width 134 height 23
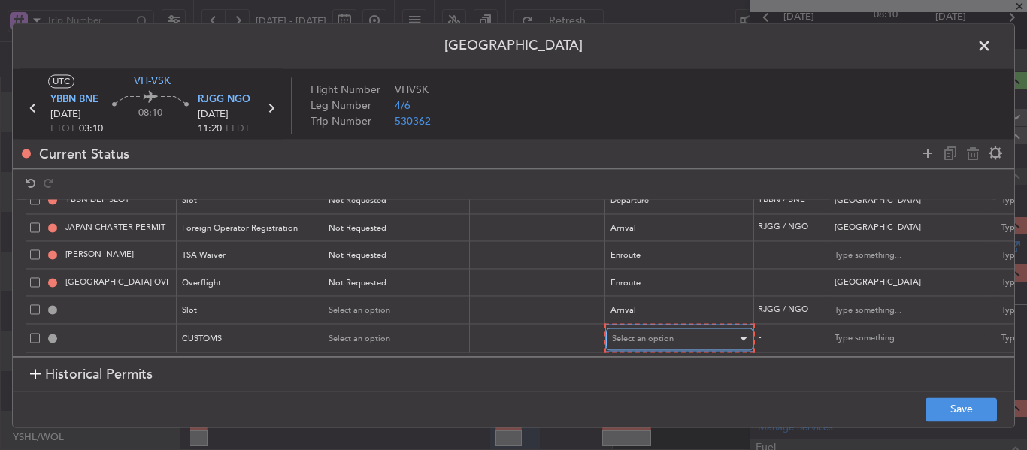
click at [637, 333] on span "Select an option" at bounding box center [643, 338] width 62 height 11
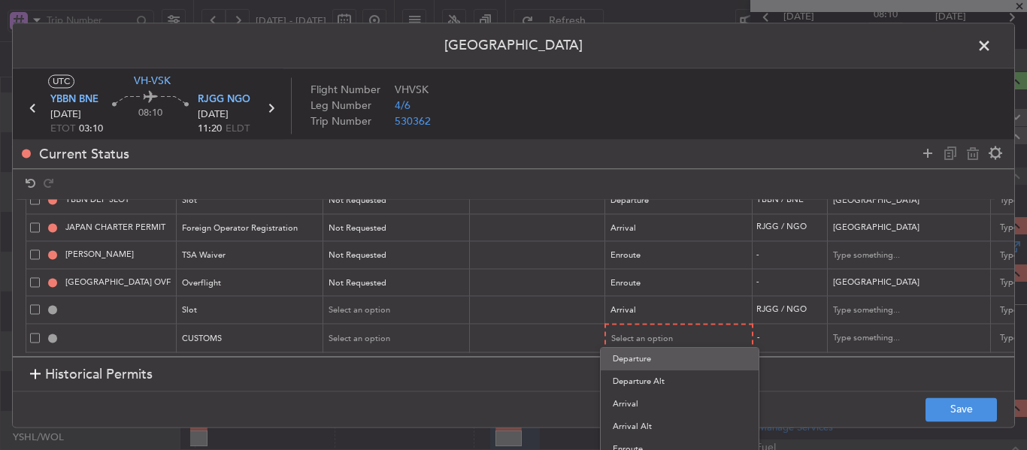
click at [635, 365] on span "Departure" at bounding box center [680, 359] width 134 height 23
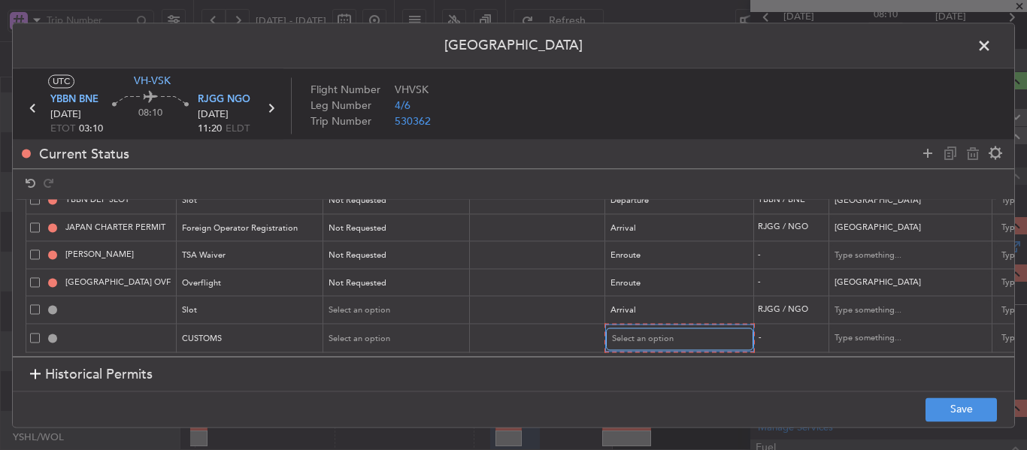
scroll to position [53, 0]
click at [953, 402] on button "Save" at bounding box center [960, 410] width 71 height 24
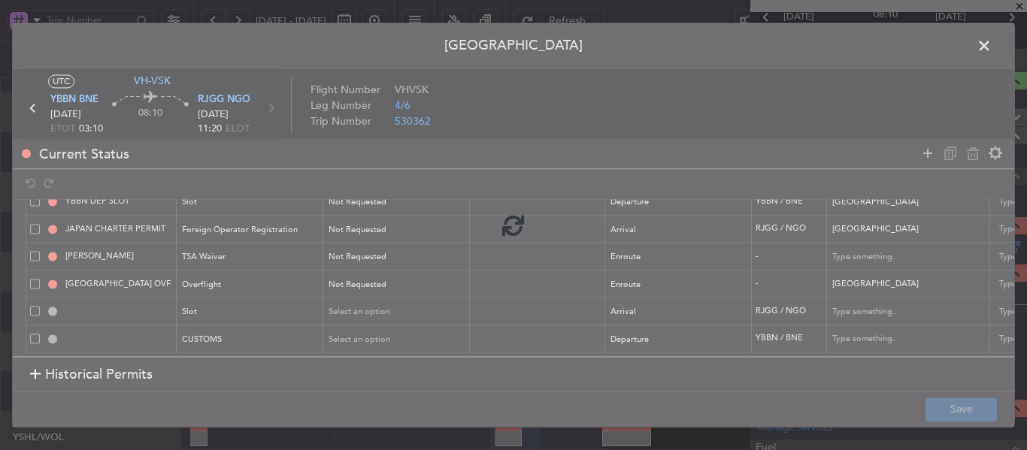
type input "RJGG ARR SLOT"
type input "[GEOGRAPHIC_DATA]"
type input "NNN"
type input "YBBN DEP CUSTOMS"
type input "[GEOGRAPHIC_DATA]"
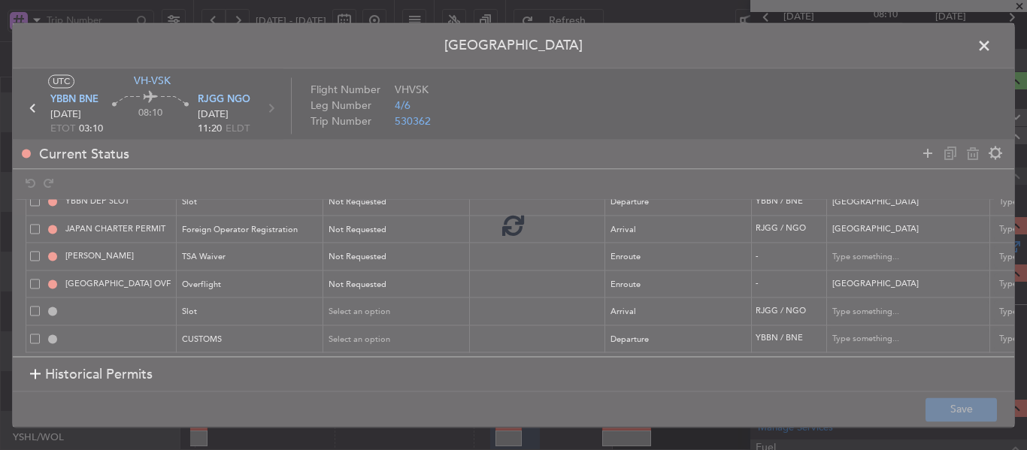
type input "NNN"
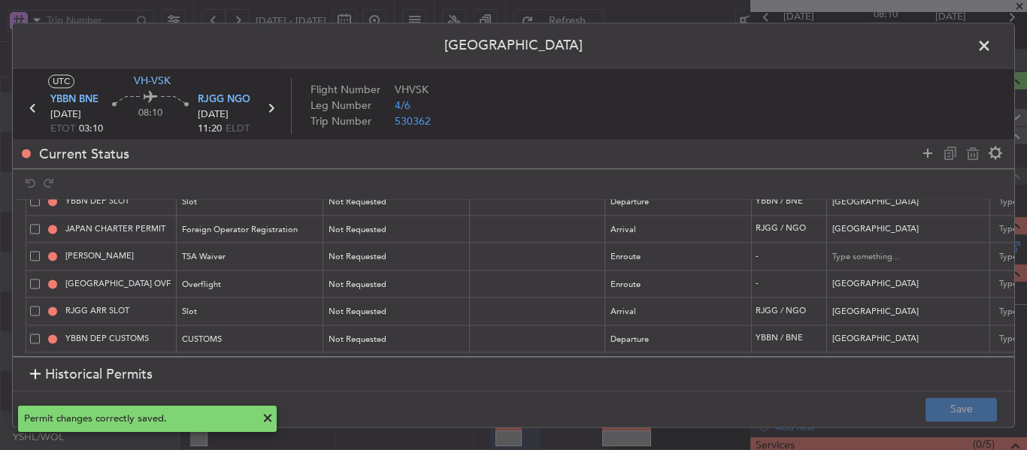
click at [32, 107] on icon at bounding box center [33, 108] width 20 height 20
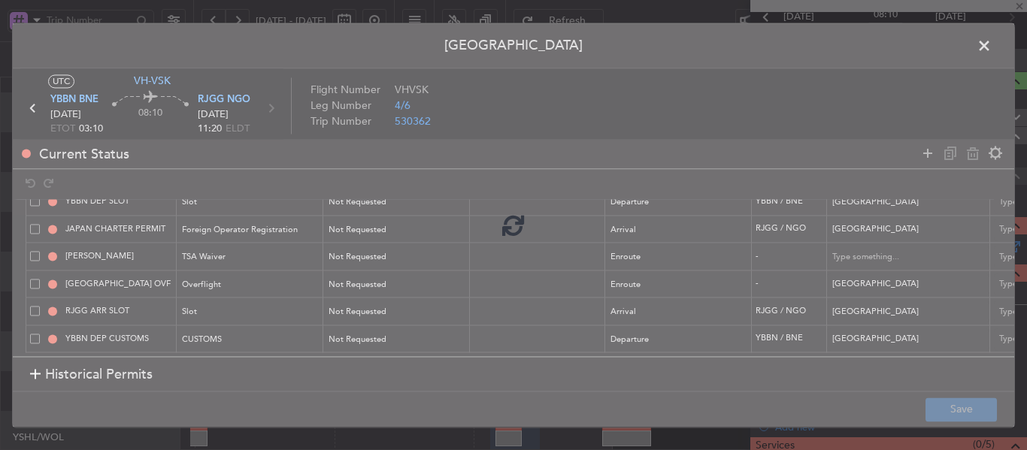
type input "+00:10"
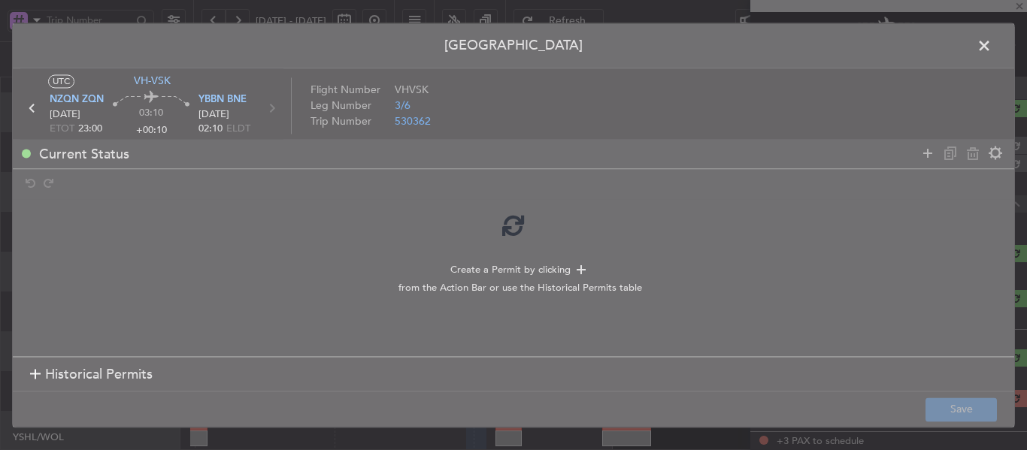
scroll to position [75, 0]
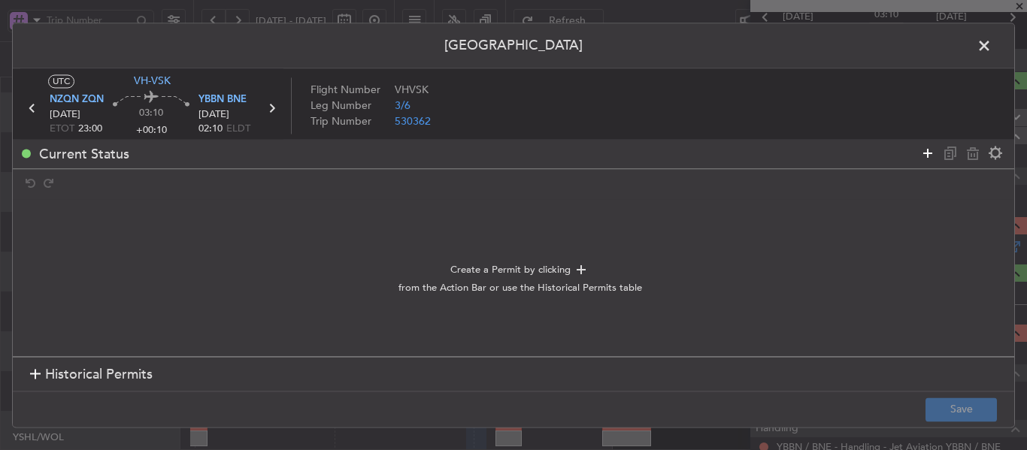
click at [922, 156] on icon at bounding box center [927, 153] width 18 height 18
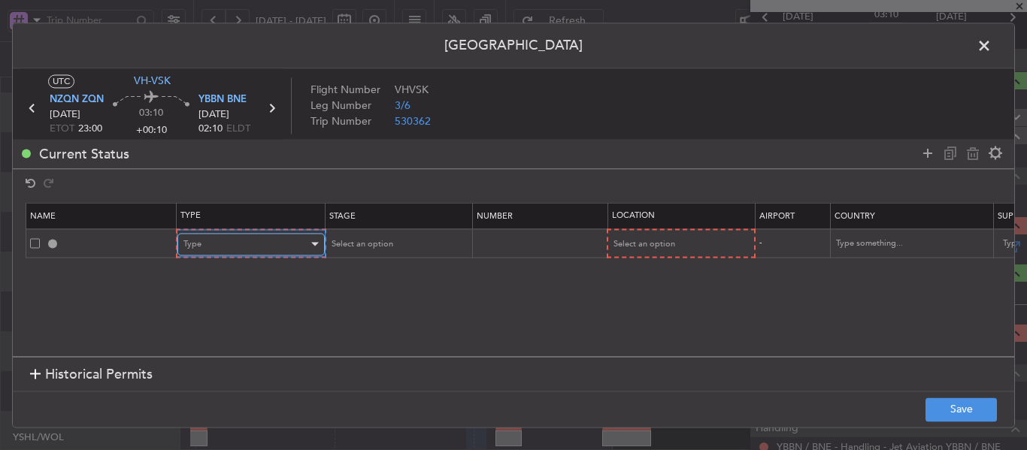
click at [240, 247] on div "Type" at bounding box center [245, 244] width 125 height 23
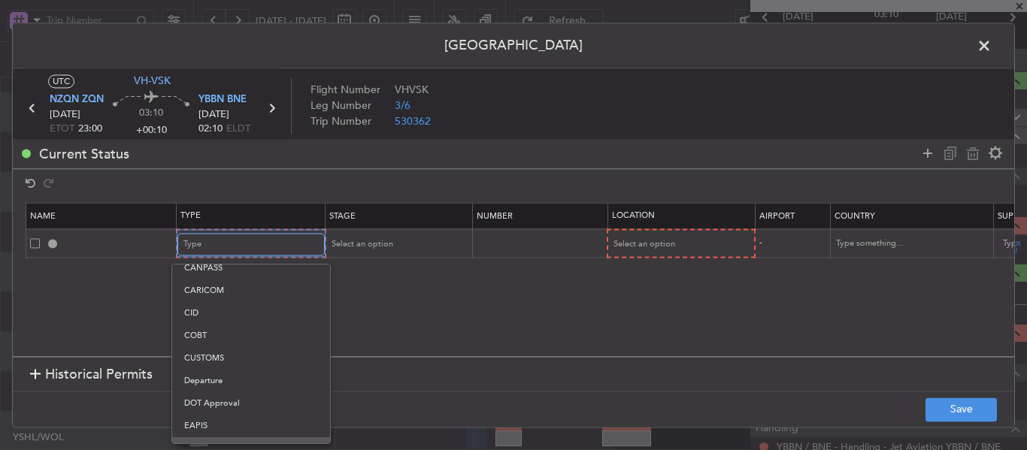
scroll to position [150, 0]
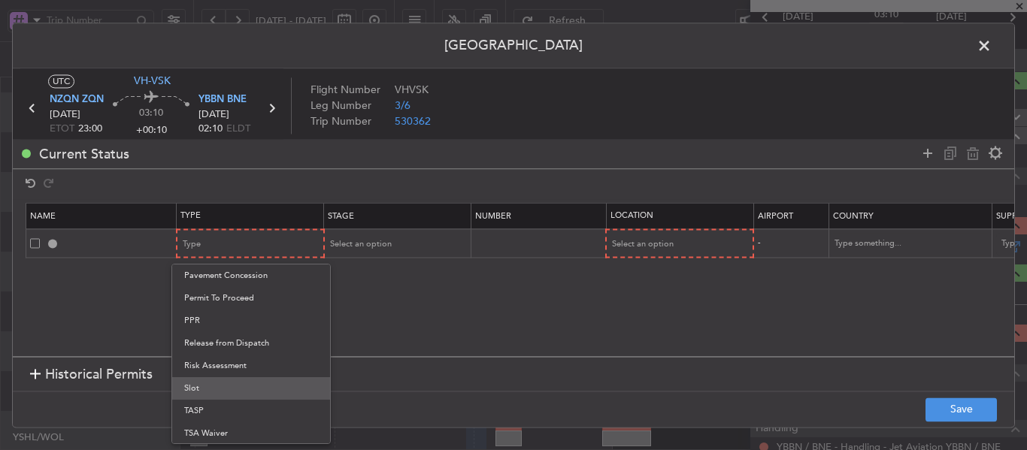
click at [213, 389] on span "Slot" at bounding box center [251, 388] width 134 height 23
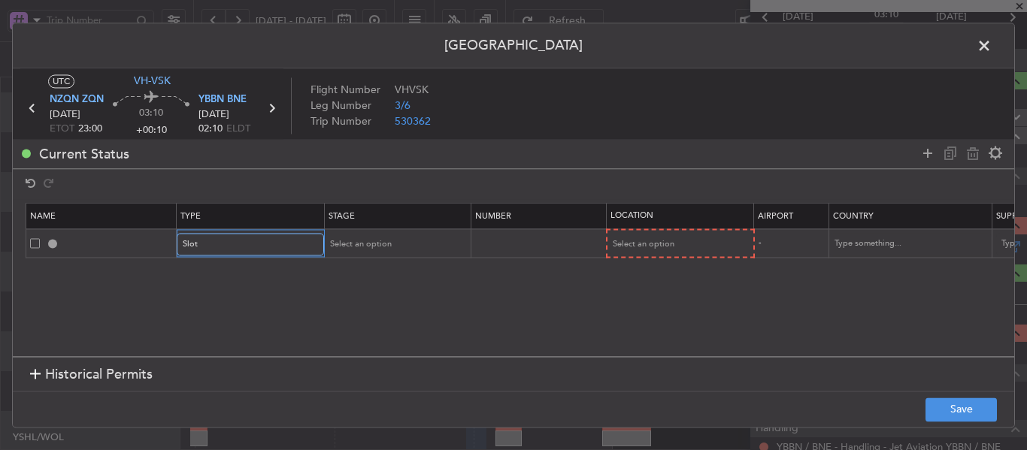
scroll to position [452, 0]
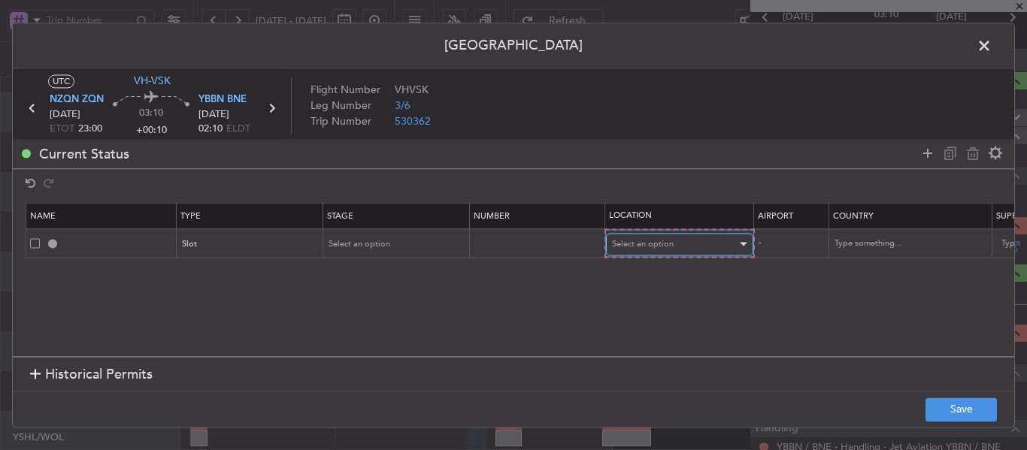
click at [673, 246] on div "Select an option" at bounding box center [674, 244] width 125 height 23
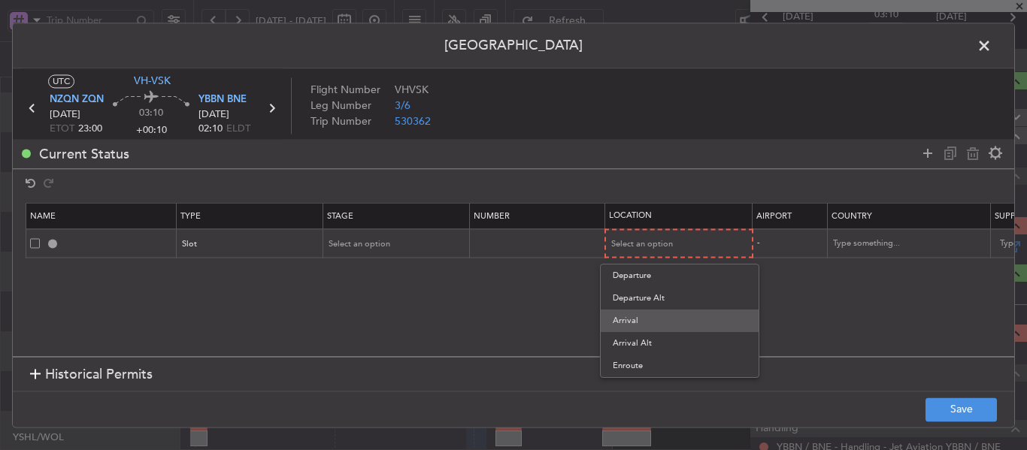
click at [621, 322] on span "Arrival" at bounding box center [680, 321] width 134 height 23
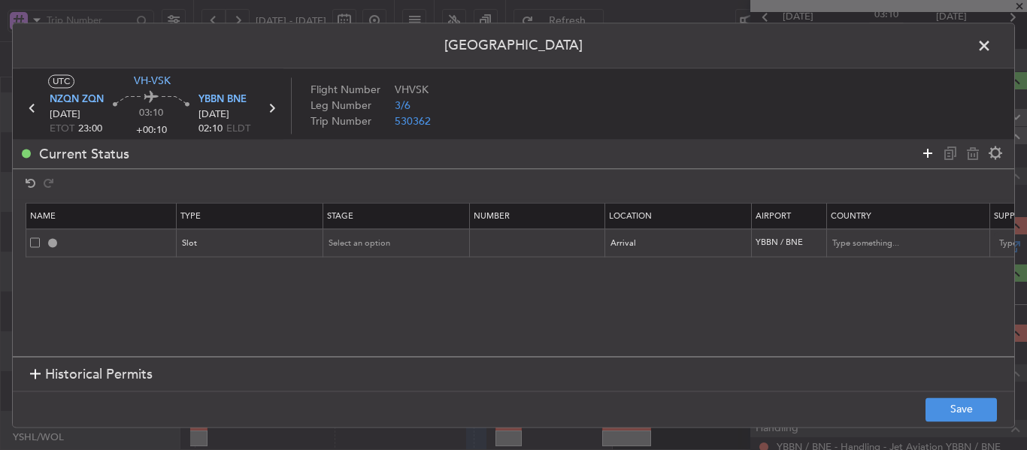
click at [922, 152] on icon at bounding box center [927, 153] width 18 height 18
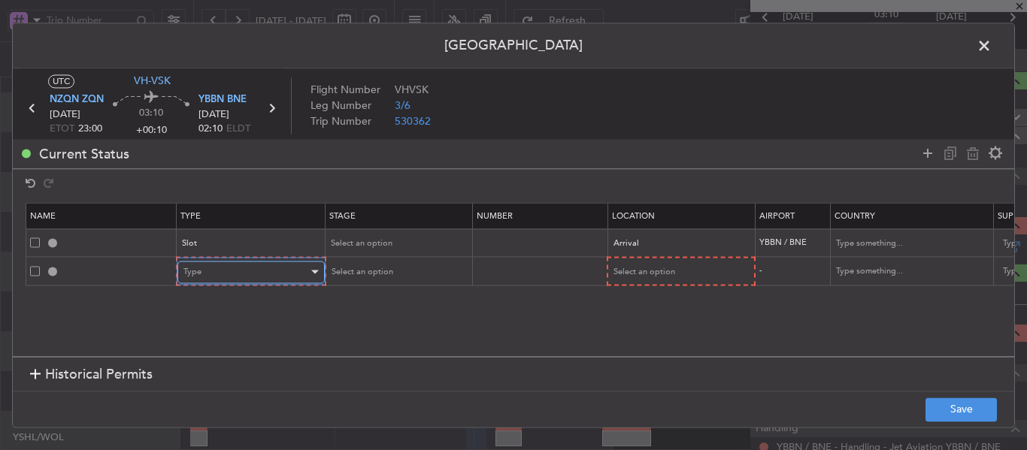
click at [222, 273] on div "Type" at bounding box center [245, 272] width 125 height 23
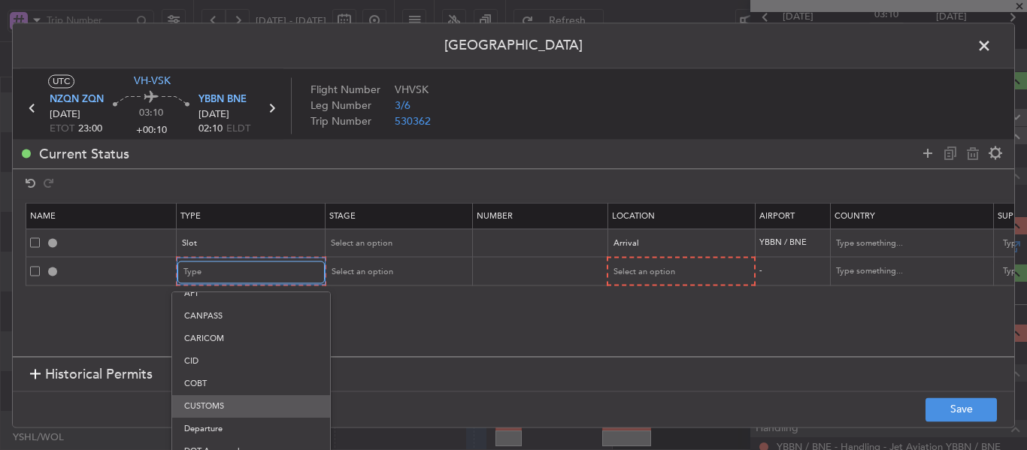
scroll to position [75, 0]
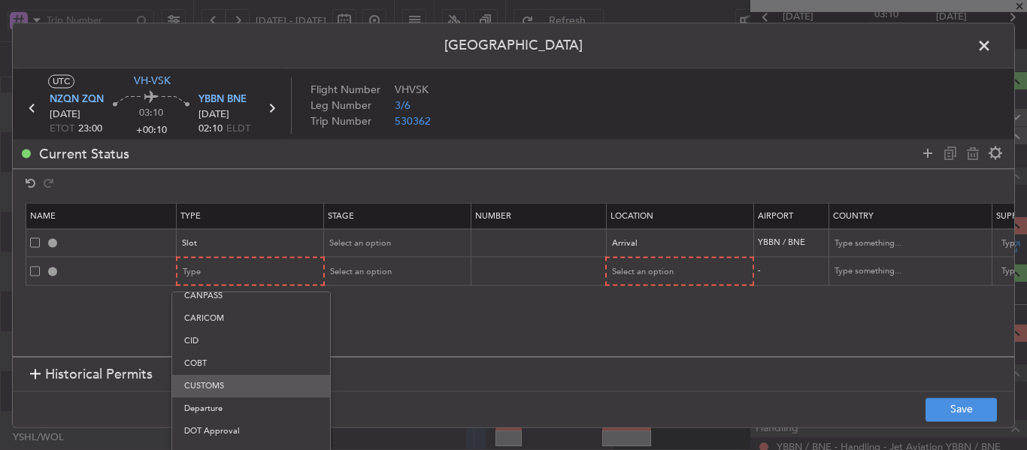
click at [238, 387] on span "CUSTOMS" at bounding box center [251, 386] width 134 height 23
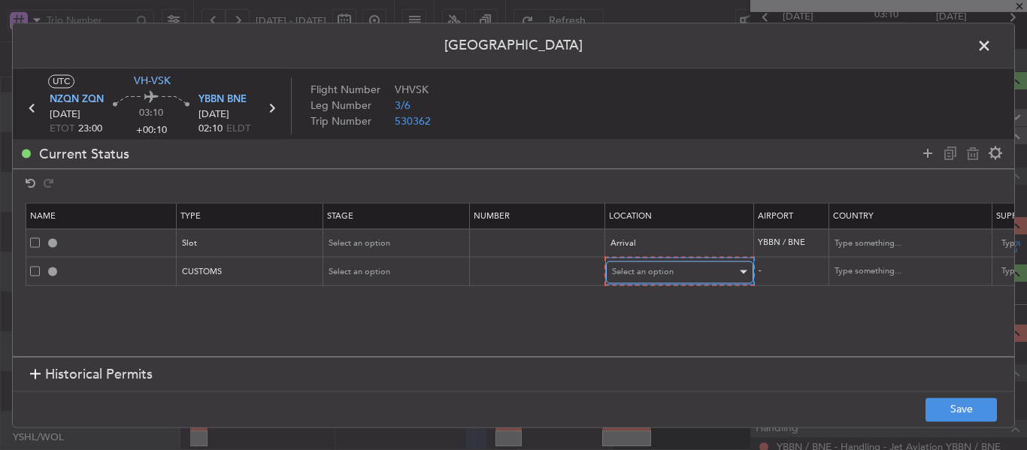
click at [695, 267] on div "Select an option" at bounding box center [674, 272] width 125 height 23
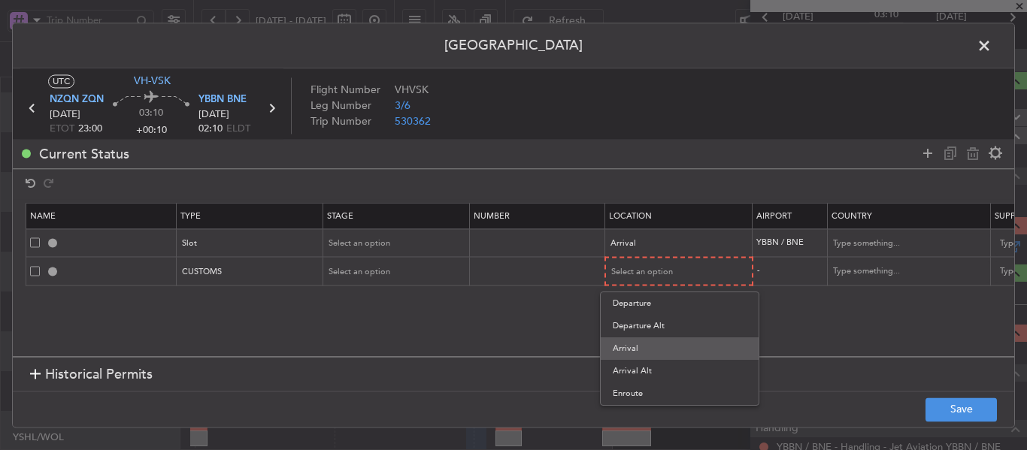
click at [651, 348] on span "Arrival" at bounding box center [680, 348] width 134 height 23
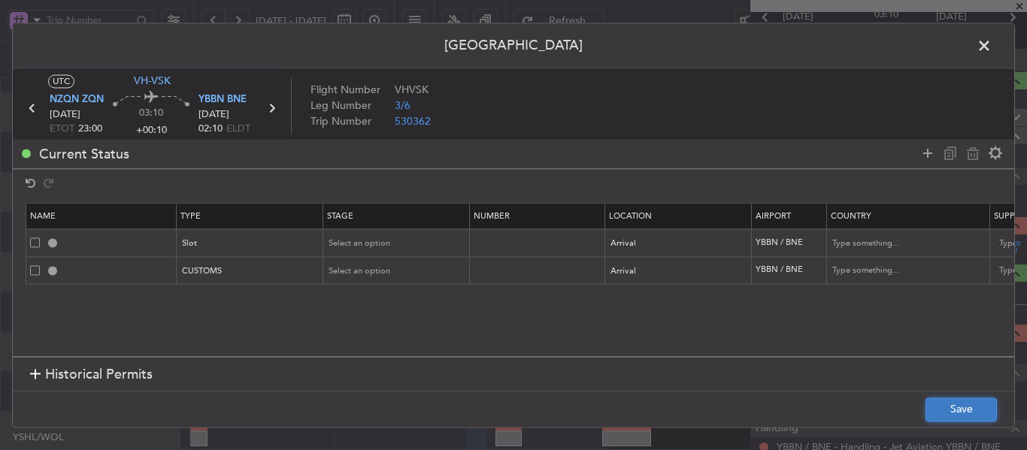
click at [934, 403] on button "Save" at bounding box center [960, 410] width 71 height 24
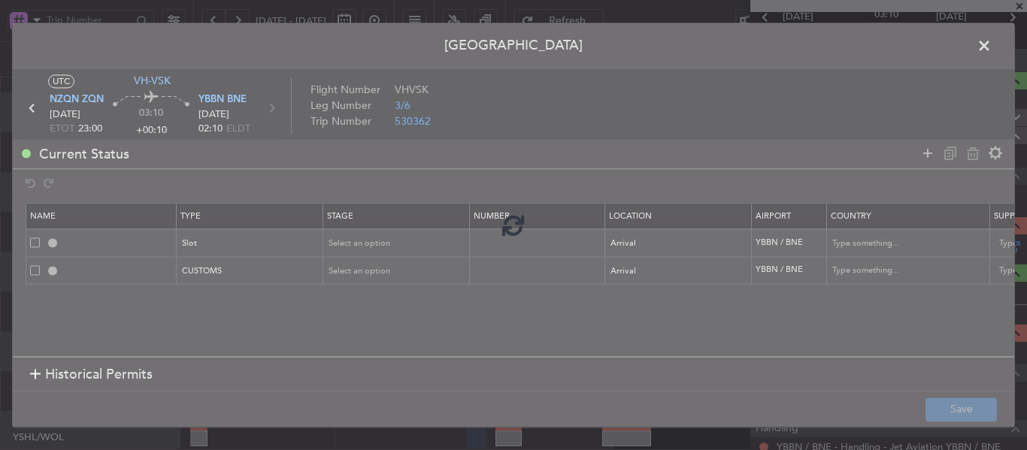
type input "YBBN ARR SLOT"
type input "[GEOGRAPHIC_DATA]"
type input "NNN"
type input "YBBN ARR CUSTOMS"
type input "[GEOGRAPHIC_DATA]"
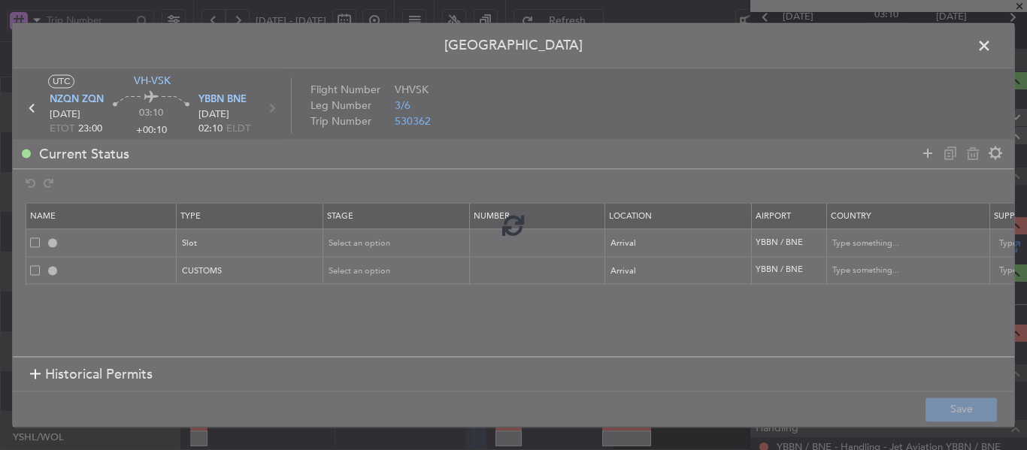
type input "NNN"
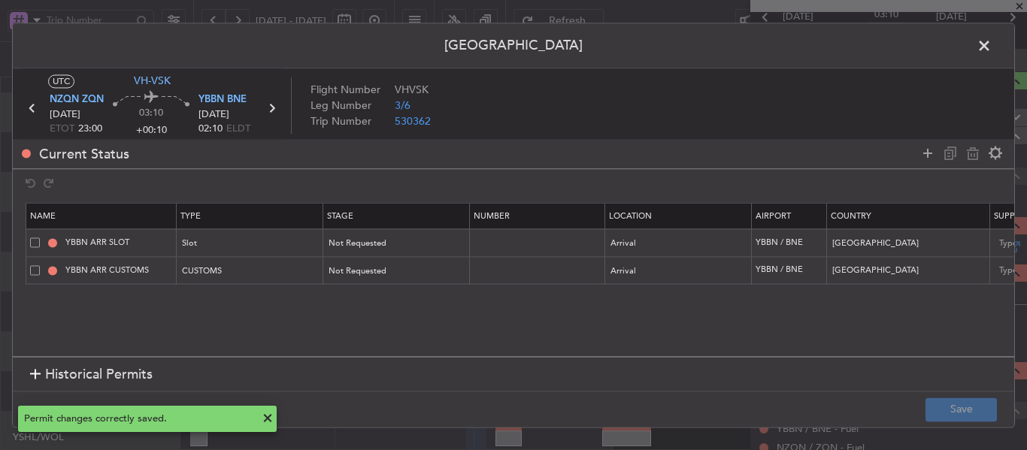
click at [31, 109] on icon at bounding box center [33, 108] width 20 height 20
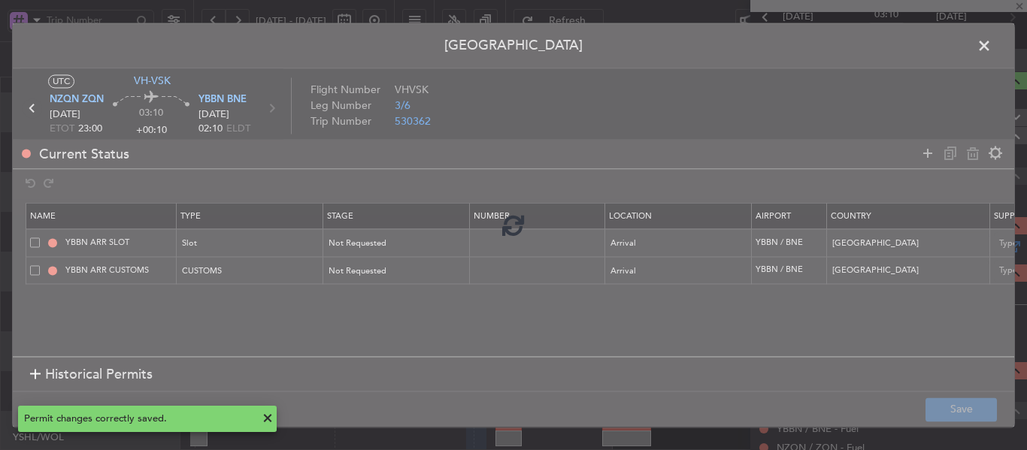
type input "1"
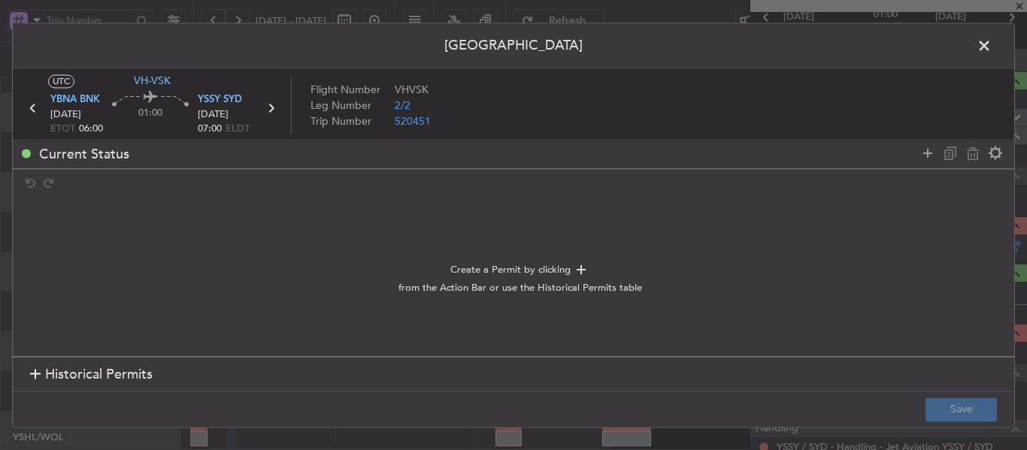
click at [991, 41] on span at bounding box center [991, 50] width 0 height 30
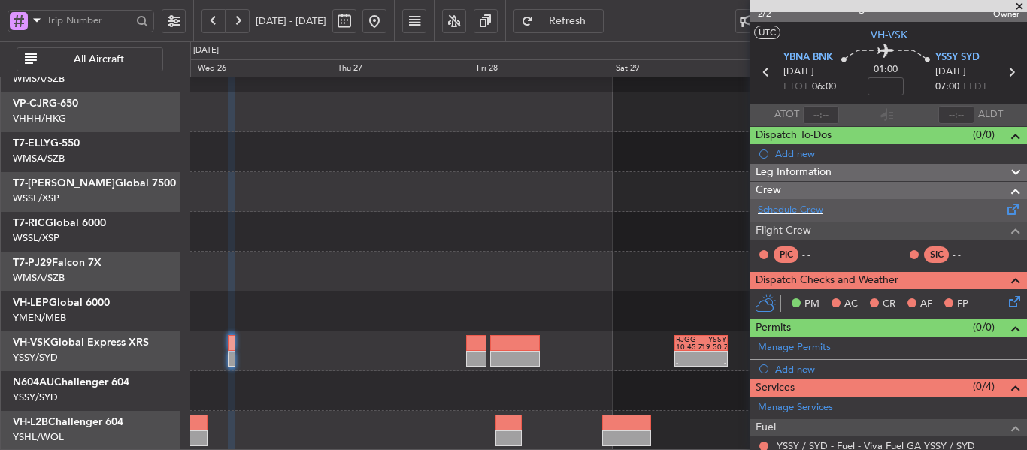
scroll to position [0, 0]
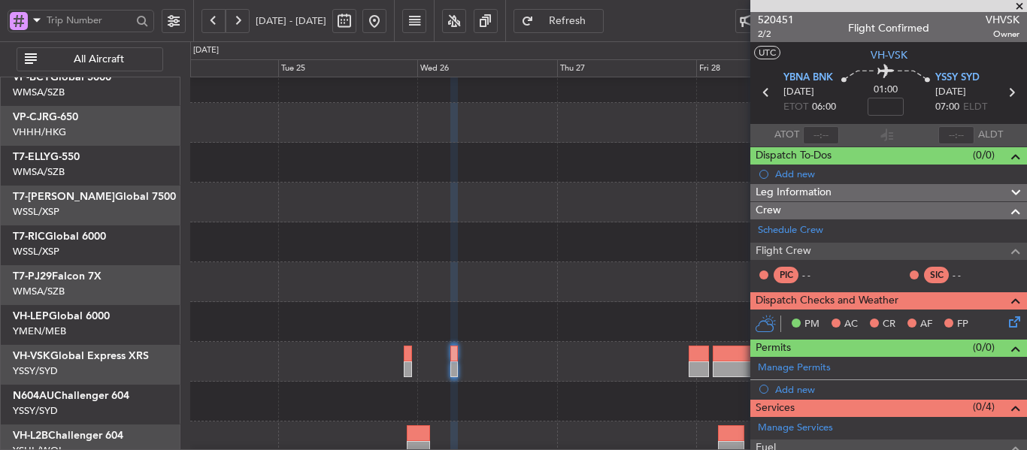
click at [638, 322] on div at bounding box center [608, 322] width 836 height 40
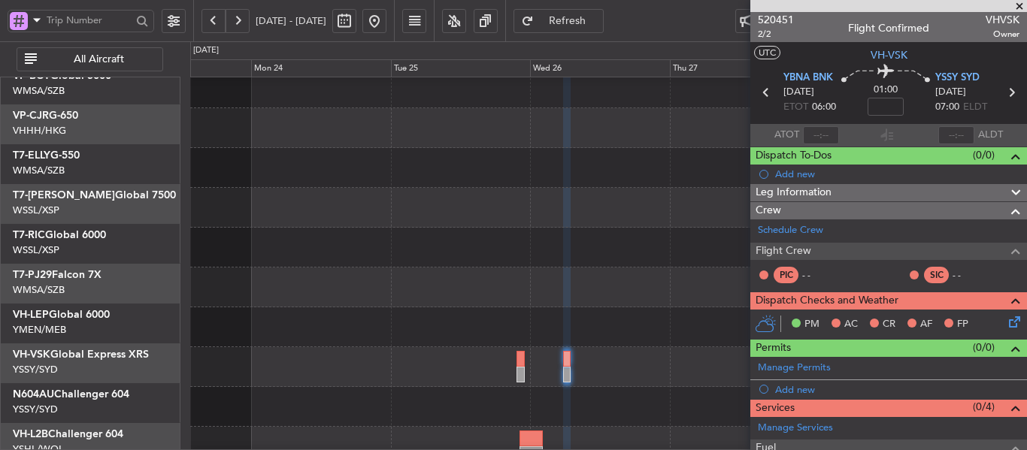
click at [634, 347] on div "- - RJGG 10:45 Z YSSY 19:50 Z" at bounding box center [608, 367] width 836 height 40
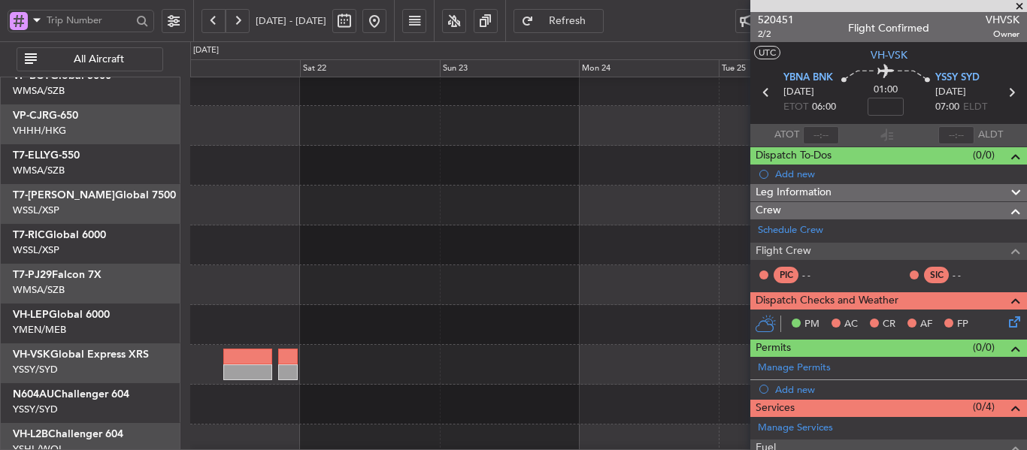
scroll to position [135, 0]
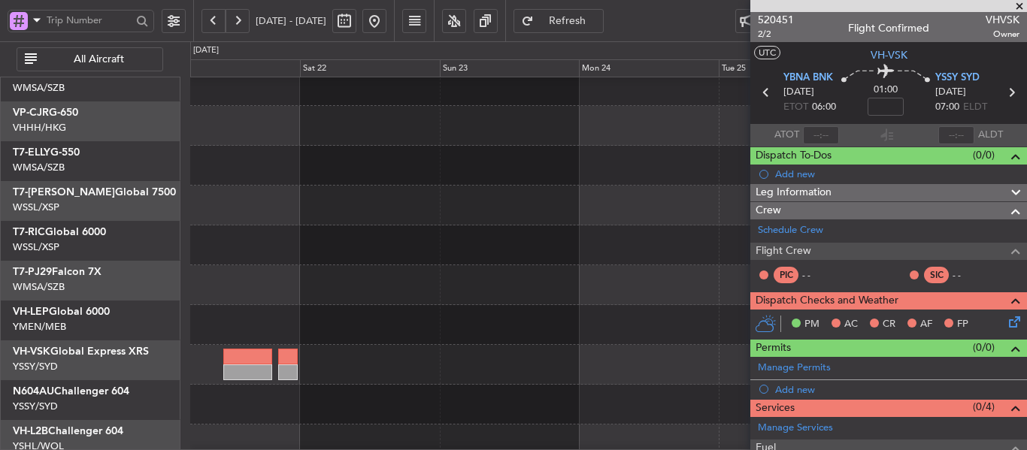
click at [511, 349] on div "YSSY 22:50 Z RJGG 08:05 Z - -" at bounding box center [608, 365] width 836 height 40
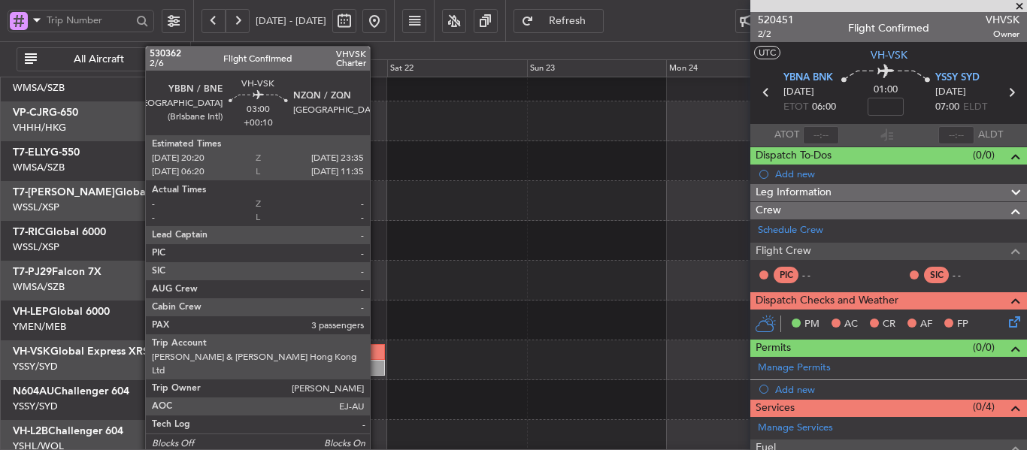
click at [377, 358] on div at bounding box center [375, 352] width 20 height 16
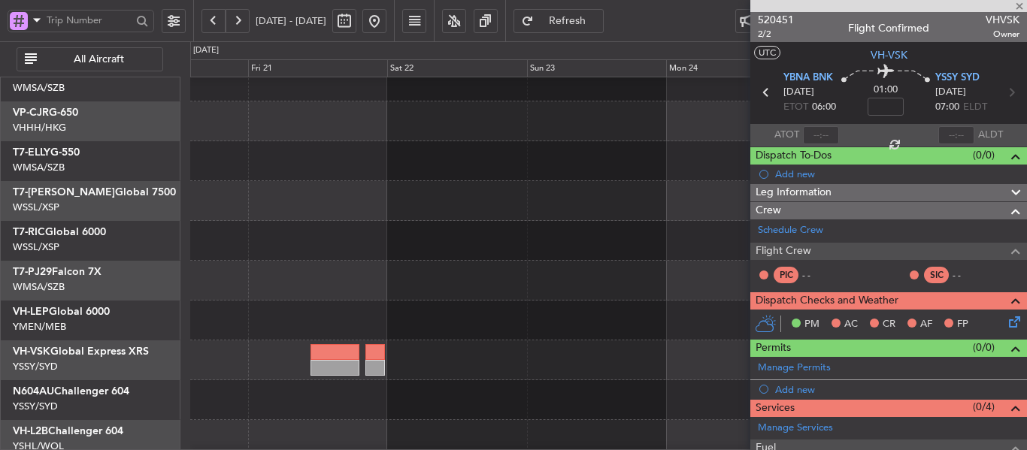
type input "+00:10"
type input "3"
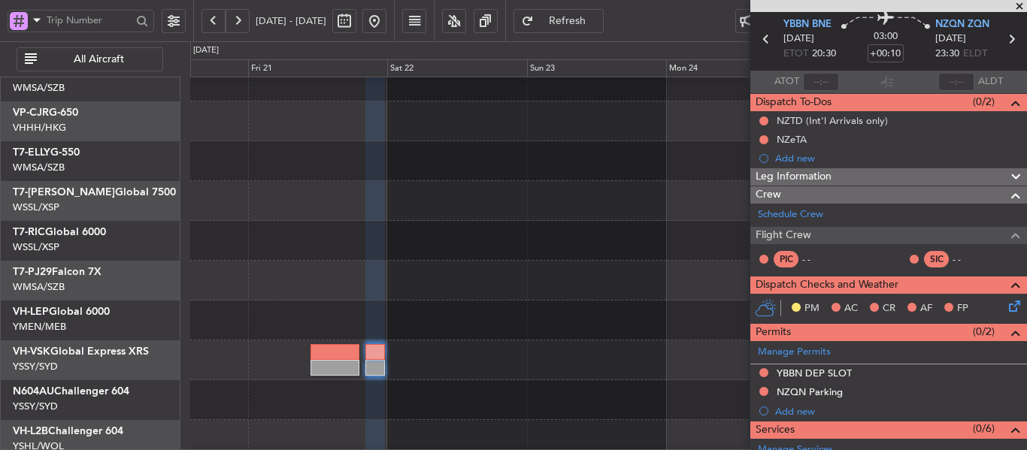
scroll to position [75, 0]
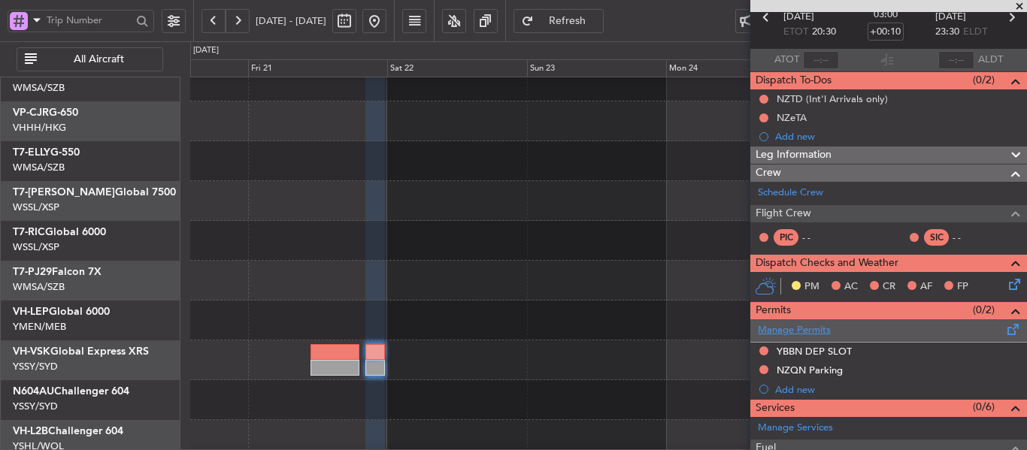
click at [797, 333] on link "Manage Permits" at bounding box center [794, 330] width 73 height 15
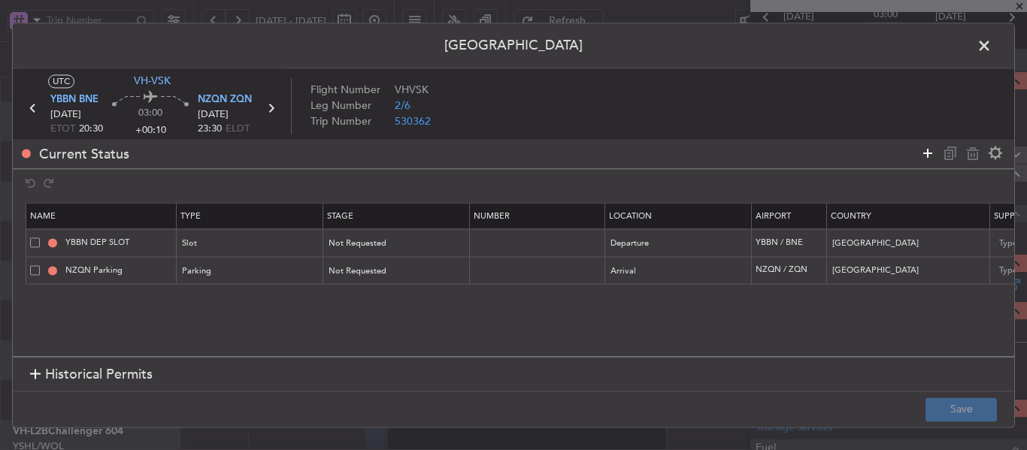
click at [922, 155] on icon at bounding box center [927, 153] width 18 height 18
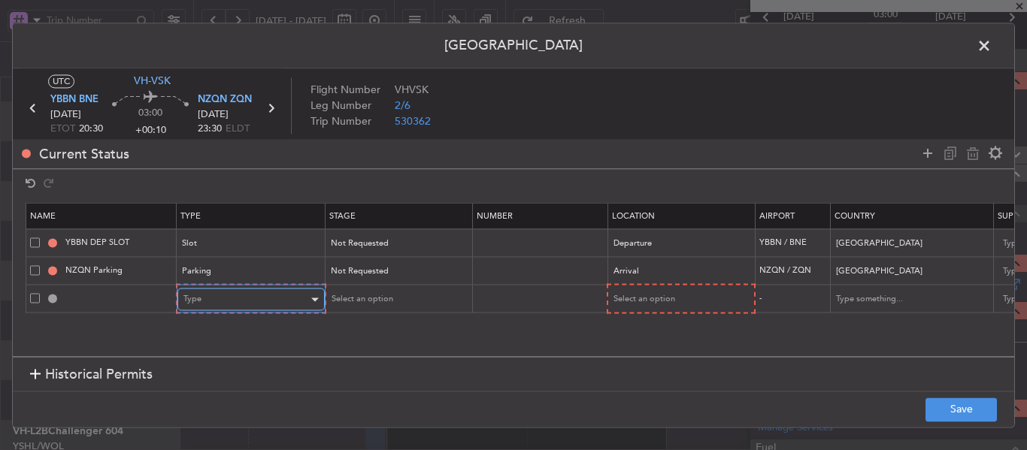
click at [304, 304] on div "Type" at bounding box center [245, 300] width 125 height 23
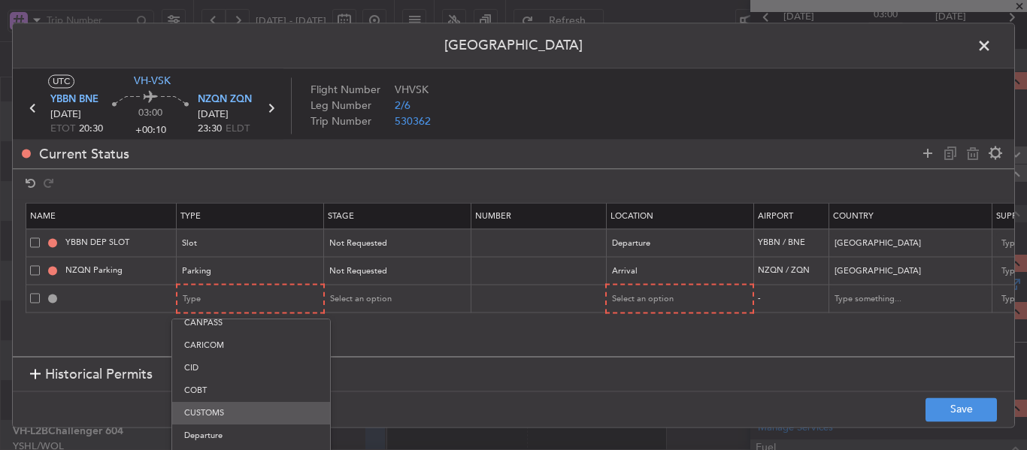
click at [237, 408] on span "CUSTOMS" at bounding box center [251, 413] width 134 height 23
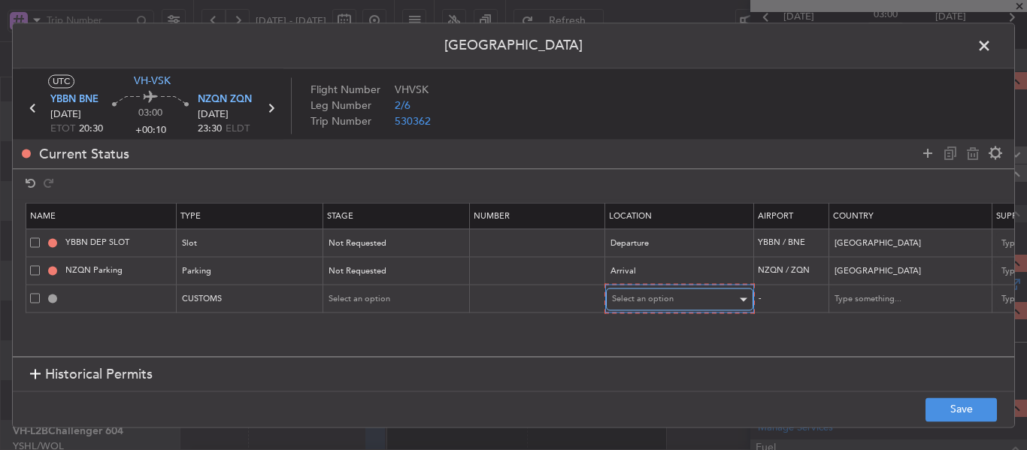
click at [675, 305] on div "Select an option" at bounding box center [674, 300] width 125 height 23
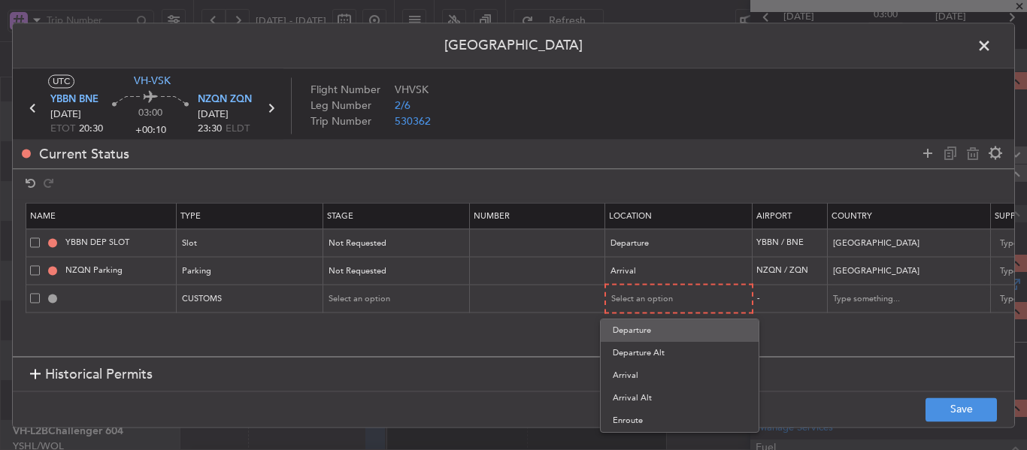
click at [673, 330] on span "Departure" at bounding box center [680, 330] width 134 height 23
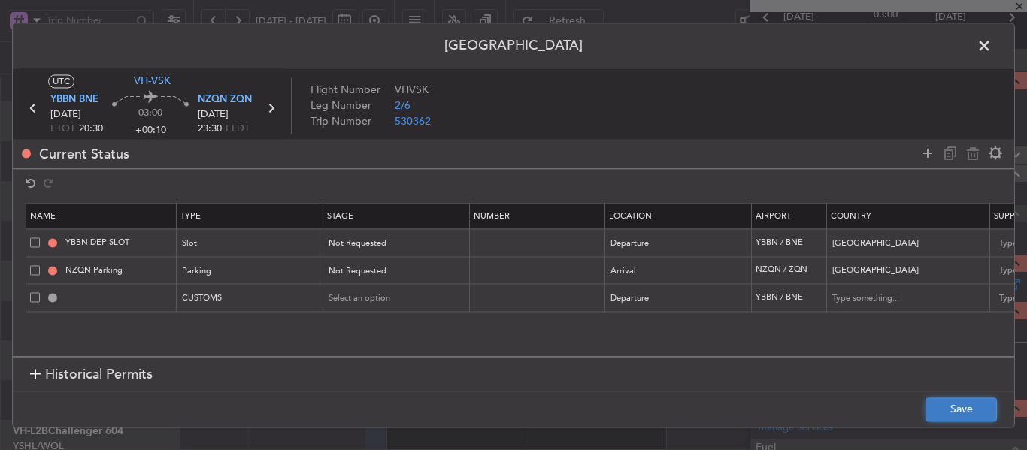
click at [949, 414] on button "Save" at bounding box center [960, 410] width 71 height 24
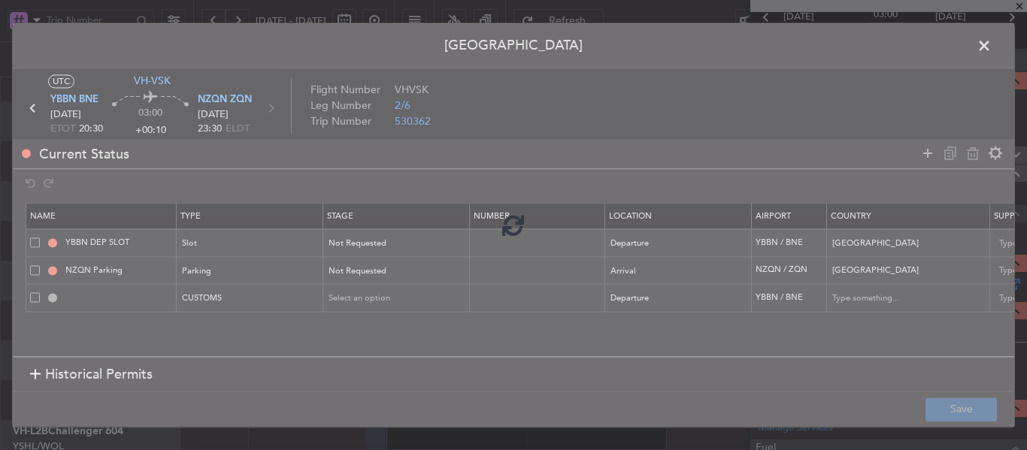
type input "YBBN DEP CUSTOMS"
type input "[GEOGRAPHIC_DATA]"
type input "NNN"
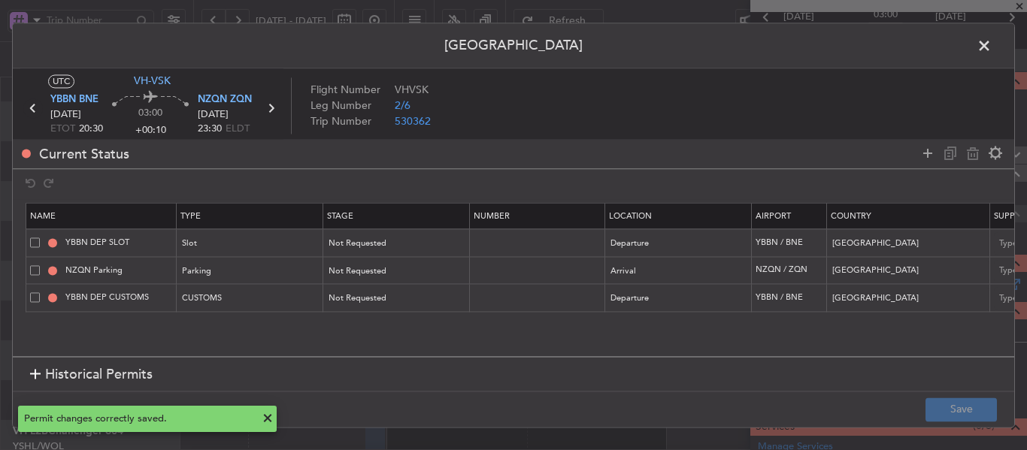
click at [32, 110] on icon at bounding box center [33, 108] width 20 height 20
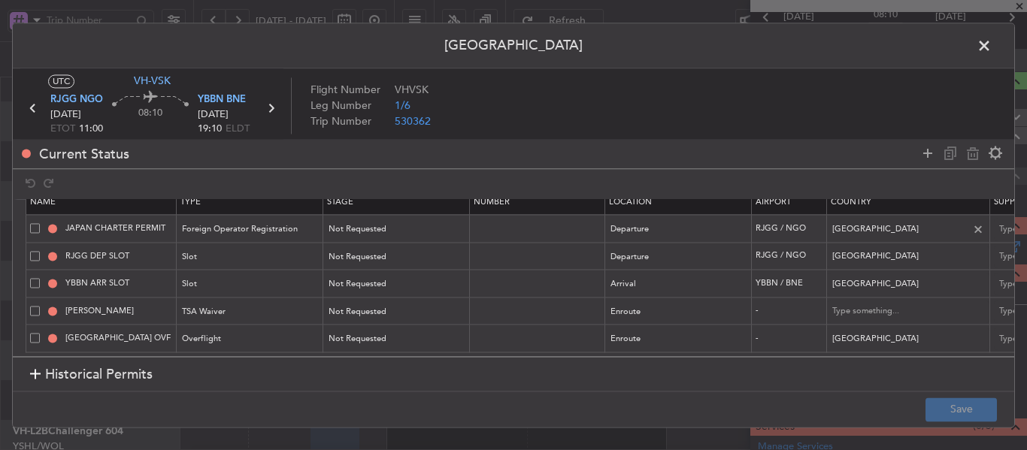
scroll to position [26, 0]
click at [924, 153] on icon at bounding box center [927, 153] width 18 height 18
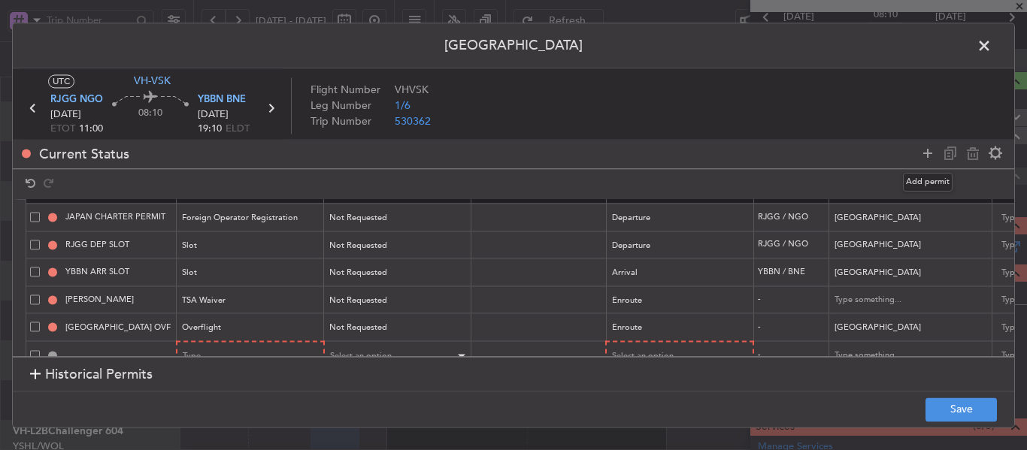
scroll to position [54, 0]
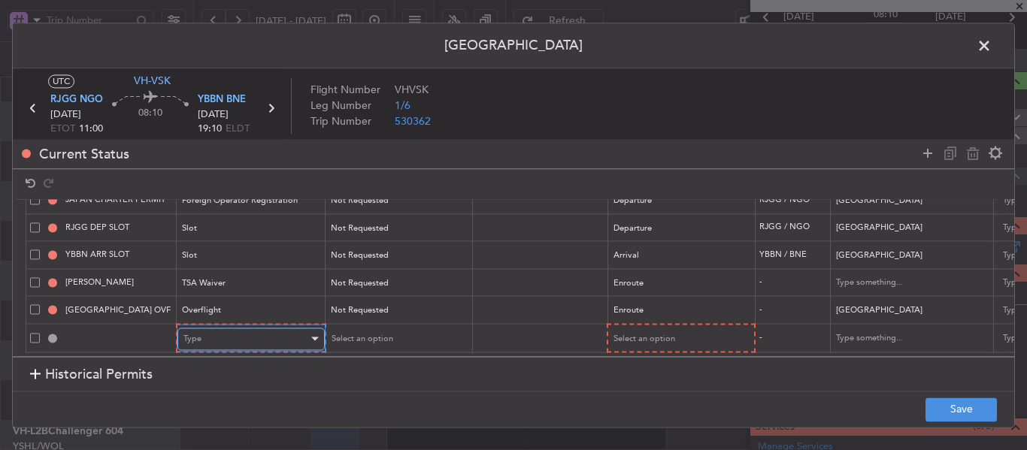
click at [283, 330] on div "Type" at bounding box center [245, 339] width 125 height 23
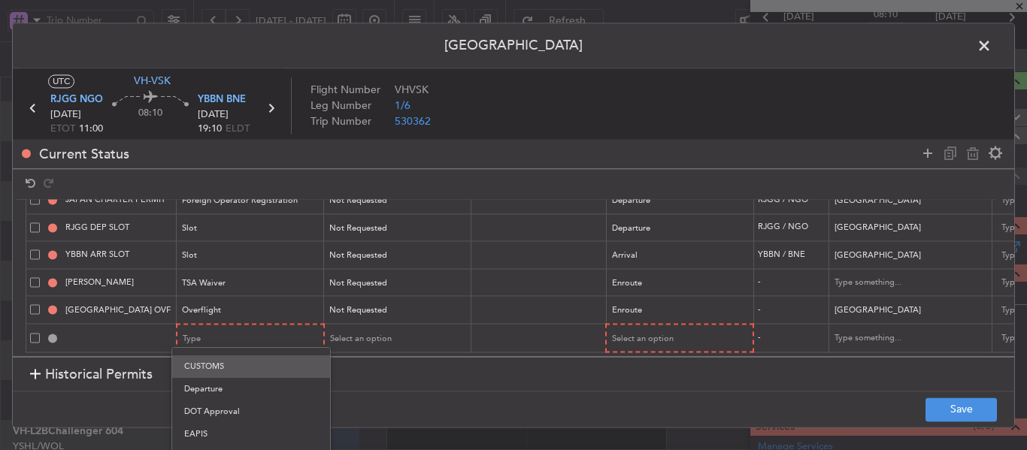
click at [253, 371] on span "CUSTOMS" at bounding box center [251, 367] width 134 height 23
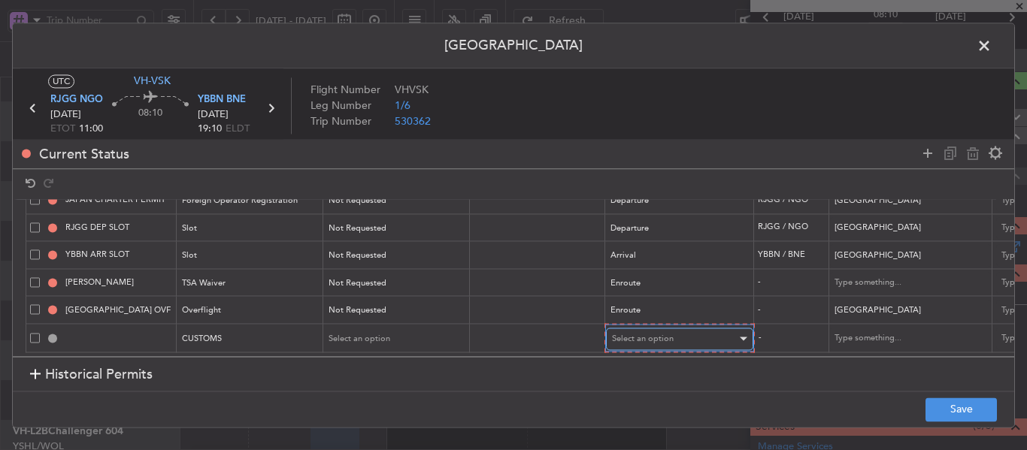
click at [701, 331] on div "Select an option" at bounding box center [674, 339] width 125 height 23
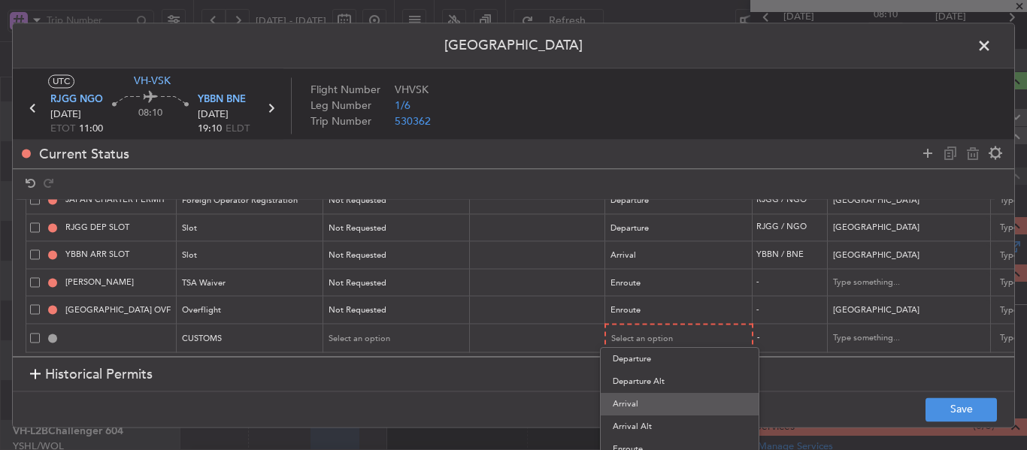
click at [652, 404] on span "Arrival" at bounding box center [680, 404] width 134 height 23
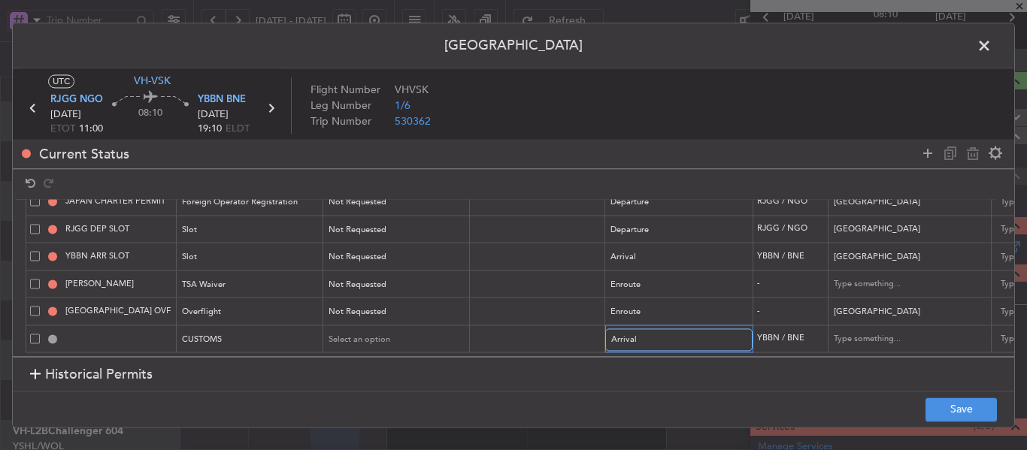
scroll to position [53, 0]
click at [937, 411] on button "Save" at bounding box center [960, 410] width 71 height 24
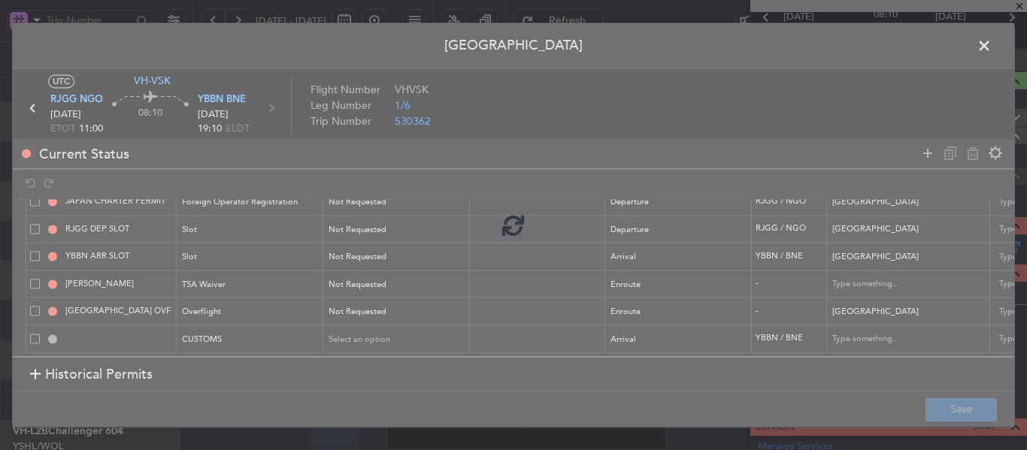
type input "YBBN ARR CUSTOMS"
type input "[GEOGRAPHIC_DATA]"
type input "NNN"
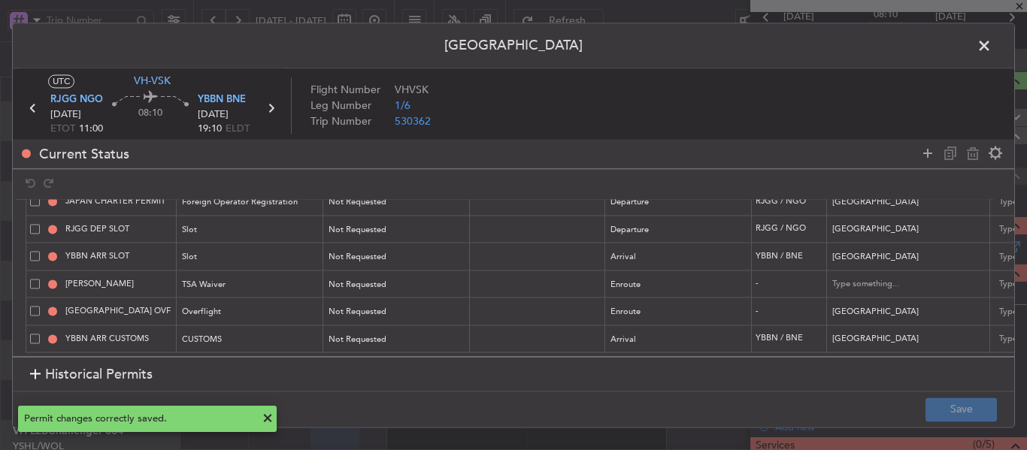
click at [991, 47] on span at bounding box center [991, 50] width 0 height 30
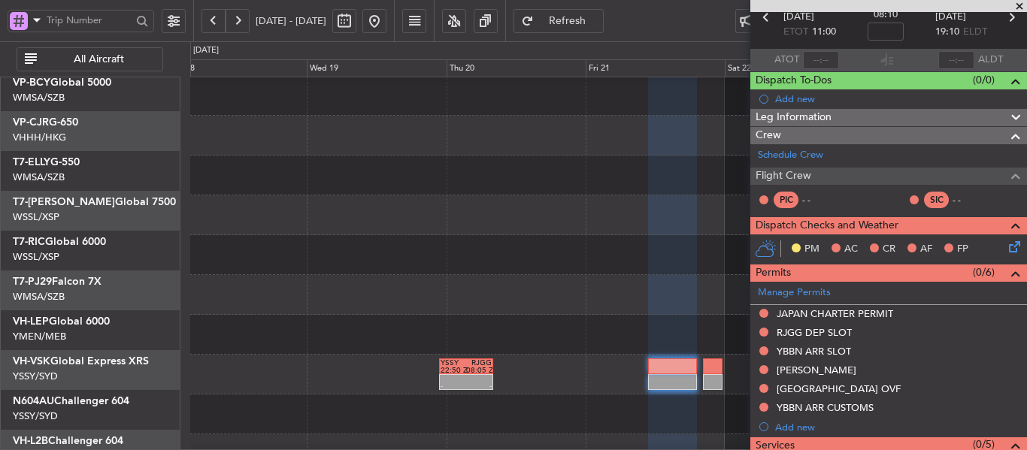
scroll to position [119, 0]
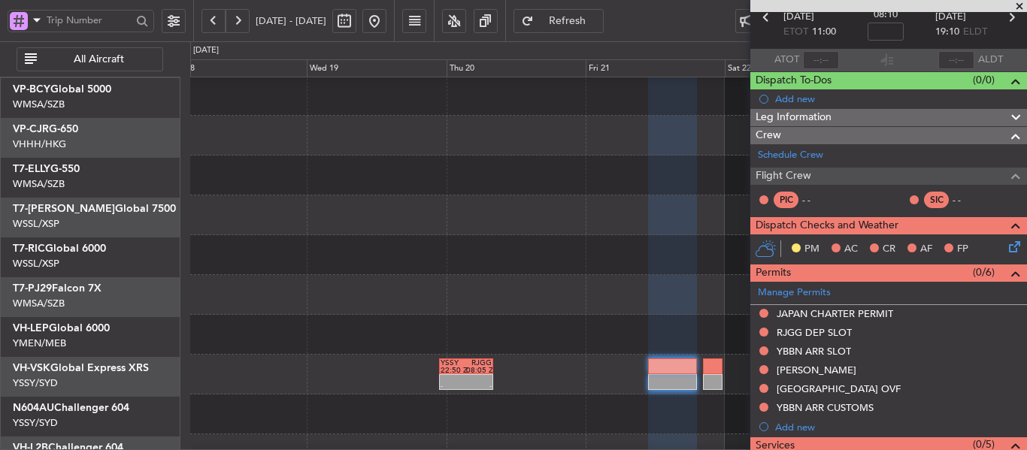
click at [650, 275] on div at bounding box center [608, 255] width 836 height 40
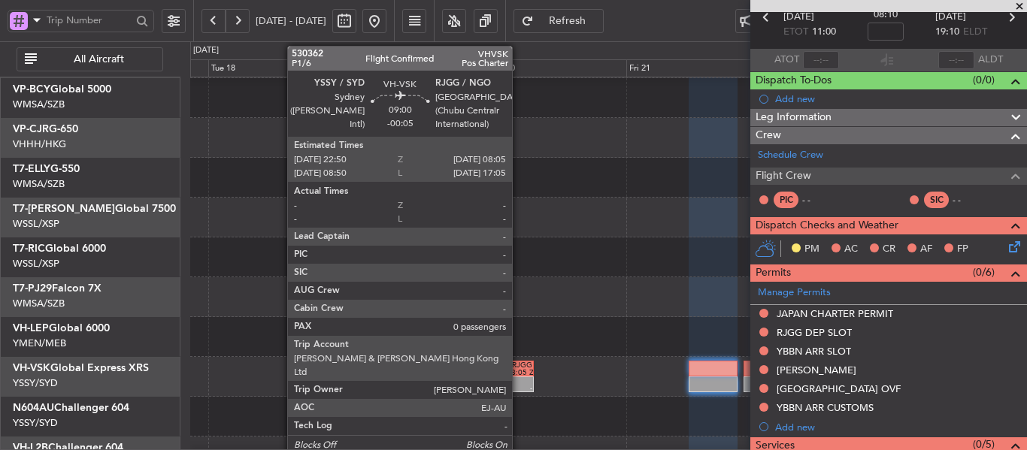
click at [519, 389] on div "-" at bounding box center [520, 389] width 26 height 8
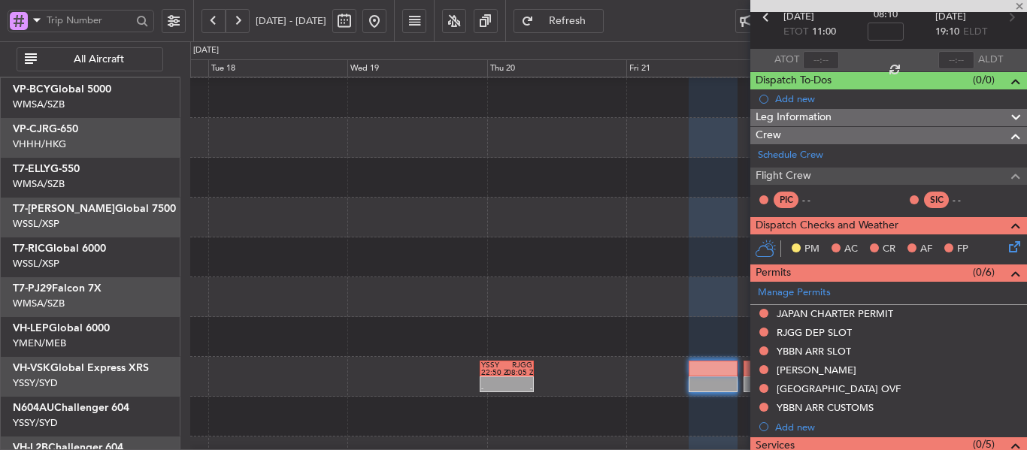
type input "-00:05"
type input "0"
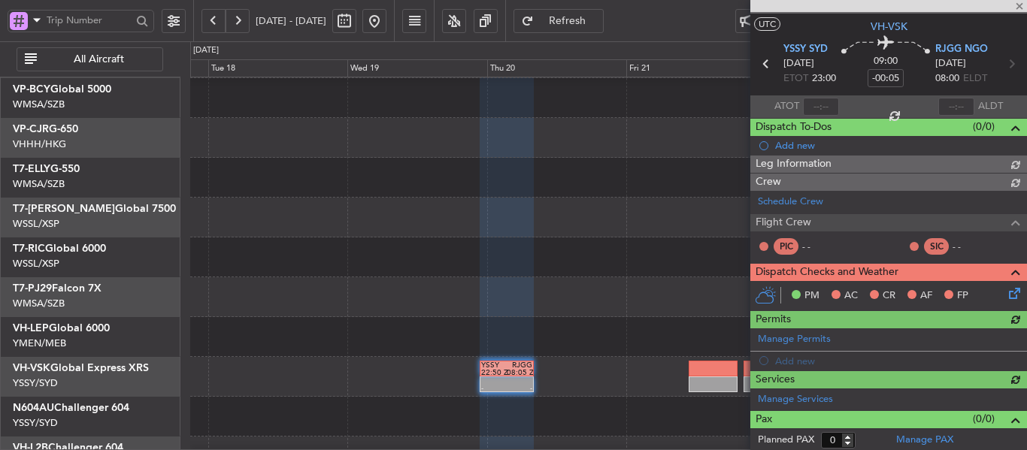
scroll to position [75, 0]
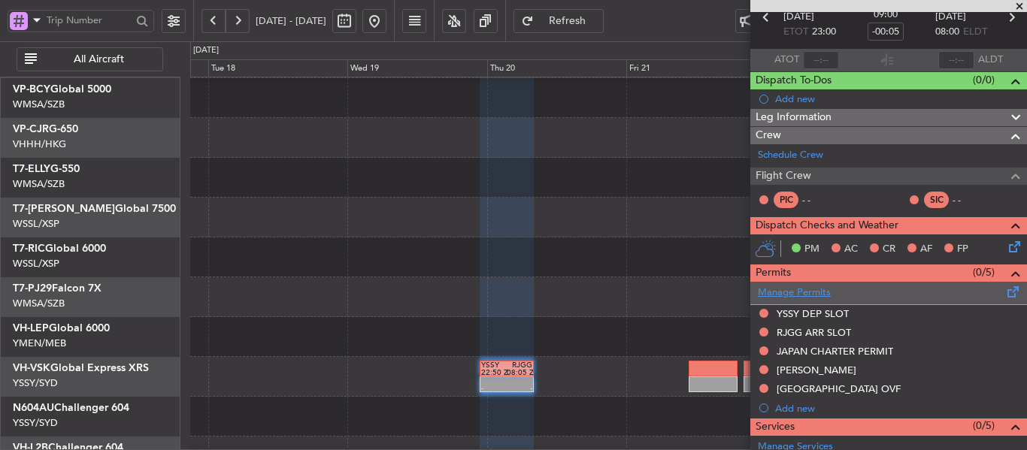
click at [806, 293] on link "Manage Permits" at bounding box center [794, 293] width 73 height 15
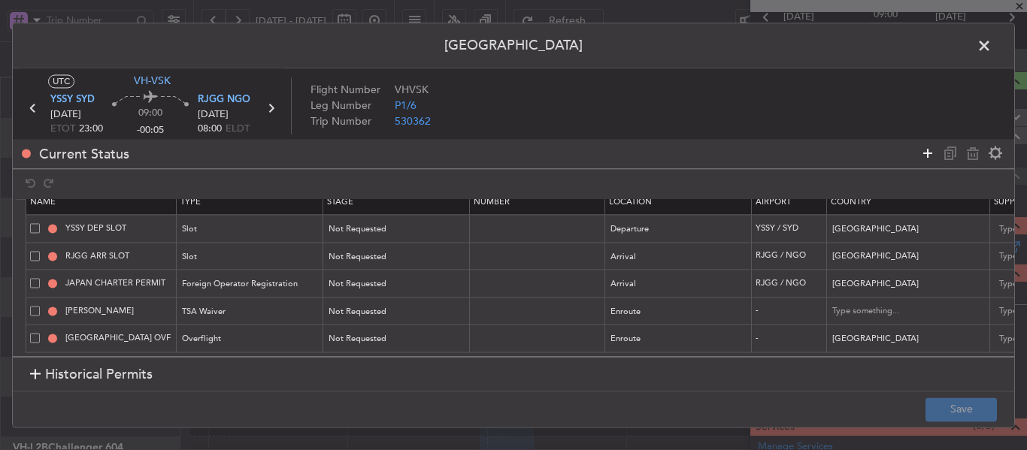
click at [924, 148] on icon at bounding box center [927, 153] width 18 height 18
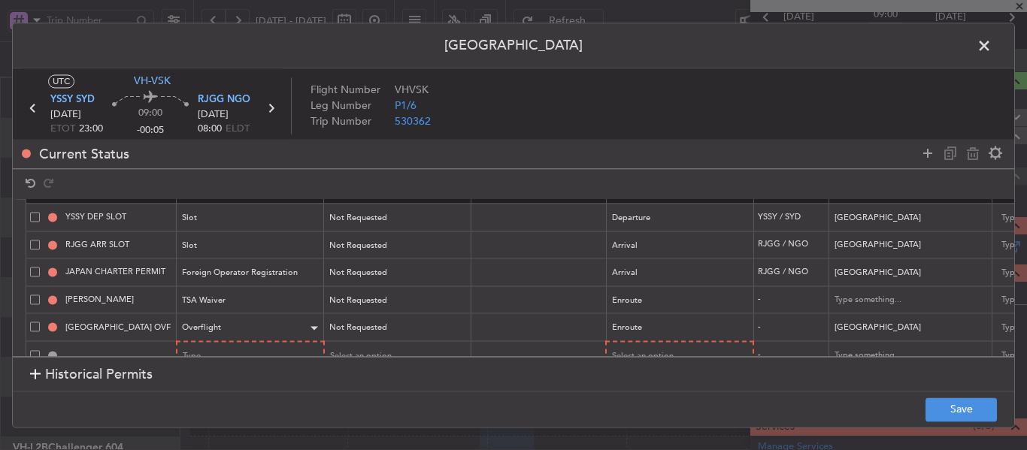
scroll to position [54, 0]
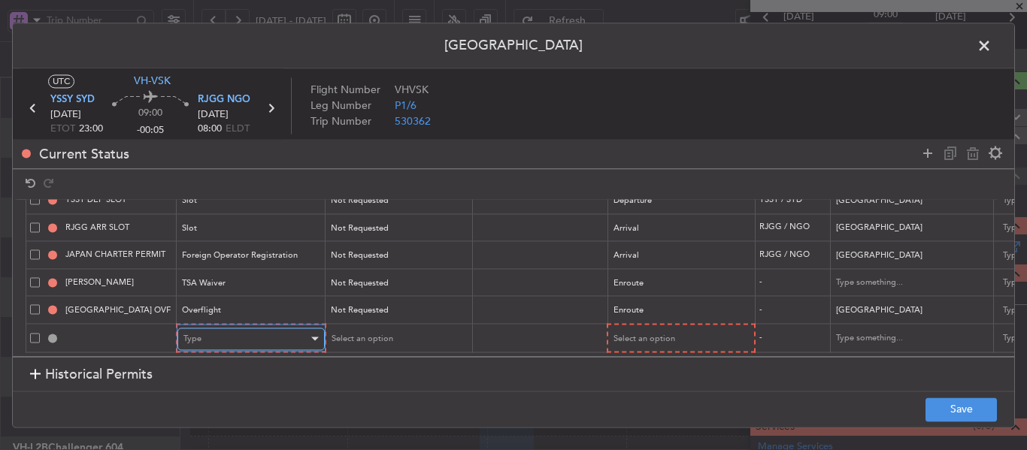
click at [251, 328] on div "Type" at bounding box center [245, 339] width 125 height 23
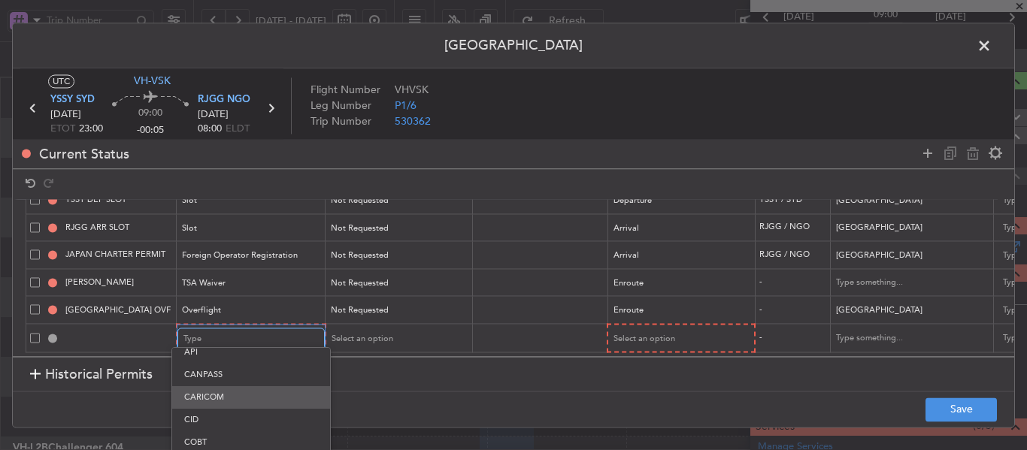
scroll to position [75, 0]
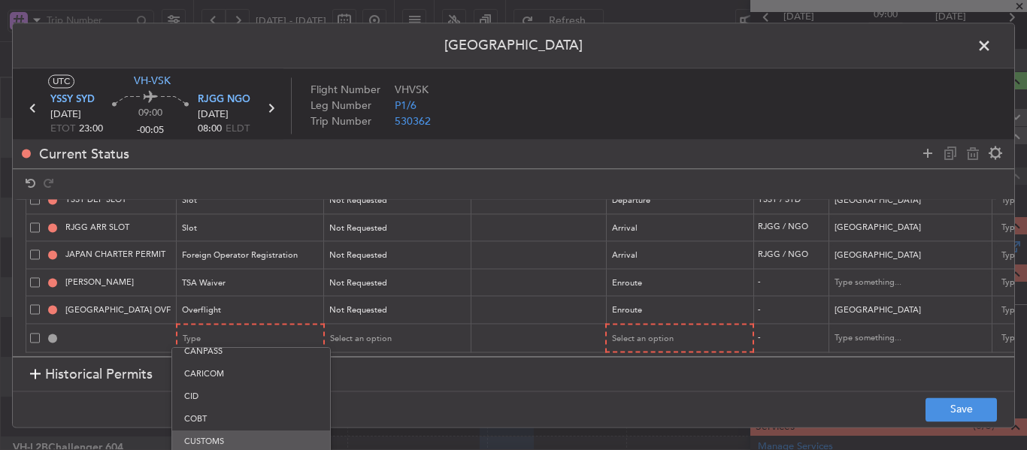
click at [230, 441] on span "CUSTOMS" at bounding box center [251, 442] width 134 height 23
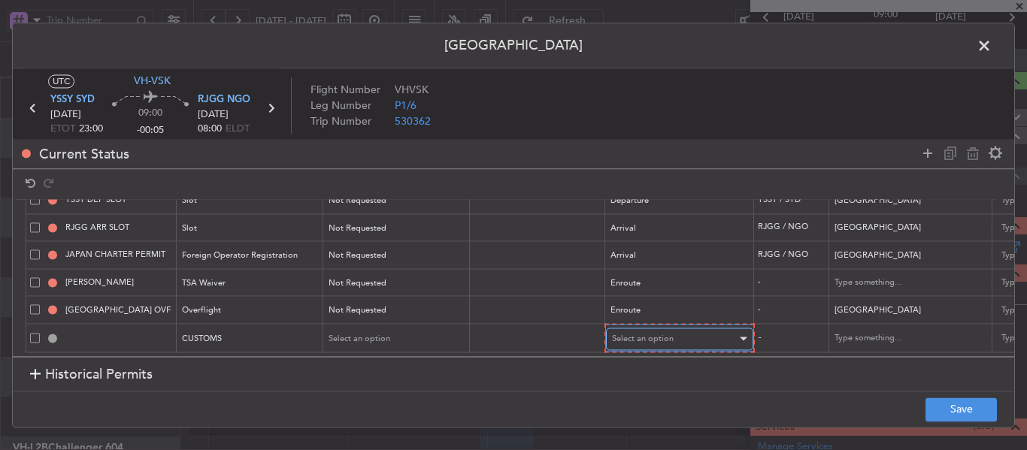
click at [670, 328] on div "Select an option" at bounding box center [674, 339] width 125 height 23
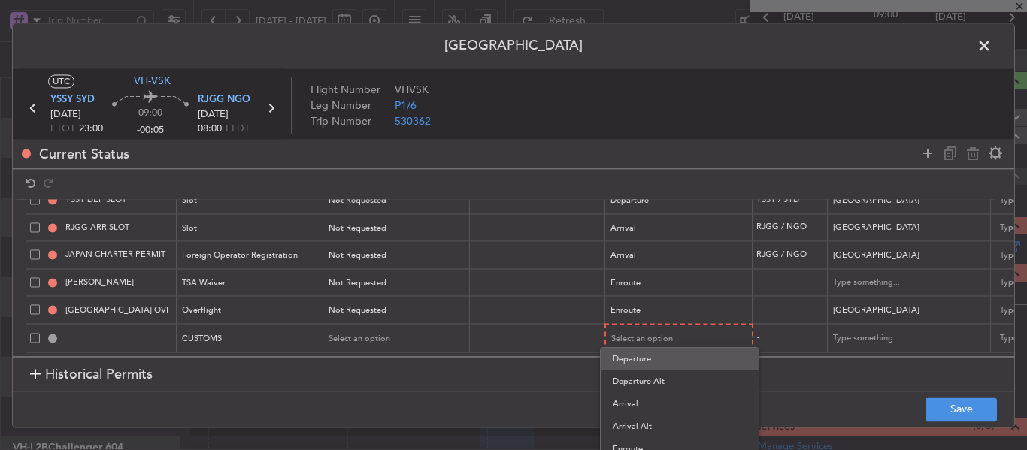
click at [639, 356] on span "Departure" at bounding box center [680, 359] width 134 height 23
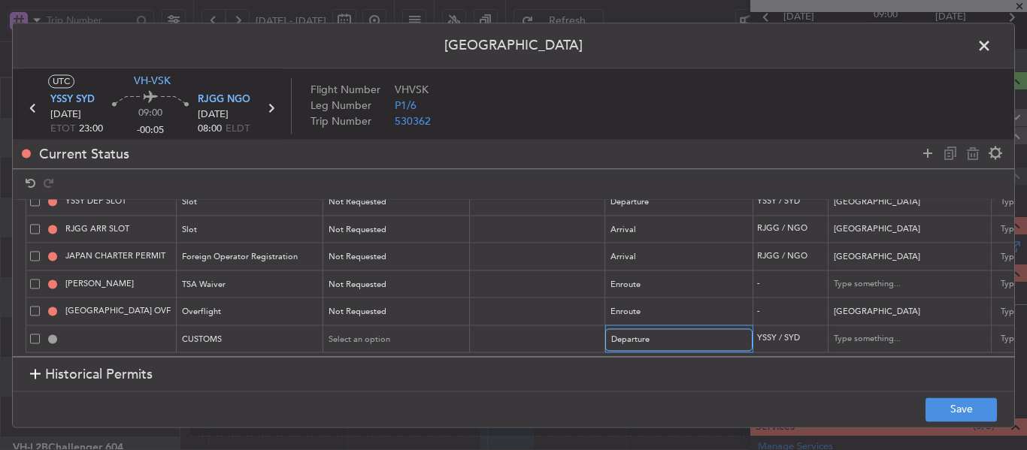
scroll to position [53, 0]
click at [929, 399] on button "Save" at bounding box center [960, 410] width 71 height 24
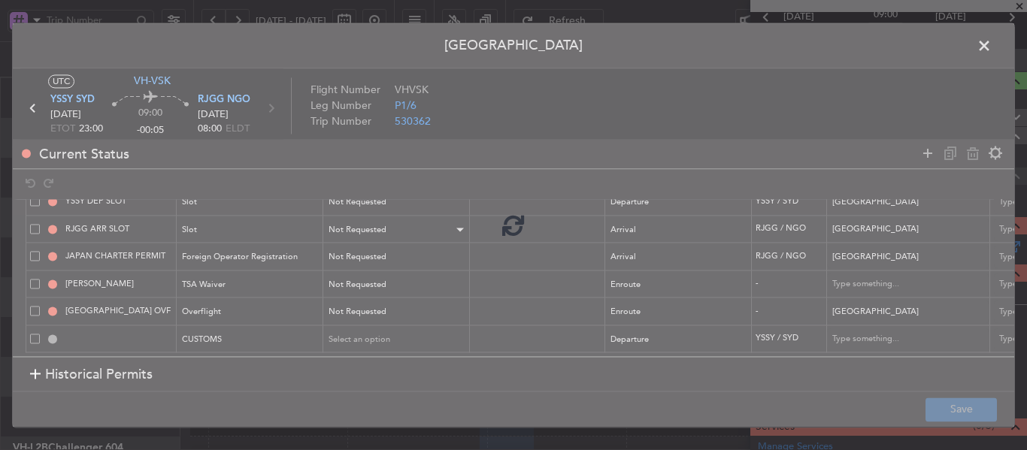
type input "YSSY DEP CUSTOMS"
type input "[GEOGRAPHIC_DATA]"
type input "NNN"
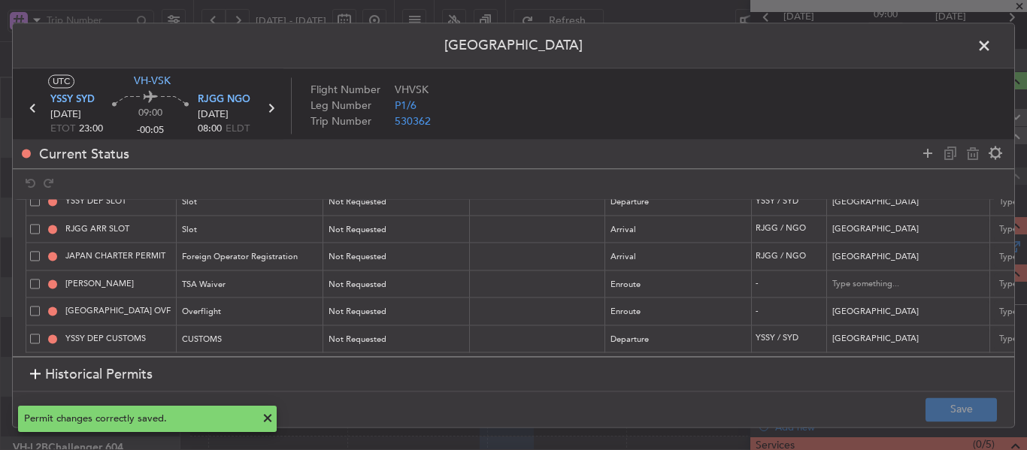
click at [991, 45] on span at bounding box center [991, 50] width 0 height 30
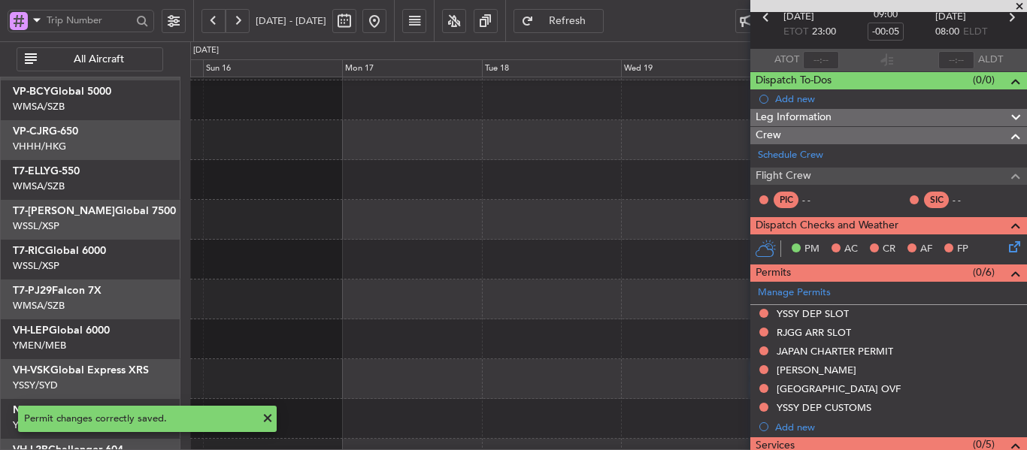
click at [653, 324] on div at bounding box center [608, 339] width 836 height 40
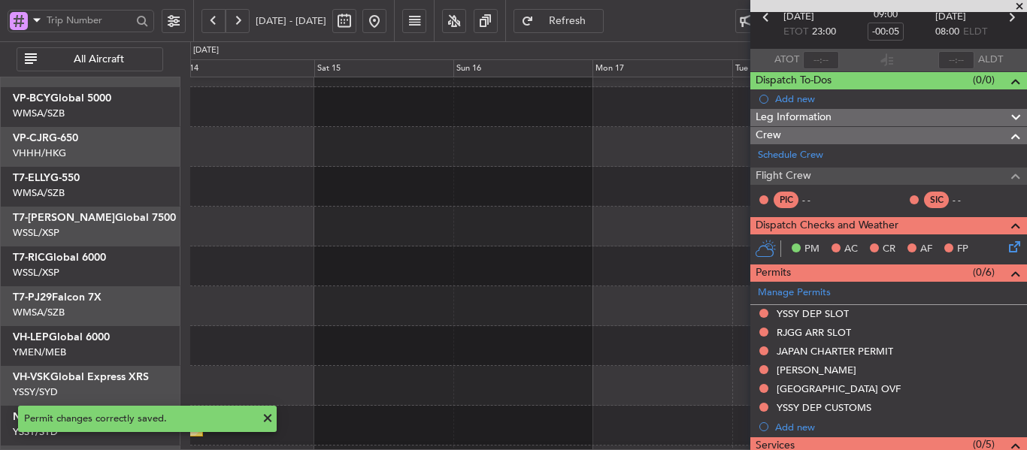
click at [509, 332] on div at bounding box center [608, 346] width 836 height 40
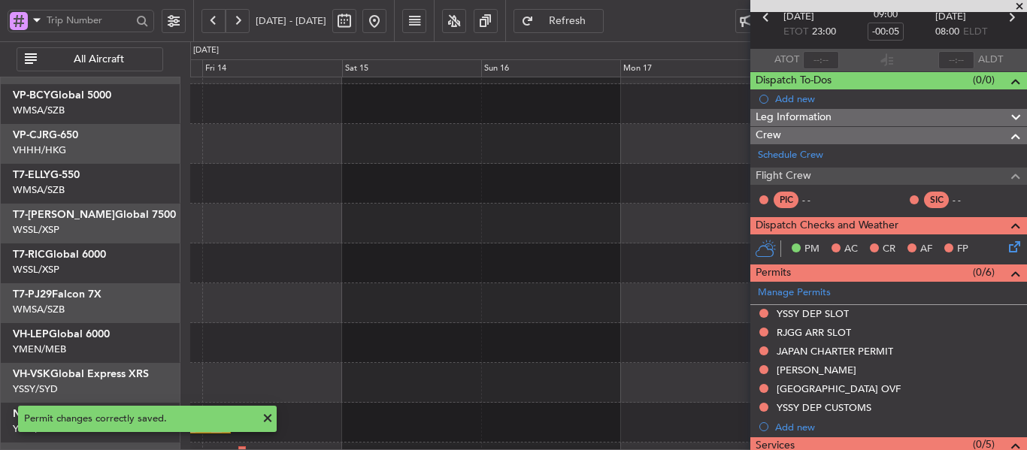
click at [1017, 5] on span at bounding box center [1019, 7] width 15 height 14
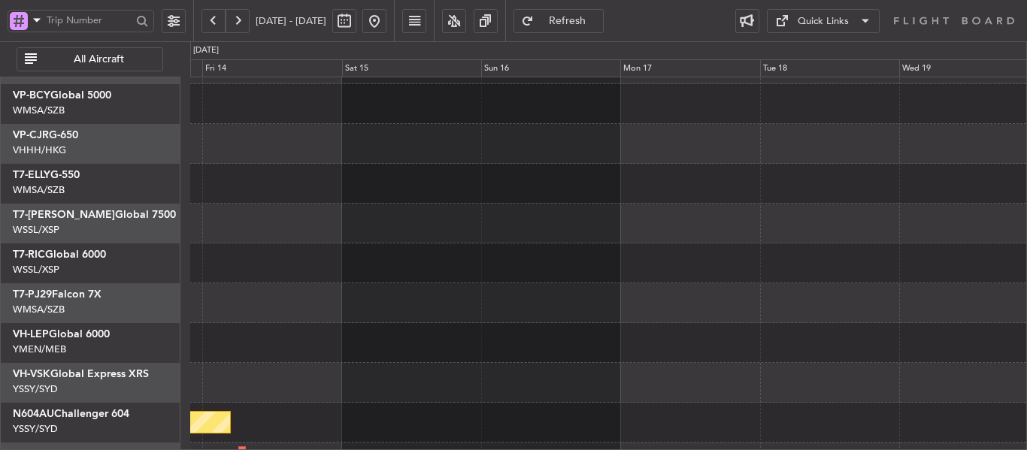
scroll to position [0, 0]
click at [386, 21] on button at bounding box center [374, 21] width 24 height 24
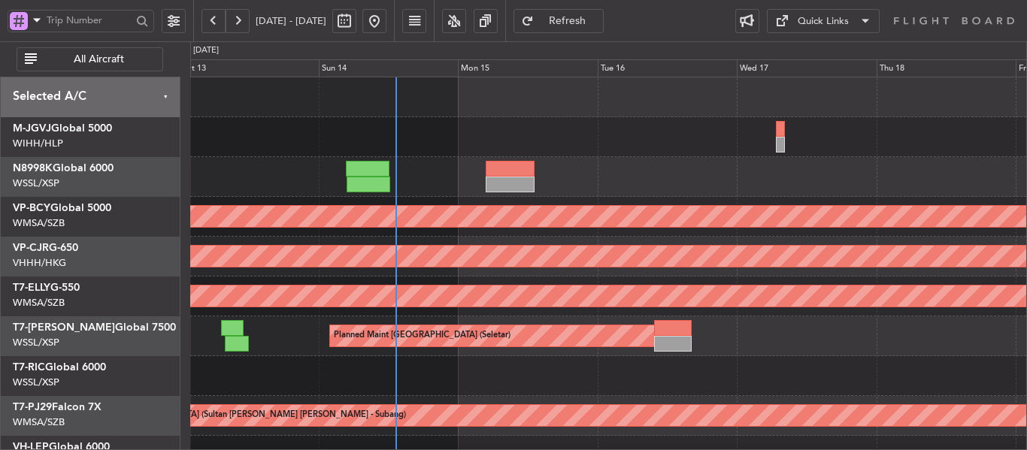
click at [589, 440] on div "Unplanned Maint [GEOGRAPHIC_DATA] (Sultan [PERSON_NAME] [PERSON_NAME] - Subang)…" at bounding box center [608, 336] width 836 height 518
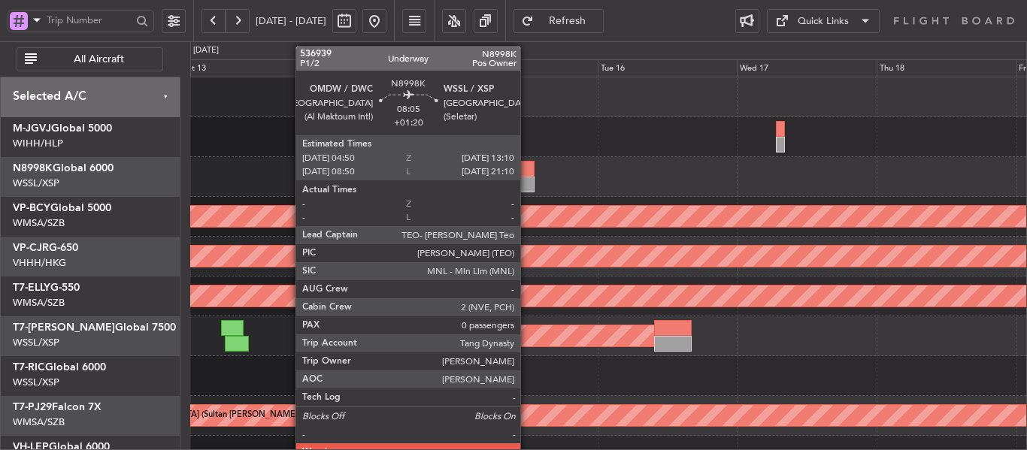
click at [527, 171] on div at bounding box center [510, 169] width 49 height 16
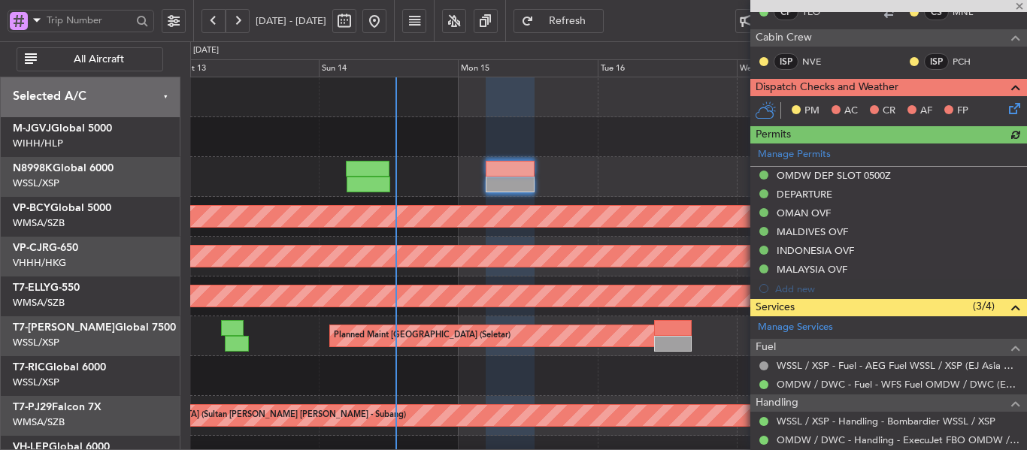
scroll to position [379, 0]
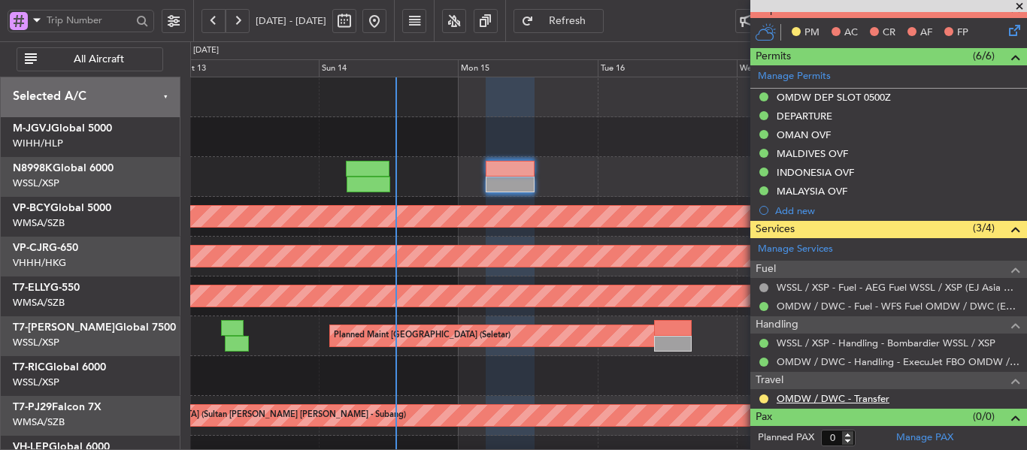
click at [812, 401] on link "OMDW / DWC - Transfer" at bounding box center [832, 398] width 113 height 13
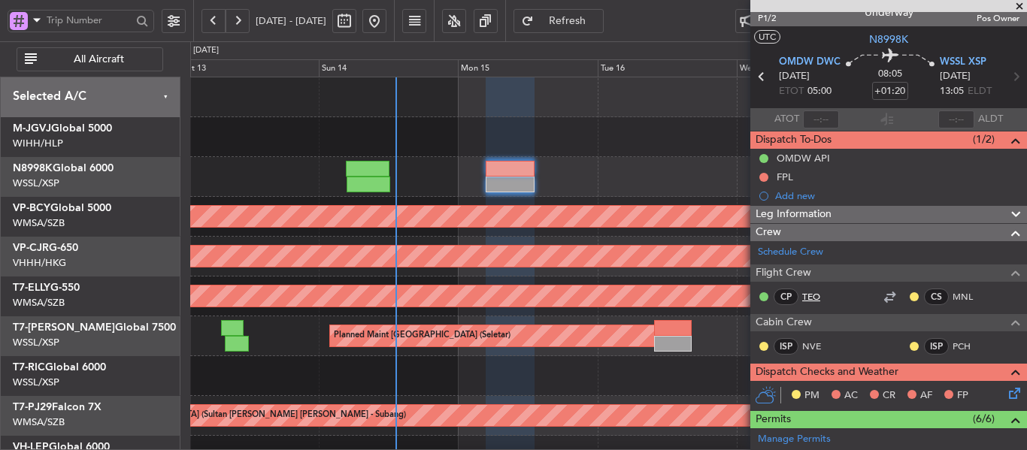
scroll to position [3, 0]
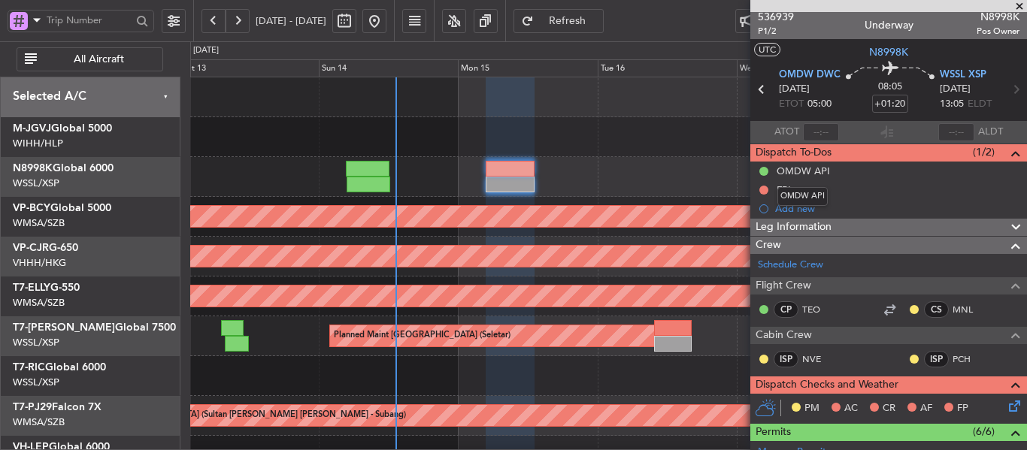
click at [779, 183] on mat-tooltip-component "OMDW API" at bounding box center [802, 197] width 71 height 40
click at [783, 191] on div "OMDW API" at bounding box center [802, 196] width 50 height 19
click at [784, 190] on div "FPL" at bounding box center [784, 189] width 17 height 13
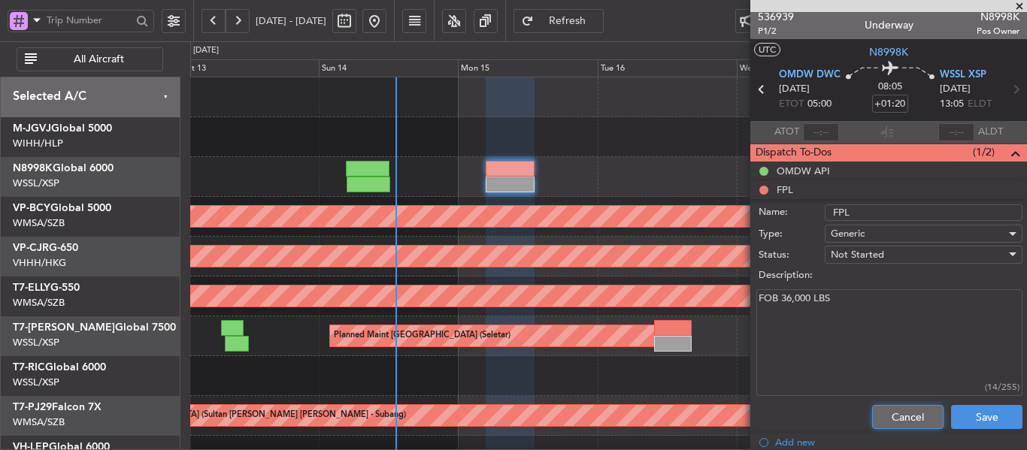
click at [893, 427] on button "Cancel" at bounding box center [907, 417] width 71 height 24
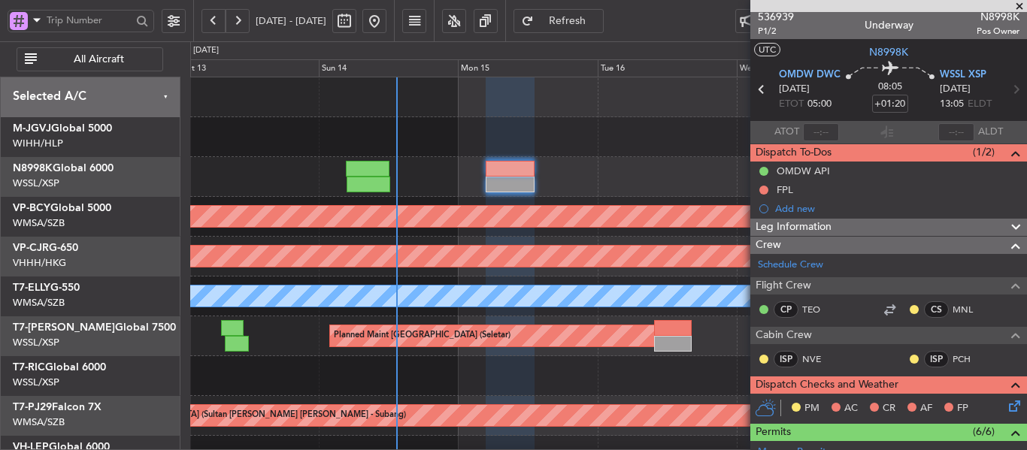
click at [598, 16] on span "Refresh" at bounding box center [568, 21] width 62 height 11
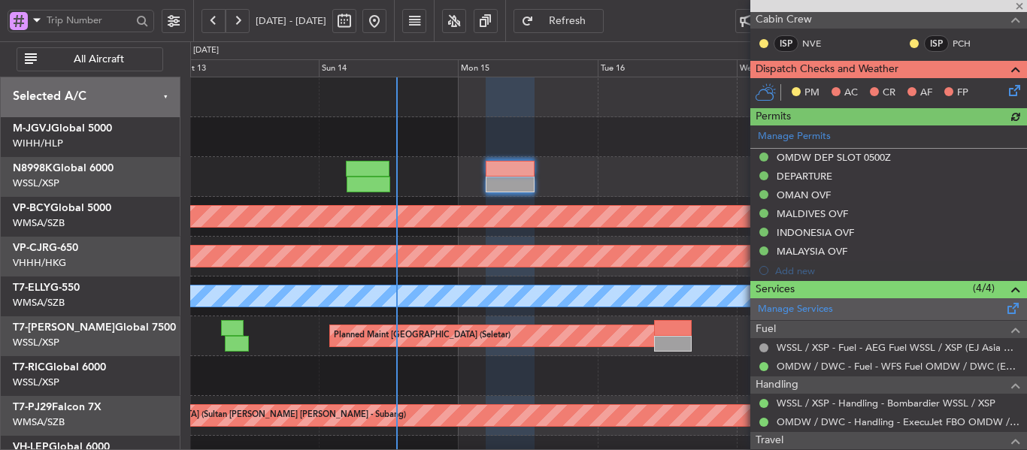
scroll to position [228, 0]
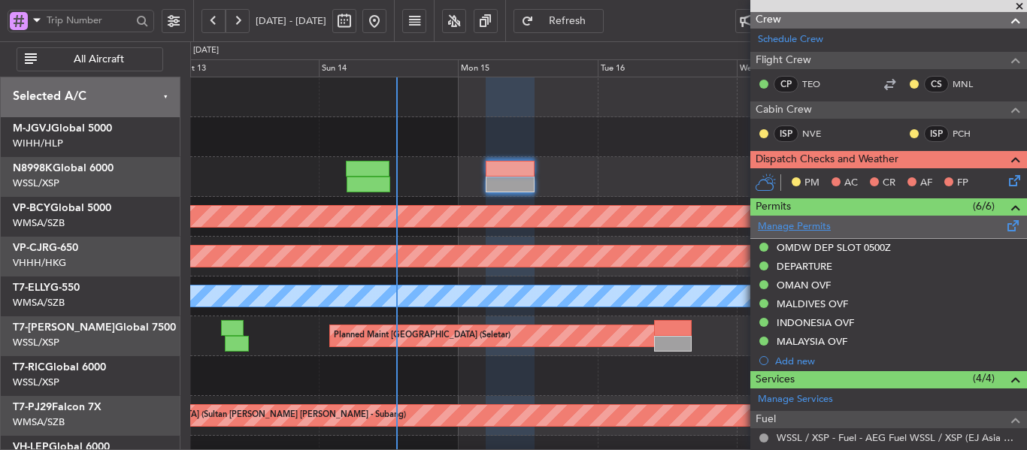
click at [797, 228] on link "Manage Permits" at bounding box center [794, 226] width 73 height 15
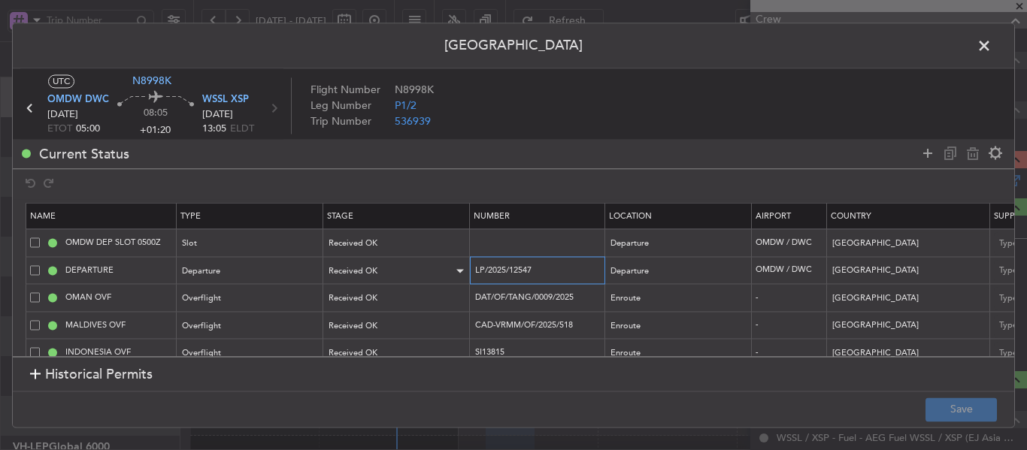
drag, startPoint x: 539, startPoint y: 270, endPoint x: 432, endPoint y: 271, distance: 106.7
click at [432, 271] on tr "DEPARTURE Departure Received OK LP/2025/12547 Departure OMDW / DWC [GEOGRAPHIC_…" at bounding box center [984, 271] width 1917 height 28
click at [583, 298] on input "DAT/OF/TANG/0009/2025" at bounding box center [539, 298] width 131 height 13
drag, startPoint x: 585, startPoint y: 298, endPoint x: 467, endPoint y: 300, distance: 118.0
click at [467, 300] on tr "OMAN OVF Overflight Received OK DAT/OF/TANG/0009/2025 Enroute - [GEOGRAPHIC_DAT…" at bounding box center [984, 298] width 1917 height 28
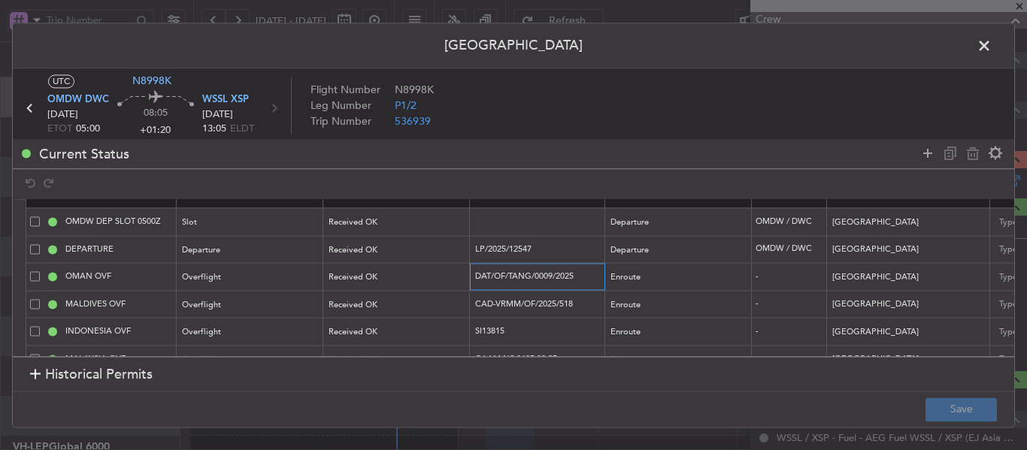
scroll to position [53, 0]
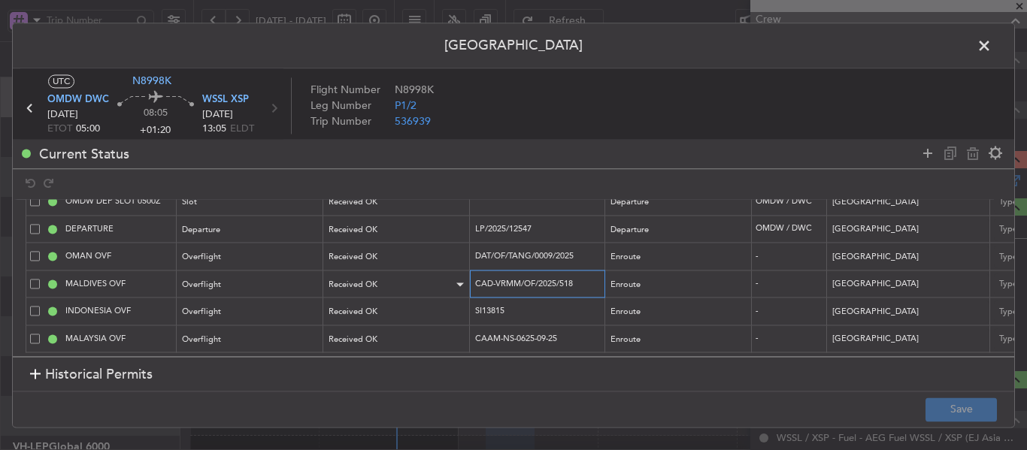
drag, startPoint x: 583, startPoint y: 268, endPoint x: 451, endPoint y: 273, distance: 131.6
click at [451, 273] on tr "MALDIVES OVF Overflight Received OK CAD-VRMM/OF/2025/518 Enroute - [GEOGRAPHIC_…" at bounding box center [984, 285] width 1917 height 28
drag, startPoint x: 522, startPoint y: 301, endPoint x: 457, endPoint y: 300, distance: 65.4
click at [457, 300] on tr "INDONESIA OVF Overflight Received OK SI13815 Enroute - [GEOGRAPHIC_DATA] [DATE]…" at bounding box center [984, 312] width 1917 height 28
click at [586, 332] on input "CAAM-NS-0625-09-25" at bounding box center [539, 338] width 131 height 13
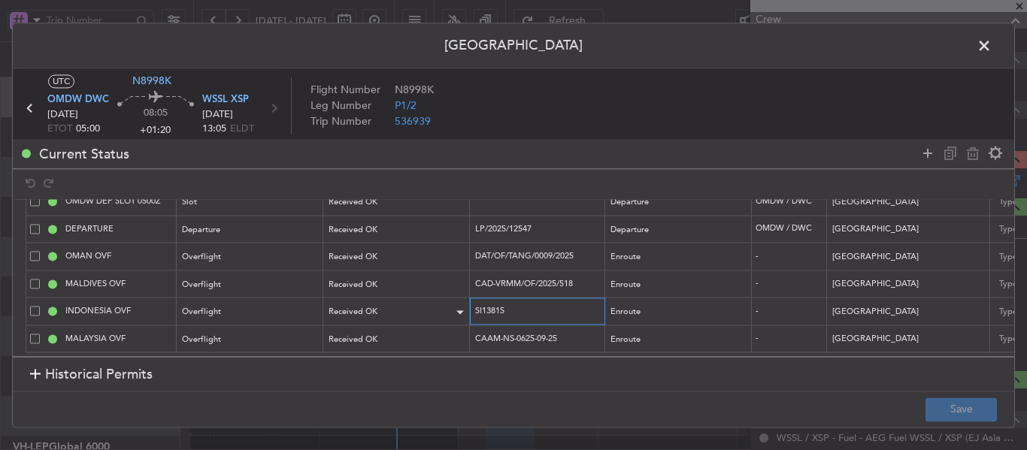
click at [460, 298] on tr "INDONESIA OVF Overflight Received OK SI13815 Enroute - [GEOGRAPHIC_DATA] [DATE]…" at bounding box center [984, 312] width 1917 height 28
drag, startPoint x: 576, startPoint y: 327, endPoint x: 451, endPoint y: 327, distance: 124.8
click at [451, 327] on tr "MALAYSIA OVF Overflight Received OK CAAM-NS-0625-09-25 Enroute - [GEOGRAPHIC_DA…" at bounding box center [984, 339] width 1917 height 28
click at [991, 43] on span at bounding box center [991, 50] width 0 height 30
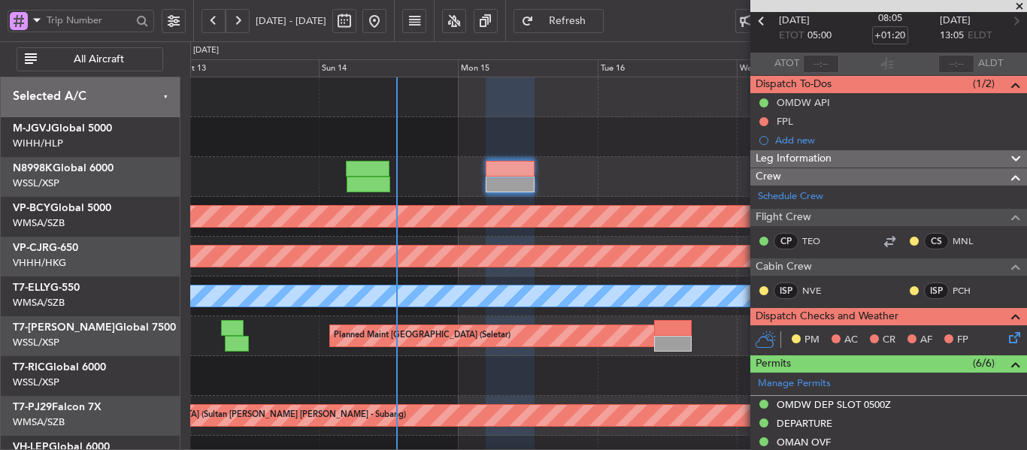
scroll to position [0, 0]
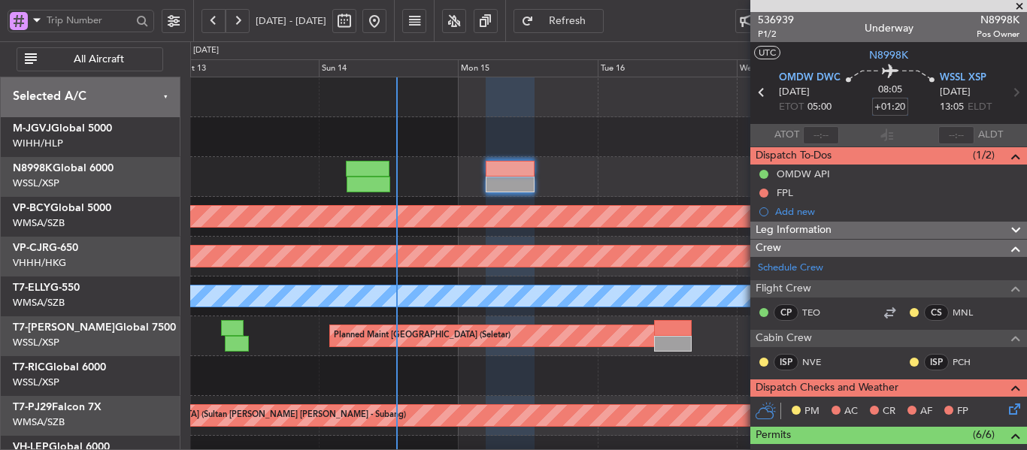
click at [896, 107] on input "+01:20" at bounding box center [890, 107] width 36 height 18
click at [896, 105] on mat-tooltip-component "Flight Time" at bounding box center [885, 118] width 69 height 40
click at [894, 102] on mat-tooltip-component "Flight Time" at bounding box center [885, 118] width 69 height 40
click at [895, 106] on input "+01:20" at bounding box center [890, 107] width 36 height 18
click at [902, 174] on mat-tooltip-component "Incomplete" at bounding box center [882, 184] width 69 height 40
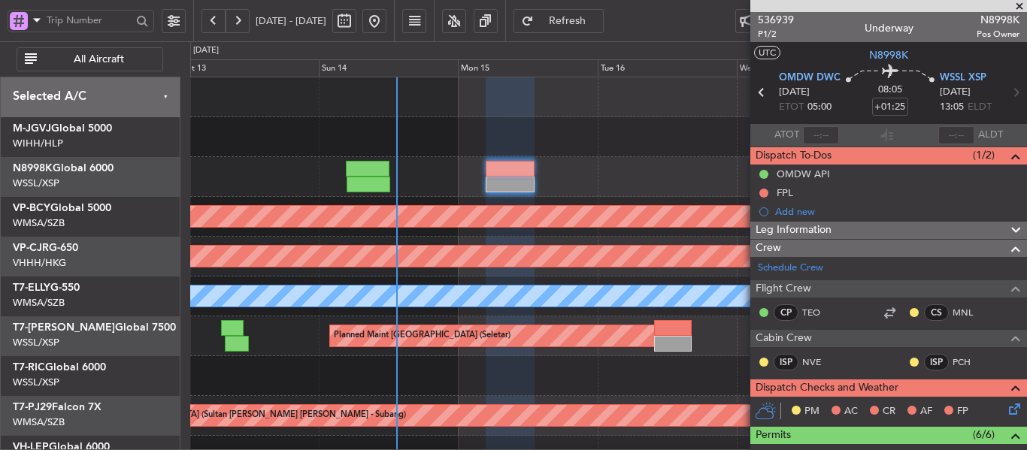
click at [900, 135] on section "ATOT ALDT" at bounding box center [888, 135] width 277 height 23
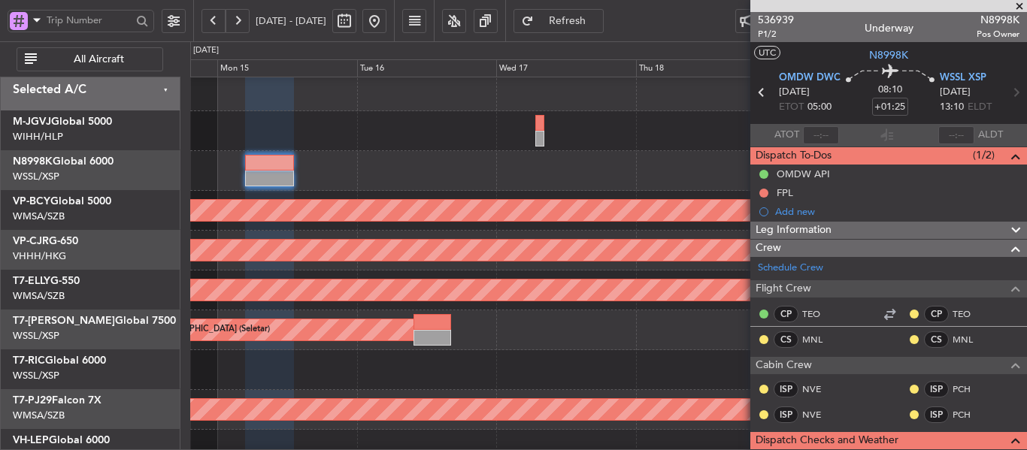
click at [284, 272] on div "[PERSON_NAME] Planned Maint [GEOGRAPHIC_DATA] ([GEOGRAPHIC_DATA]) - - GMMX 03:5…" at bounding box center [608, 291] width 836 height 40
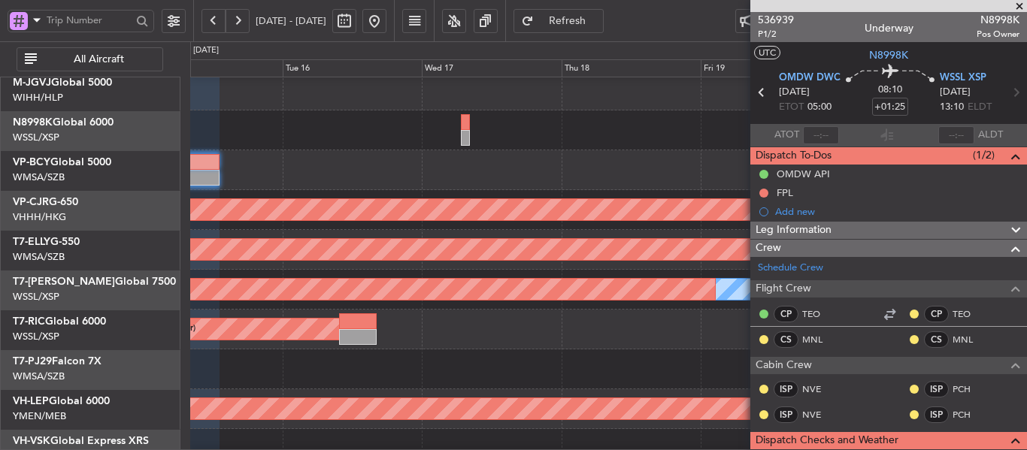
click at [371, 230] on div "Planned Maint [GEOGRAPHIC_DATA] ([GEOGRAPHIC_DATA] Intl)" at bounding box center [608, 250] width 836 height 40
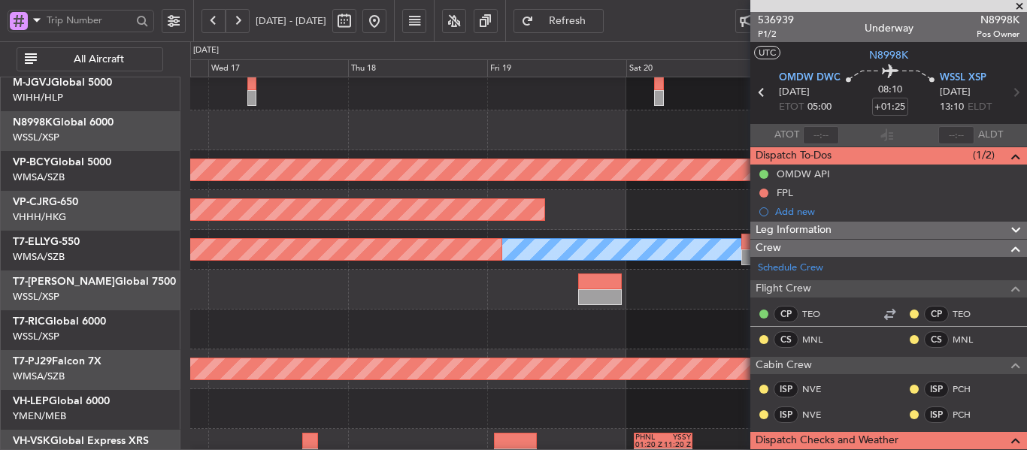
scroll to position [47, 0]
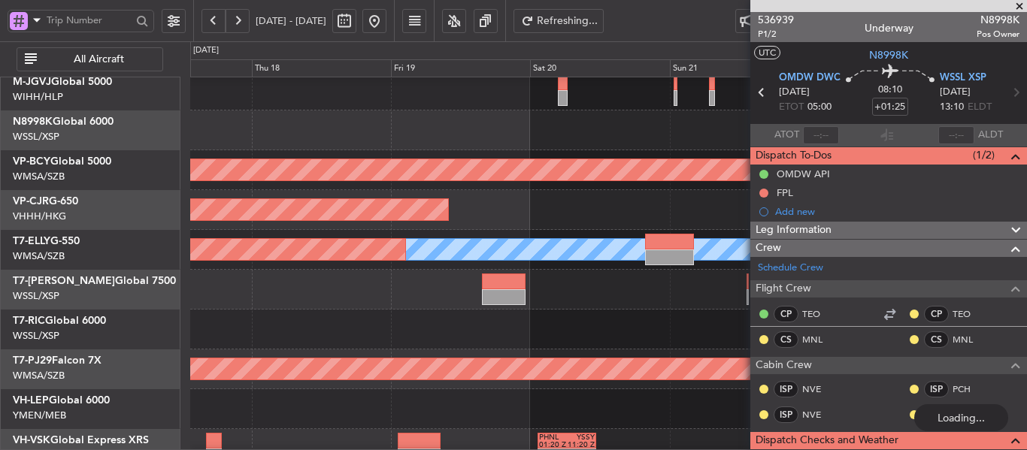
click at [467, 230] on div "Planned Maint [GEOGRAPHIC_DATA] ([GEOGRAPHIC_DATA] Intl)" at bounding box center [608, 210] width 836 height 40
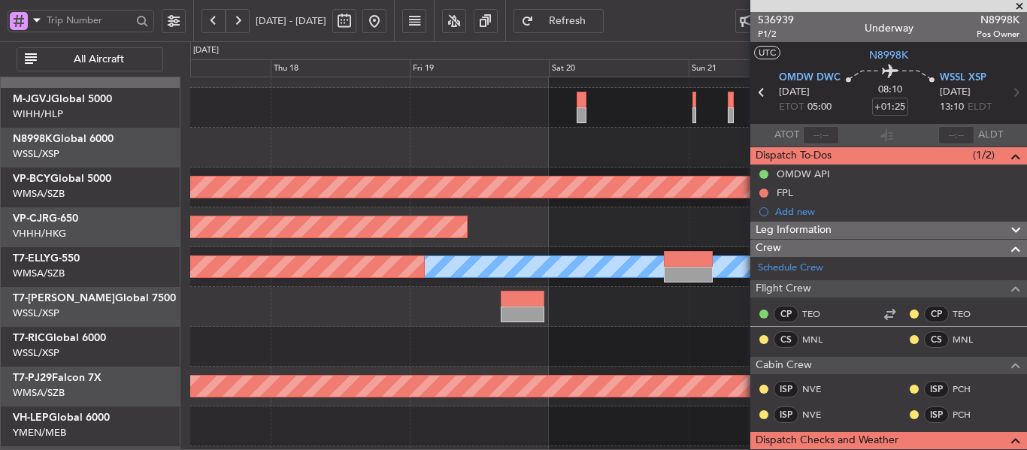
scroll to position [28, 0]
click at [564, 333] on div at bounding box center [608, 347] width 836 height 40
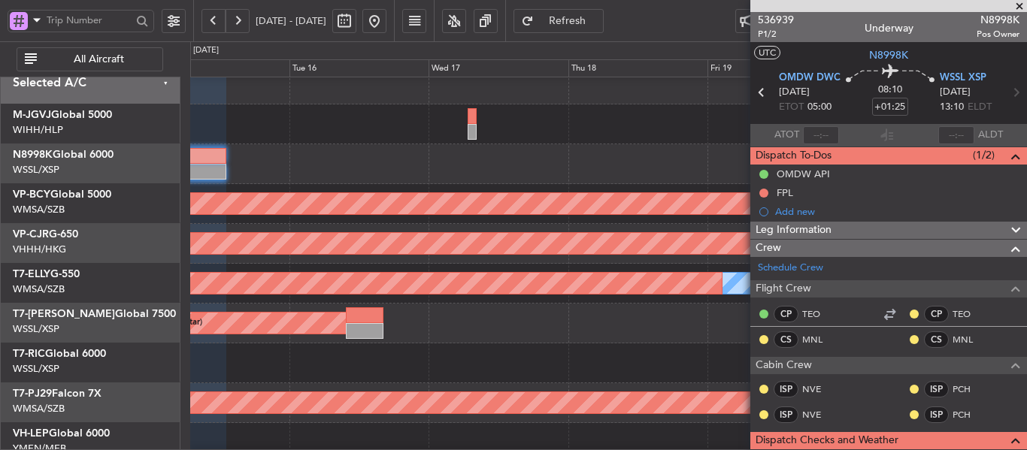
scroll to position [14, 0]
click at [652, 325] on div "Planned Maint [GEOGRAPHIC_DATA] (Seletar) - - WSSS 16:00 Z EGGW 05:05 Z" at bounding box center [608, 324] width 836 height 40
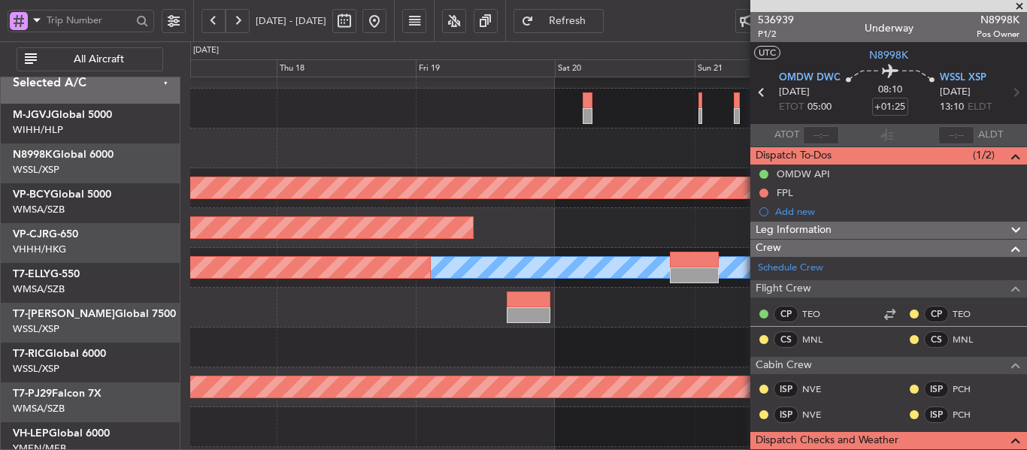
scroll to position [31, 0]
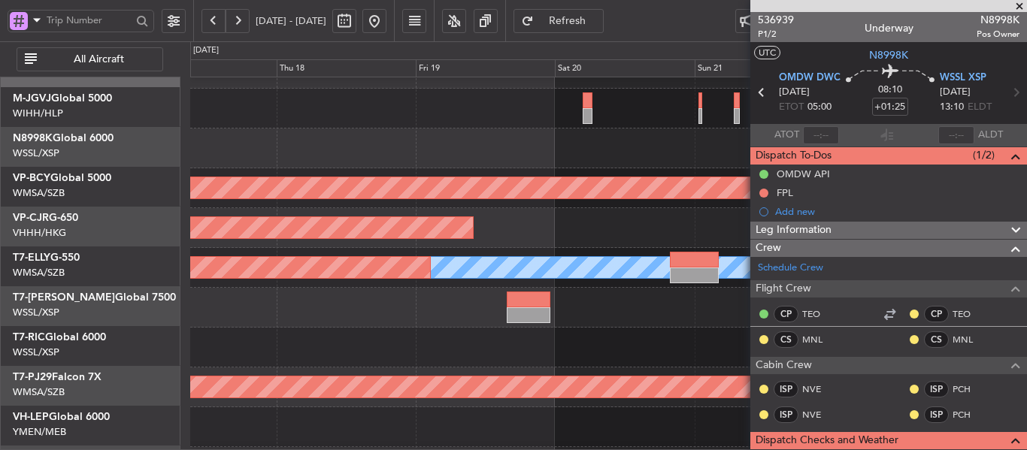
click at [229, 294] on div "- - WSSS 16:00 Z EGGW 05:05 Z - - EGGW 11:00 Z WSSL 23:05 Z Planned Maint [GEOG…" at bounding box center [608, 308] width 836 height 40
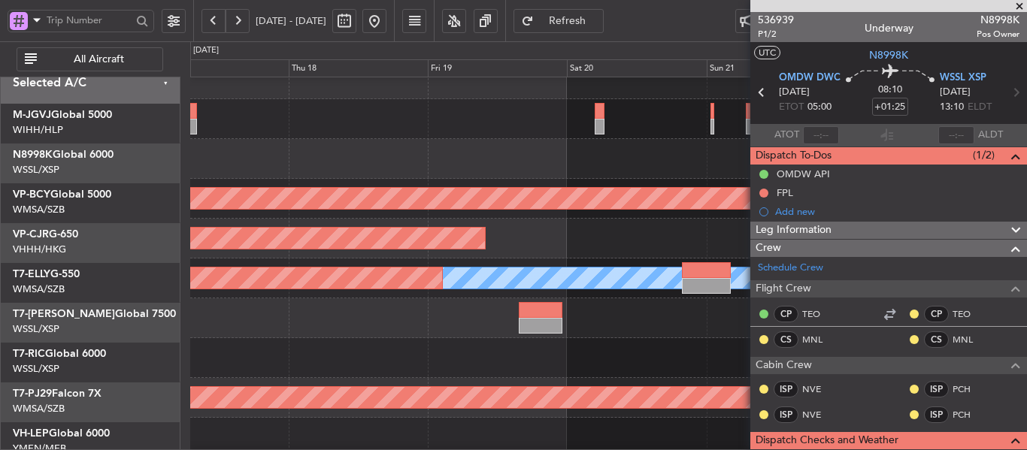
click at [498, 342] on div at bounding box center [608, 358] width 836 height 40
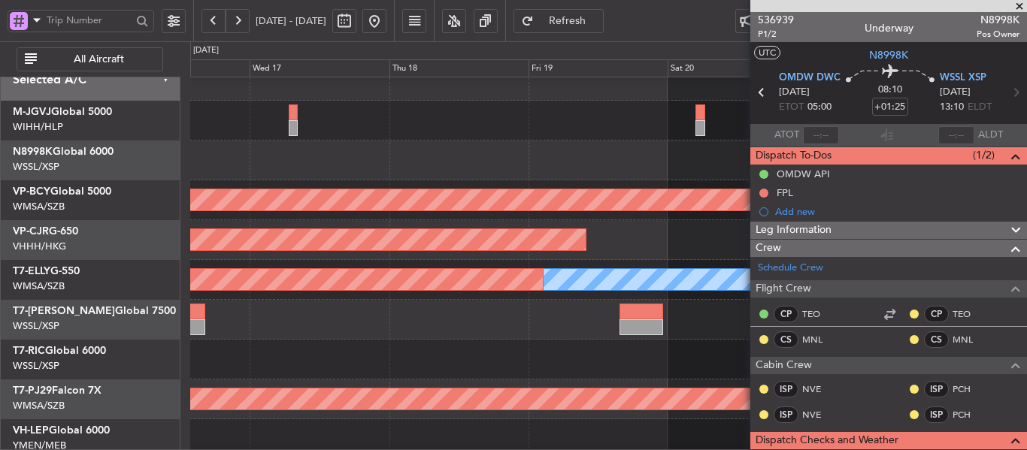
click at [640, 334] on div "- - WSSS 16:00 Z EGGW 05:05 Z Planned Maint [GEOGRAPHIC_DATA] (Seletar)" at bounding box center [608, 320] width 836 height 40
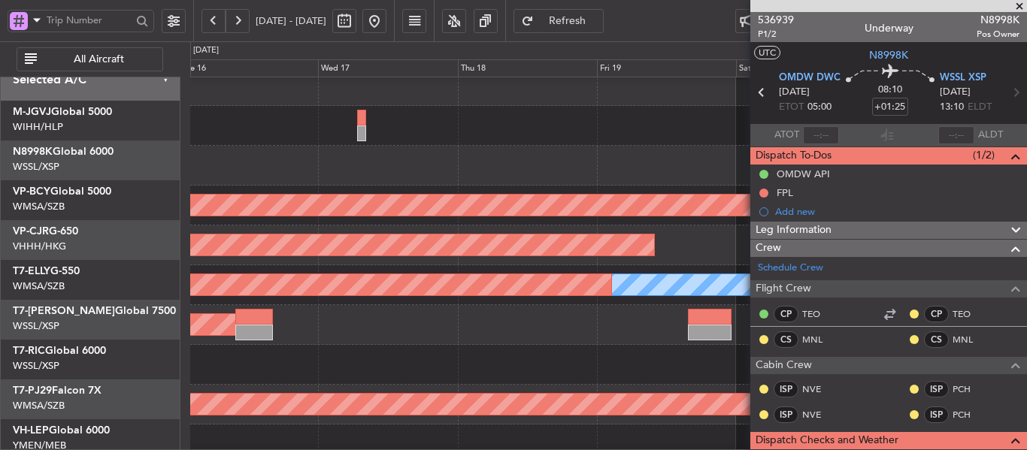
scroll to position [14, 0]
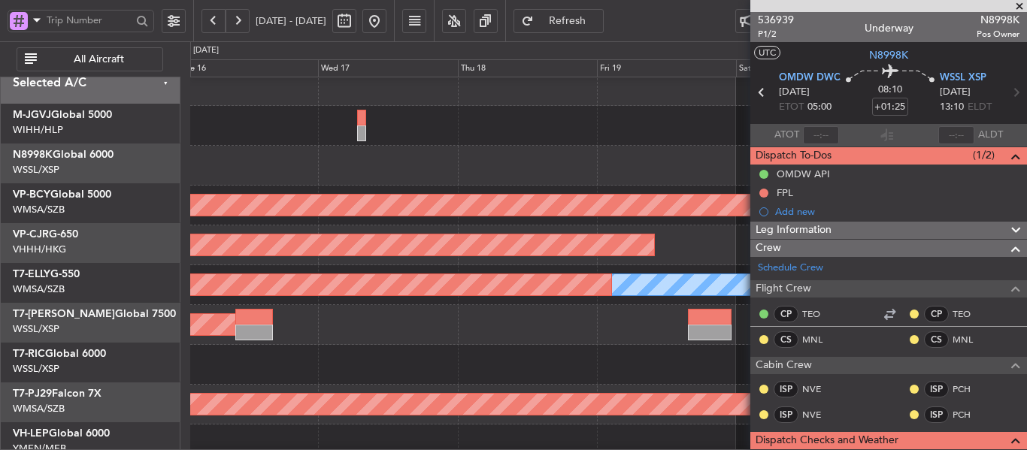
click at [657, 305] on div "- - WSSS 16:00 Z EGGW 05:05 Z Planned Maint [GEOGRAPHIC_DATA] (Seletar)" at bounding box center [608, 325] width 836 height 40
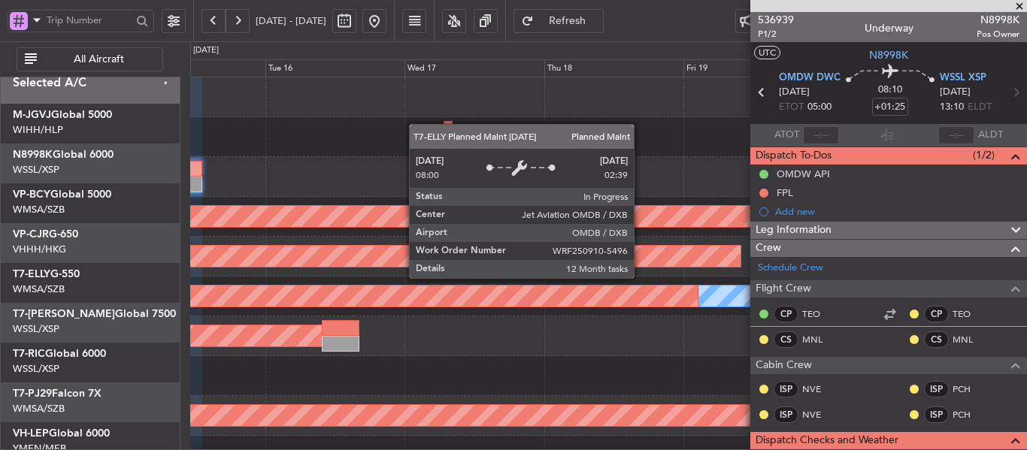
scroll to position [0, 0]
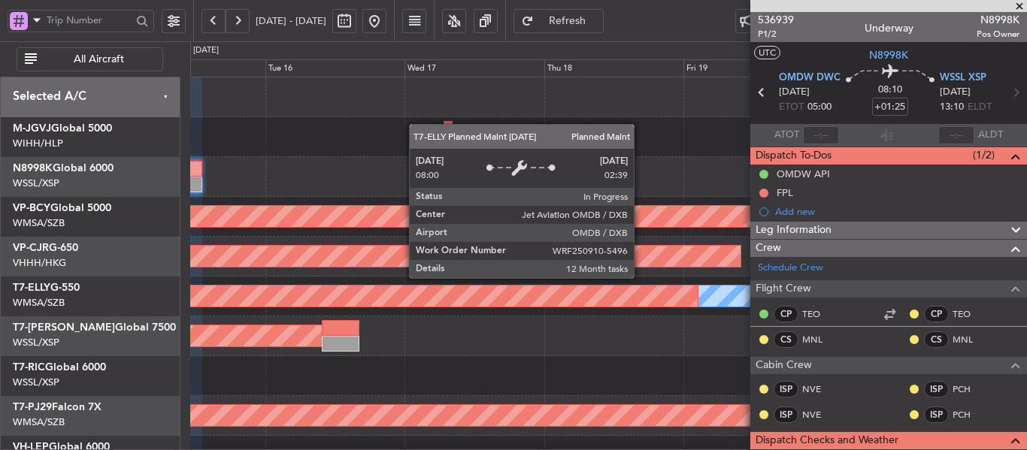
click at [440, 299] on div "Planned Maint [GEOGRAPHIC_DATA] ([GEOGRAPHIC_DATA] Intl)" at bounding box center [26, 296] width 1342 height 21
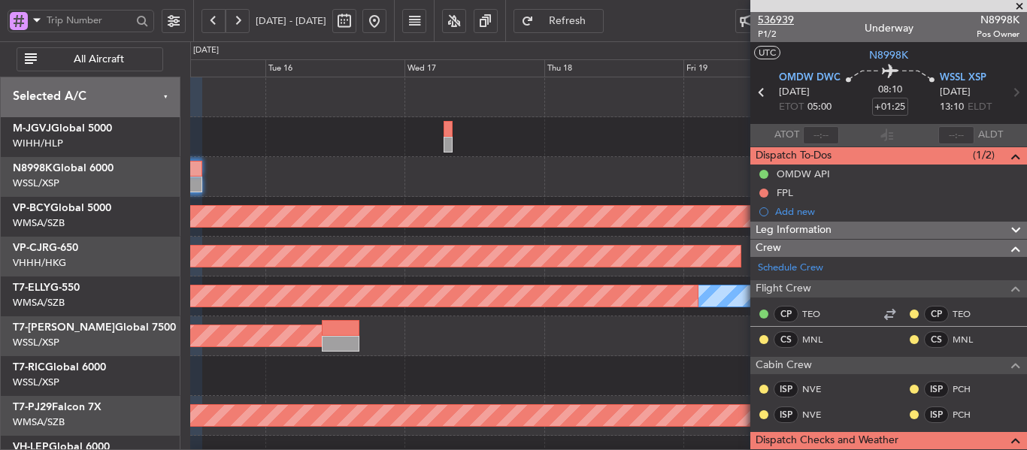
click at [775, 17] on span "536939" at bounding box center [776, 20] width 36 height 16
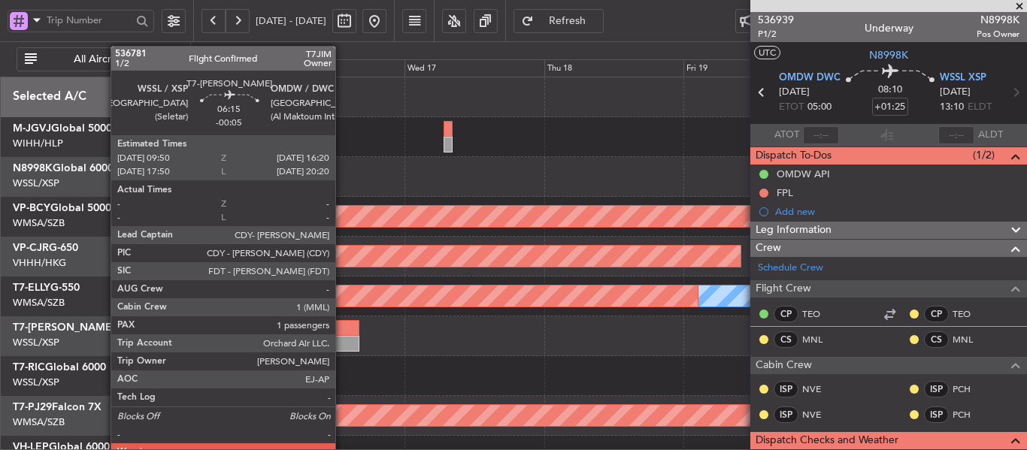
click at [342, 327] on div at bounding box center [341, 328] width 38 height 16
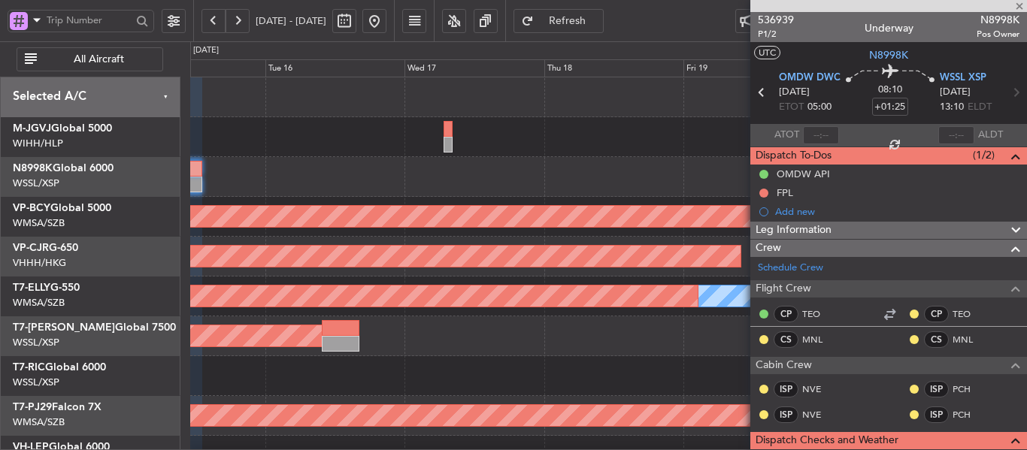
type input "-00:05"
type input "1"
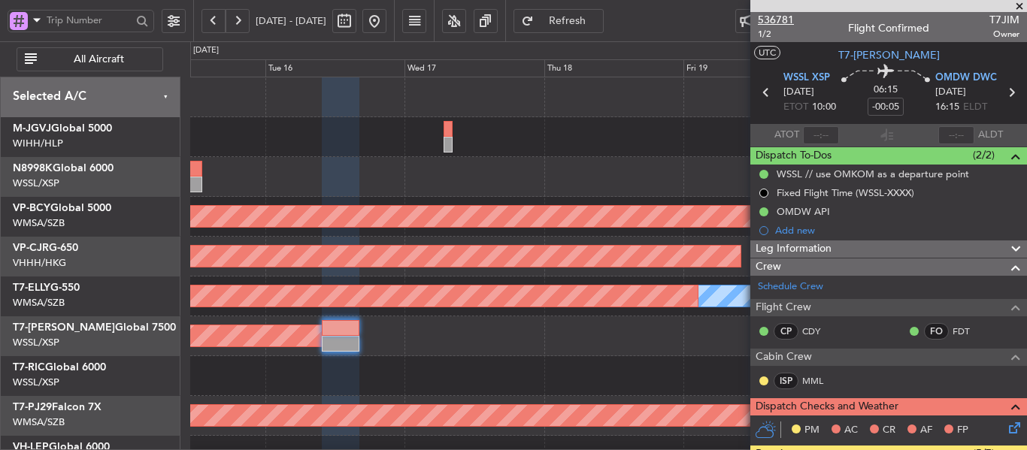
click at [782, 21] on span "536781" at bounding box center [776, 20] width 36 height 16
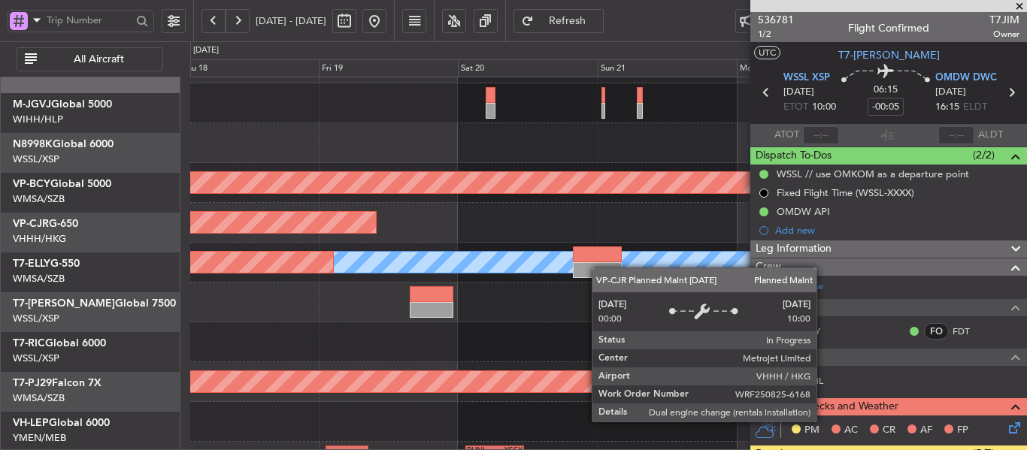
click at [154, 228] on div "Unplanned Maint [GEOGRAPHIC_DATA] (Sultan [PERSON_NAME] [PERSON_NAME] - Subang)…" at bounding box center [513, 245] width 1027 height 409
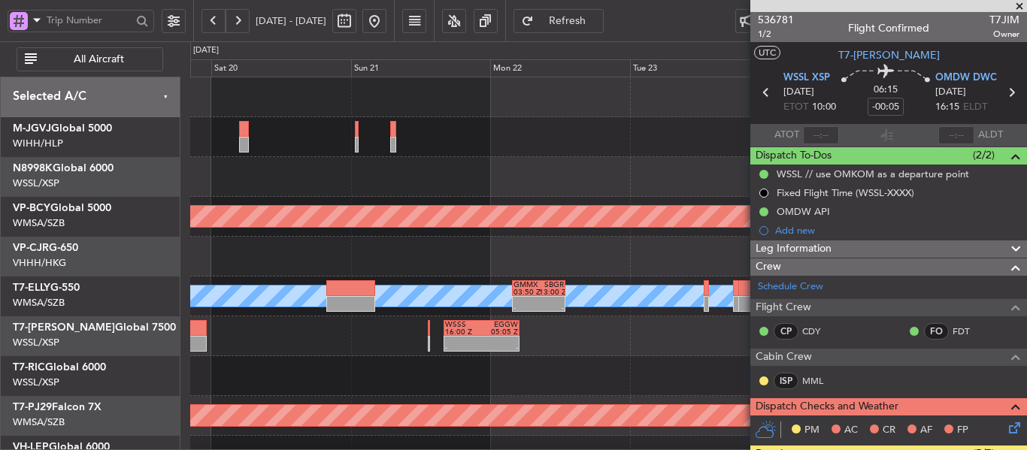
click at [337, 316] on div "[PERSON_NAME] - - GMMX 03:50 Z SBGR 13:00 Z Planned Maint [GEOGRAPHIC_DATA] ([G…" at bounding box center [608, 297] width 836 height 40
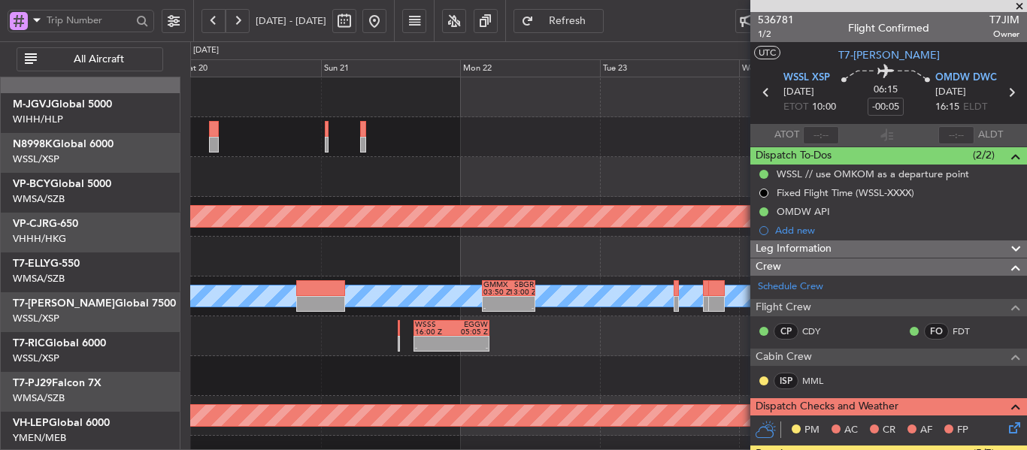
click at [410, 237] on div "Planned Maint [GEOGRAPHIC_DATA] ([GEOGRAPHIC_DATA] Intl)" at bounding box center [608, 257] width 836 height 40
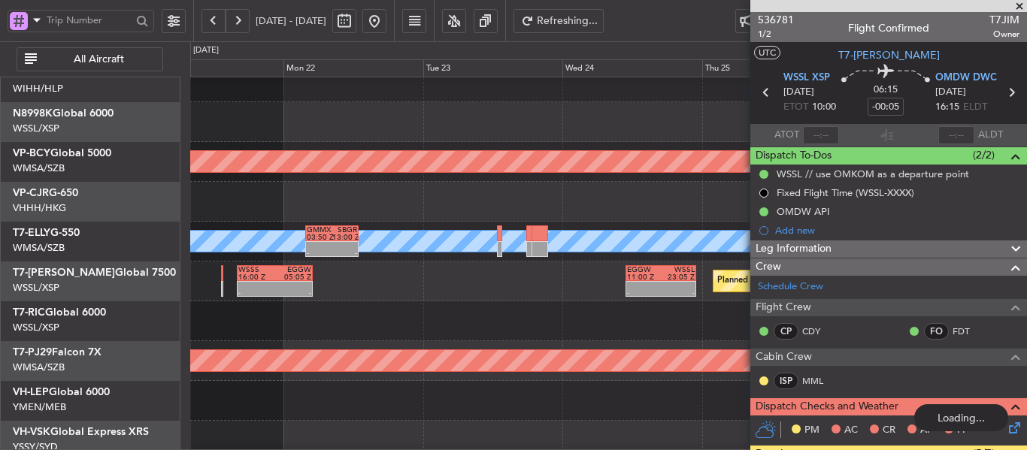
scroll to position [31, 0]
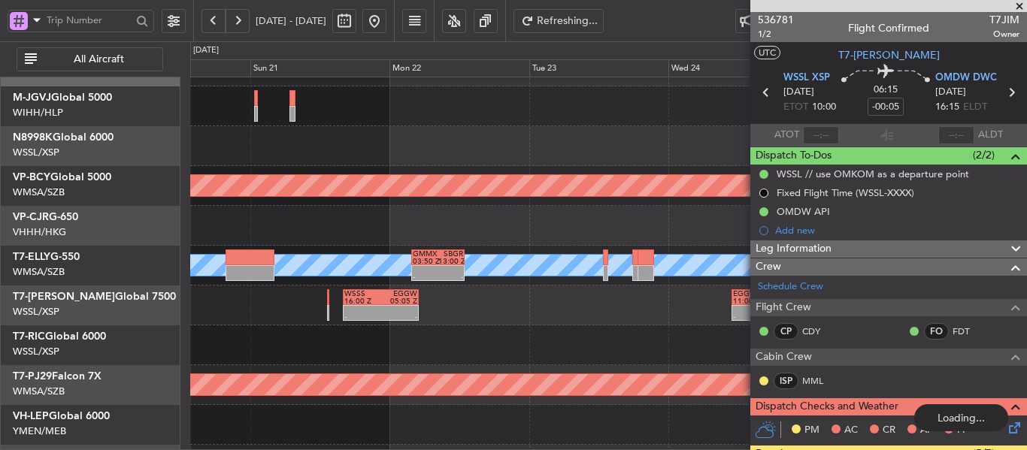
click at [516, 337] on div at bounding box center [608, 345] width 836 height 40
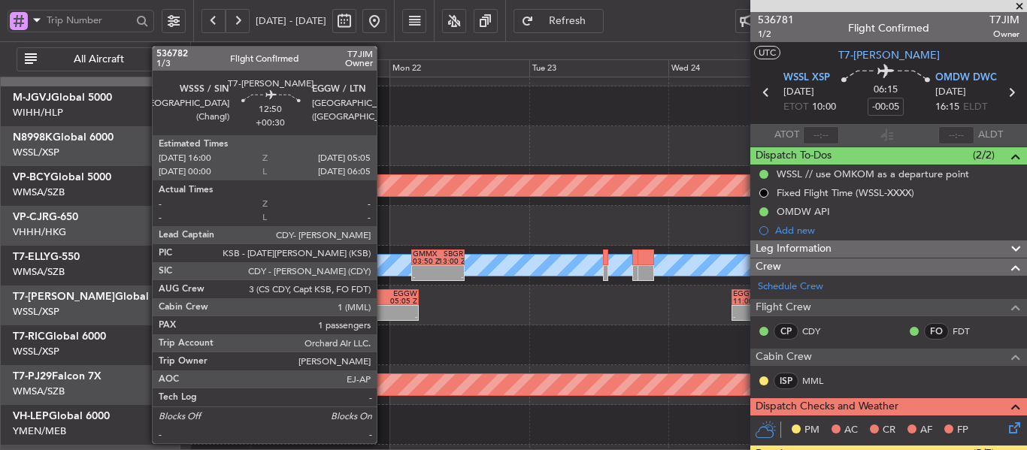
click at [383, 291] on div "EGGW" at bounding box center [398, 294] width 37 height 8
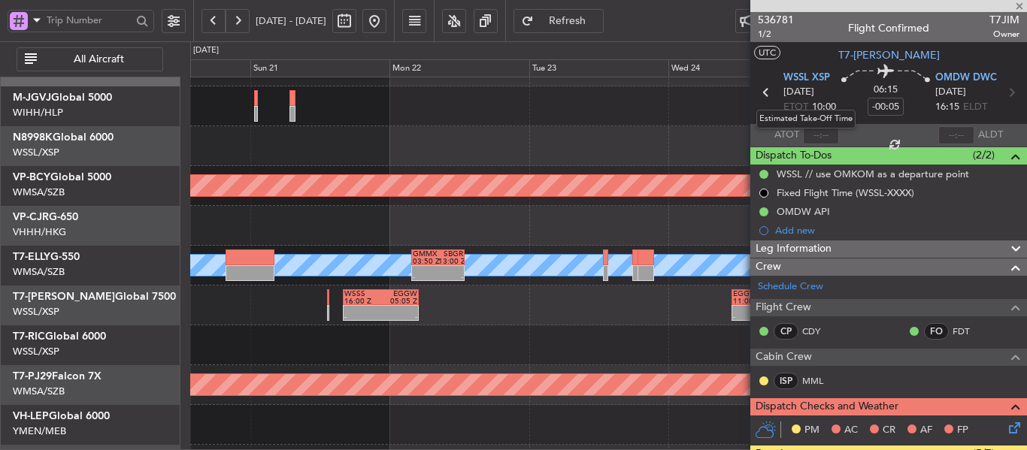
type input "+00:30"
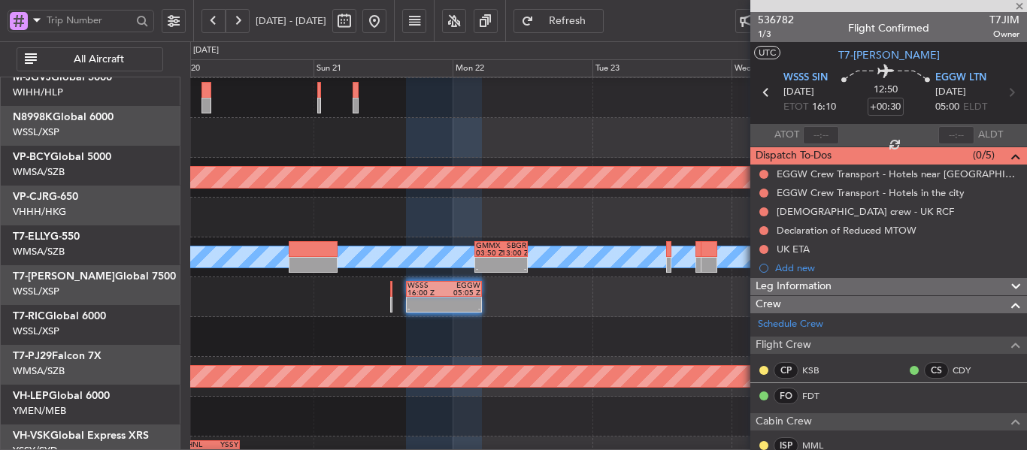
click at [626, 357] on div "Planned Maint [GEOGRAPHIC_DATA] (Sultan [PERSON_NAME] [PERSON_NAME] - Subang)" at bounding box center [608, 377] width 836 height 40
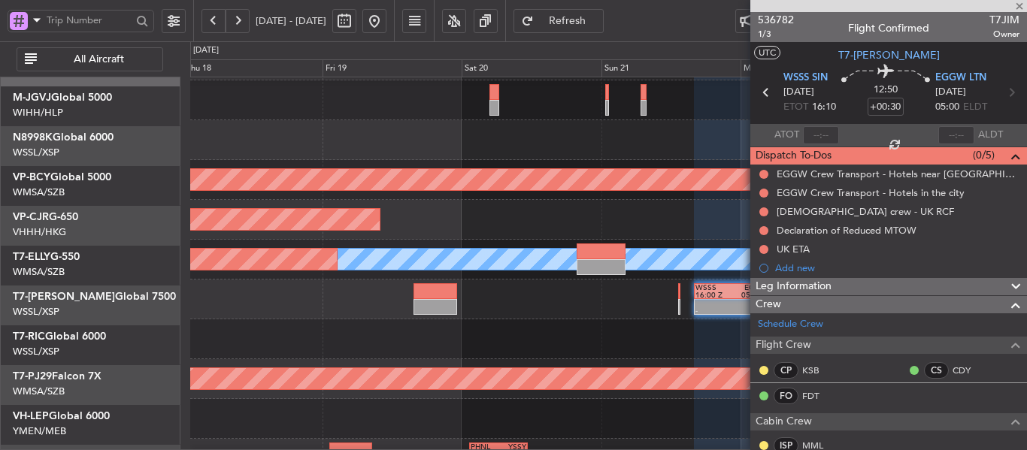
click at [618, 359] on div at bounding box center [608, 339] width 836 height 40
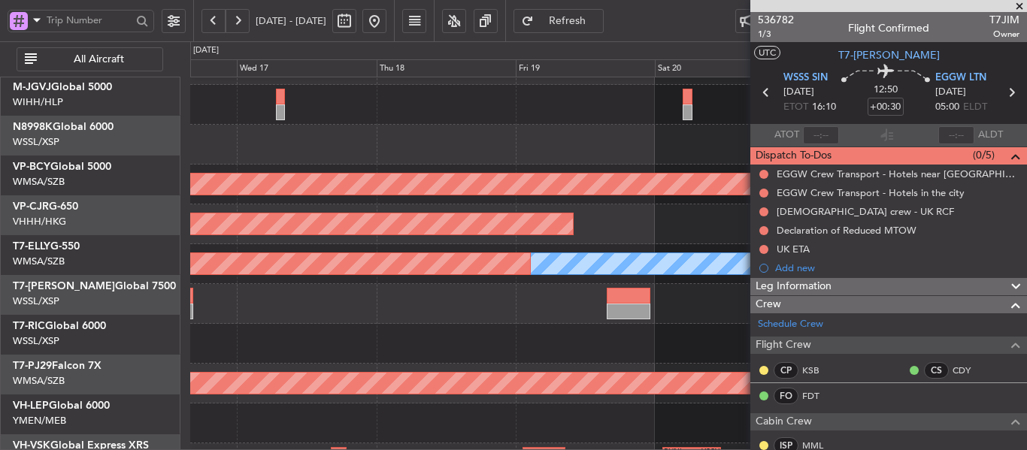
click at [564, 338] on div at bounding box center [608, 344] width 836 height 40
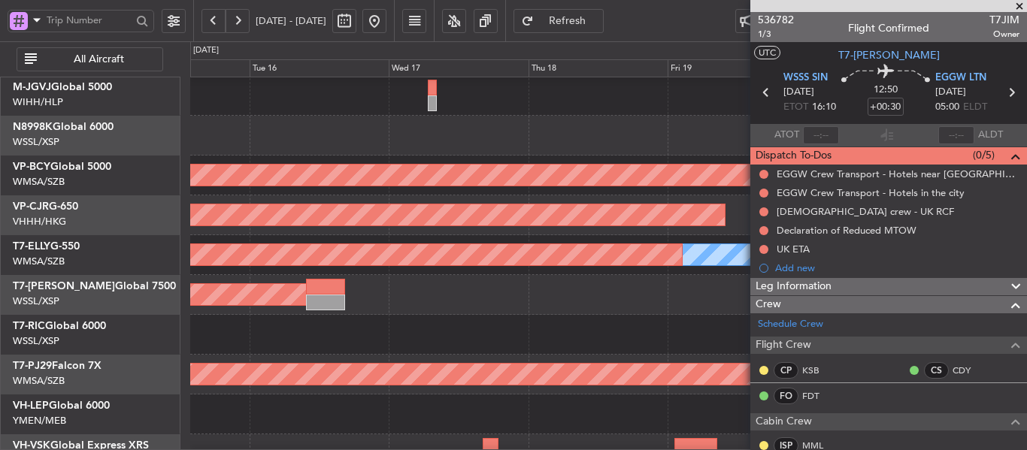
click at [467, 335] on div at bounding box center [608, 335] width 836 height 40
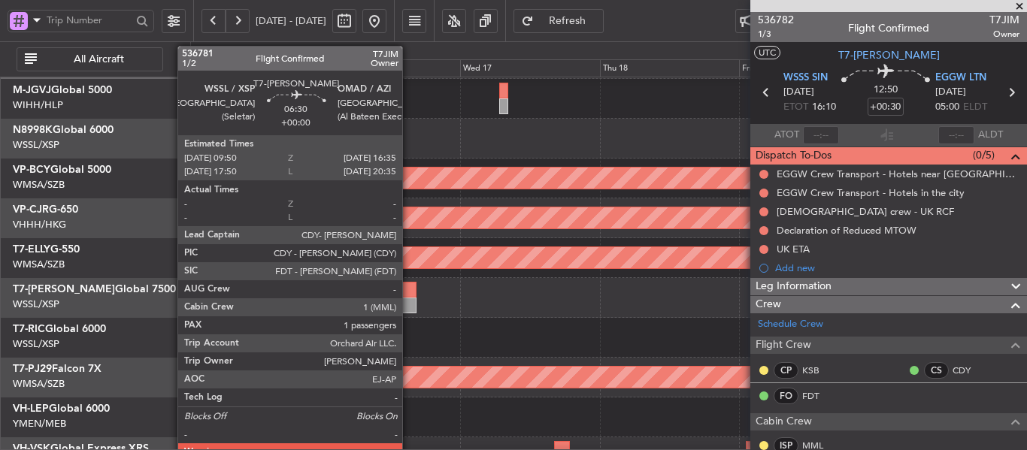
click at [409, 298] on div at bounding box center [397, 306] width 40 height 16
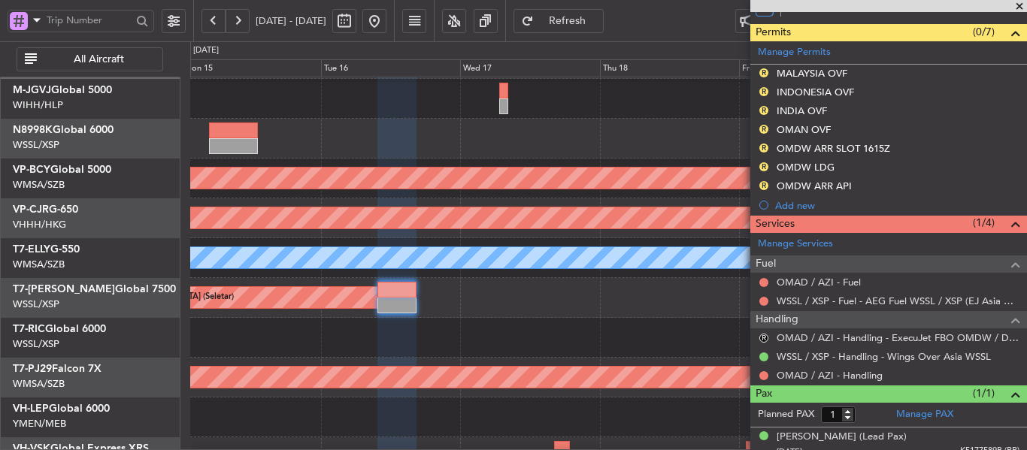
scroll to position [432, 0]
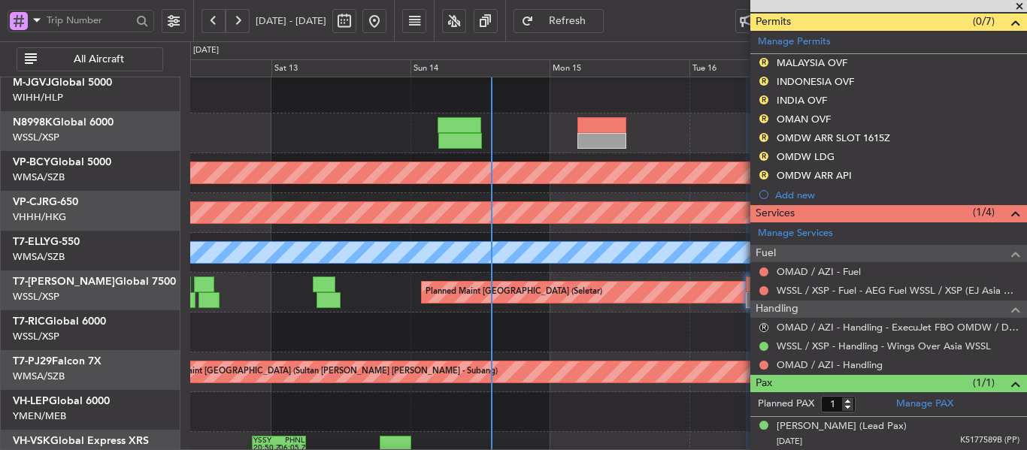
click at [680, 330] on div at bounding box center [608, 333] width 836 height 40
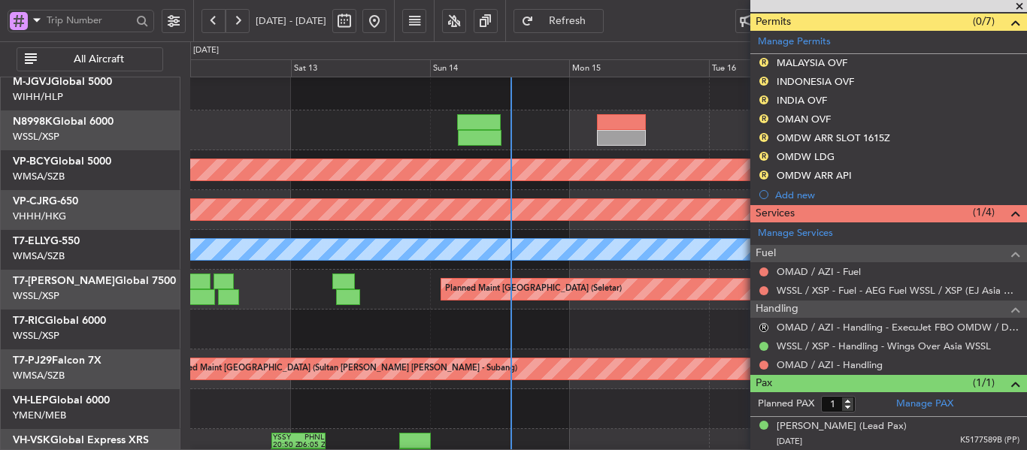
scroll to position [144, 0]
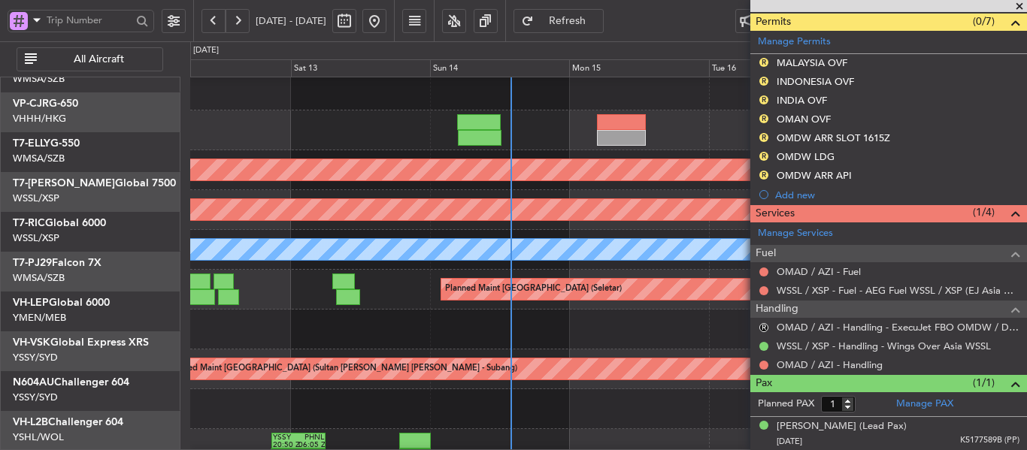
click at [307, 176] on div "Planned Maint [GEOGRAPHIC_DATA] (Seletar) Unplanned Maint [GEOGRAPHIC_DATA] (Su…" at bounding box center [608, 290] width 836 height 518
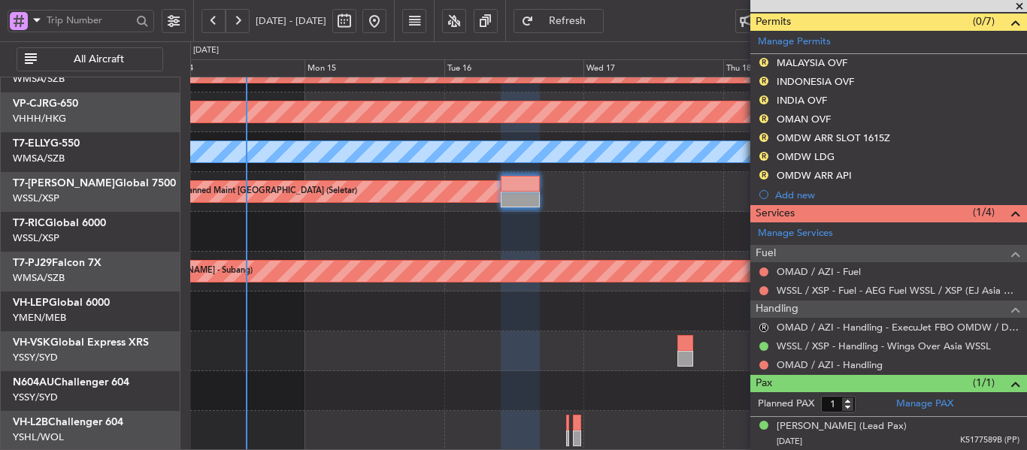
click at [165, 210] on div "Unplanned Maint [GEOGRAPHIC_DATA] (Sultan [PERSON_NAME] [PERSON_NAME] - Subang)…" at bounding box center [513, 245] width 1027 height 409
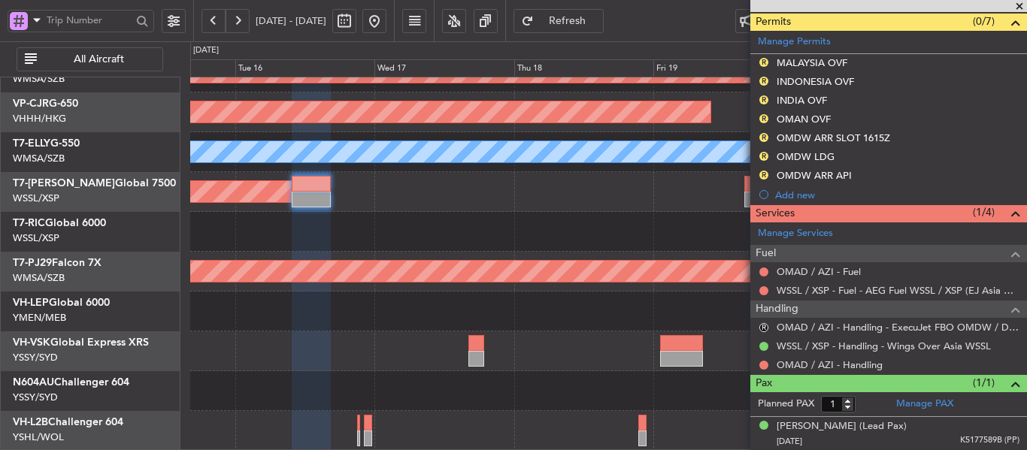
click at [598, 20] on span "Refresh" at bounding box center [568, 21] width 62 height 11
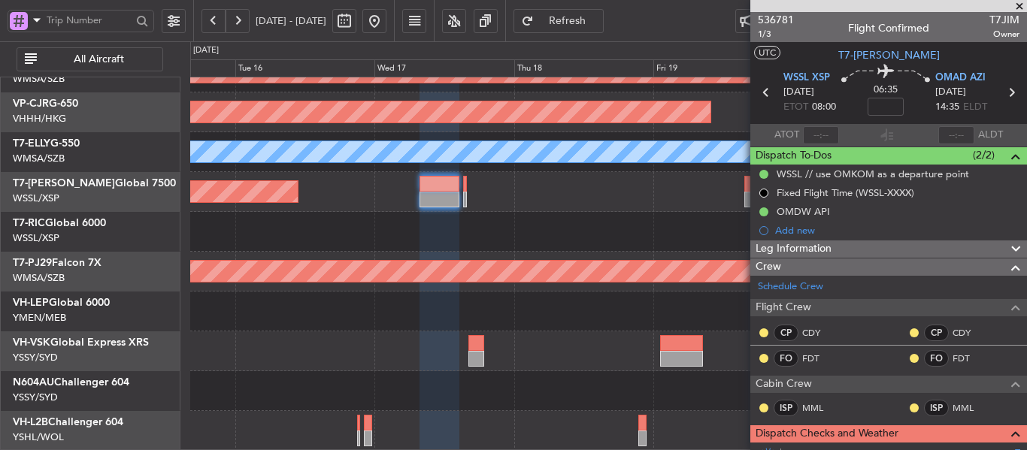
scroll to position [75, 0]
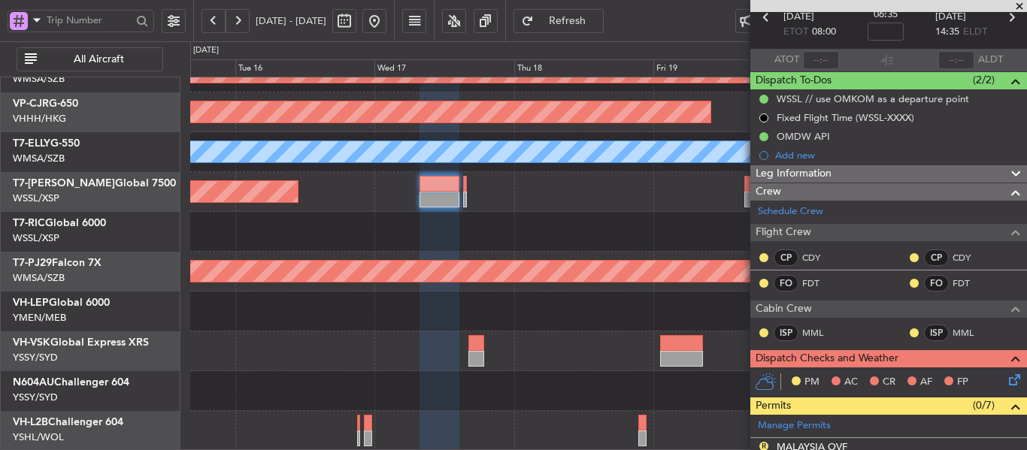
click at [598, 16] on span "Refresh" at bounding box center [568, 21] width 62 height 11
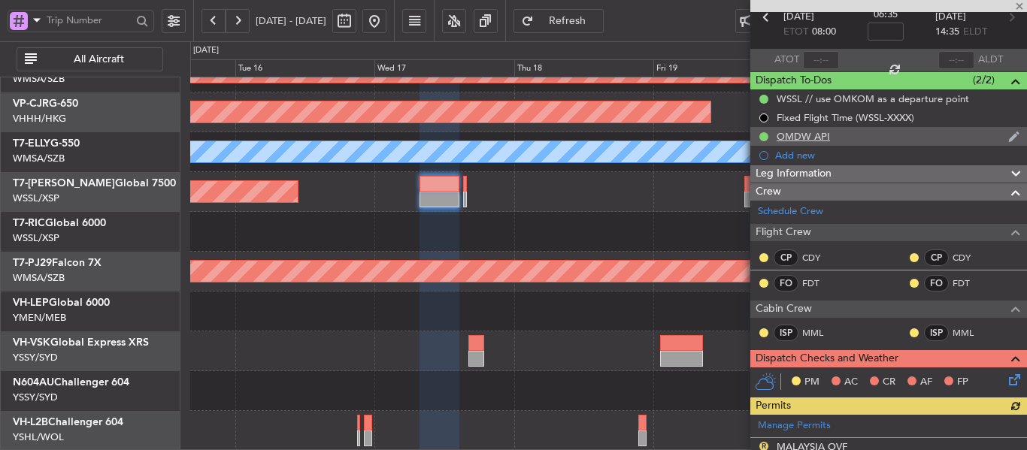
scroll to position [0, 0]
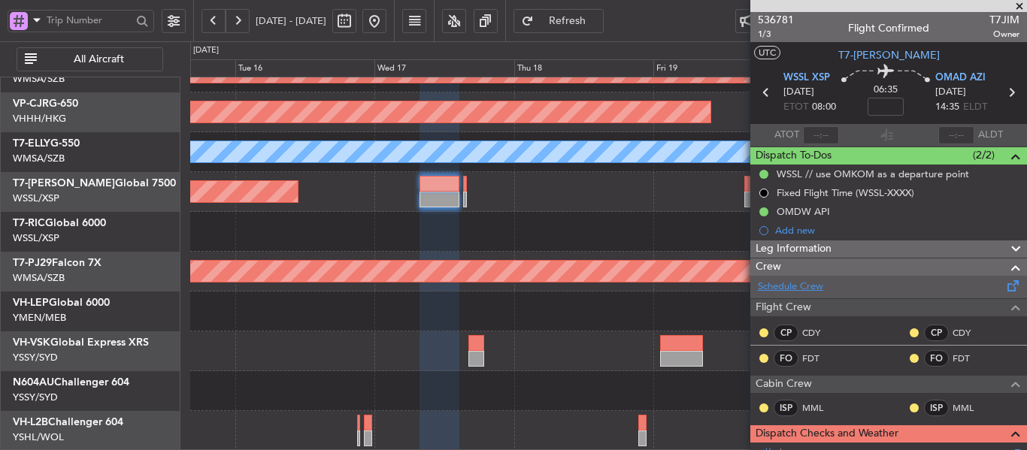
click at [776, 286] on link "Schedule Crew" at bounding box center [790, 287] width 65 height 15
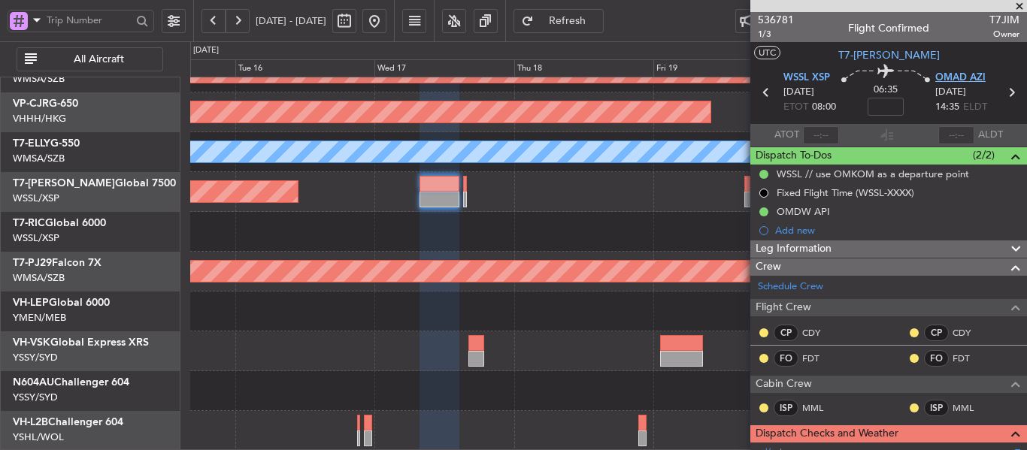
click at [948, 80] on span "OMAD AZI" at bounding box center [960, 78] width 50 height 15
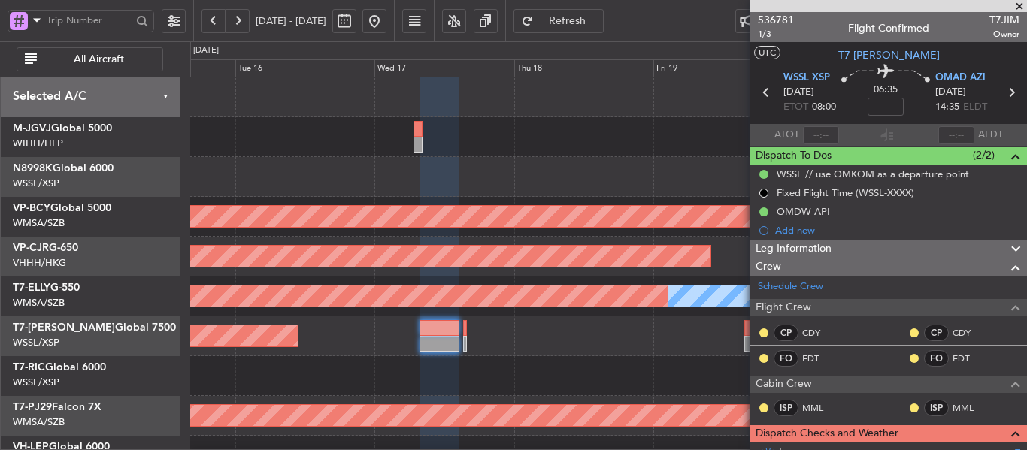
click at [880, 107] on mat-tooltip-component "Flight Time" at bounding box center [881, 118] width 69 height 40
click at [884, 108] on div "Flight Time" at bounding box center [882, 117] width 48 height 19
click at [892, 112] on input at bounding box center [885, 107] width 36 height 18
click at [915, 141] on section "ATOT ALDT" at bounding box center [888, 135] width 277 height 23
type input "-00:25"
